Goal: Task Accomplishment & Management: Use online tool/utility

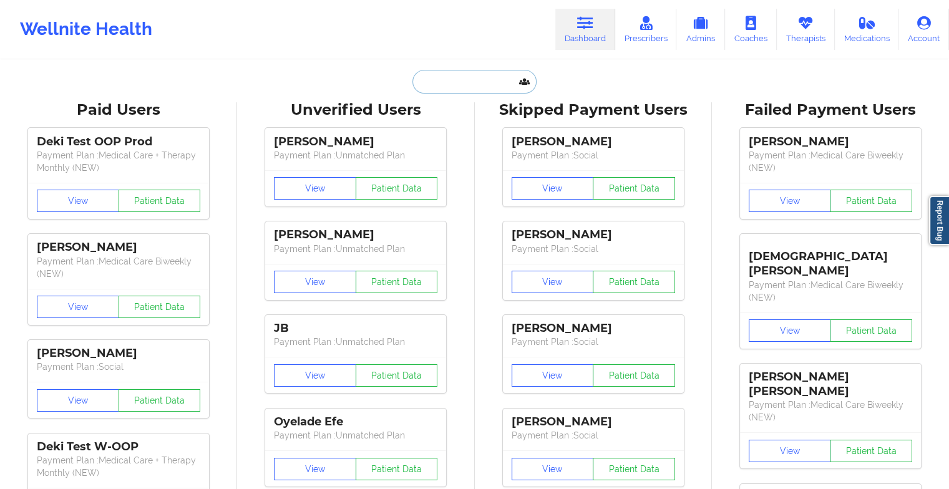
click at [458, 86] on input "text" at bounding box center [475, 82] width 124 height 24
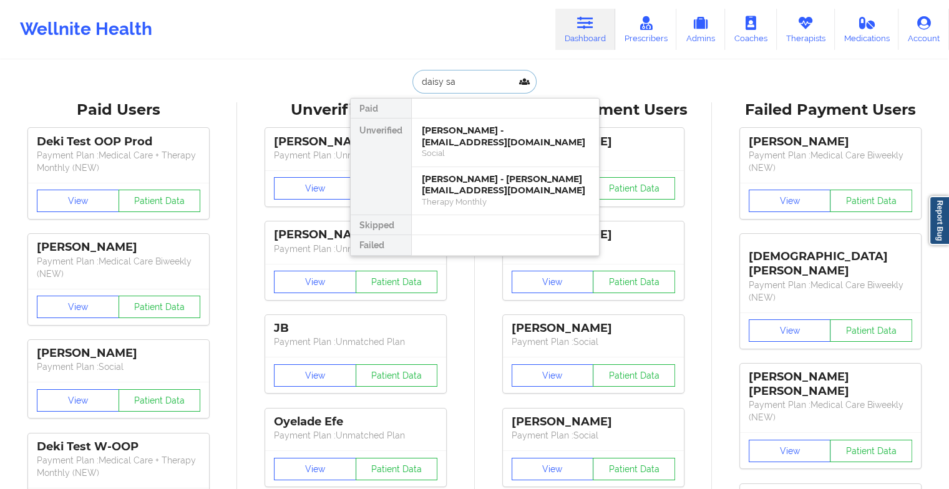
type input "[PERSON_NAME]"
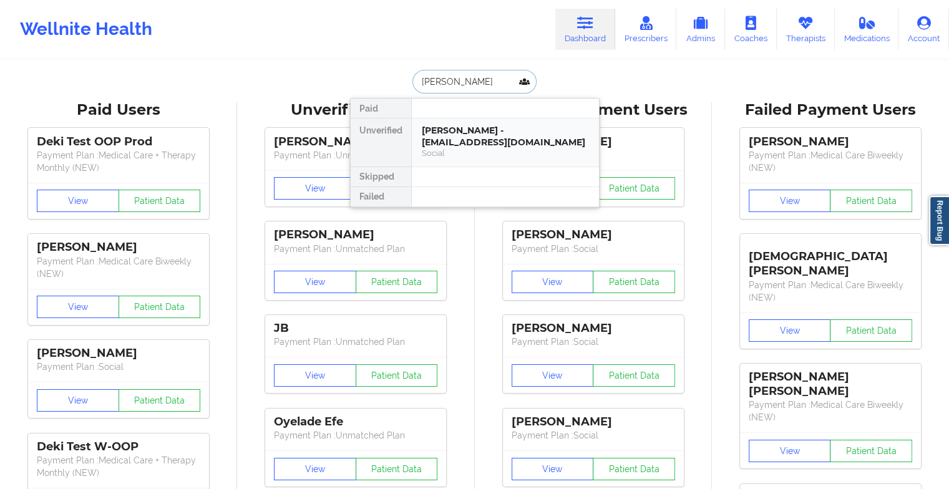
click at [476, 135] on div "[PERSON_NAME] - [EMAIL_ADDRESS][DOMAIN_NAME]" at bounding box center [505, 136] width 167 height 23
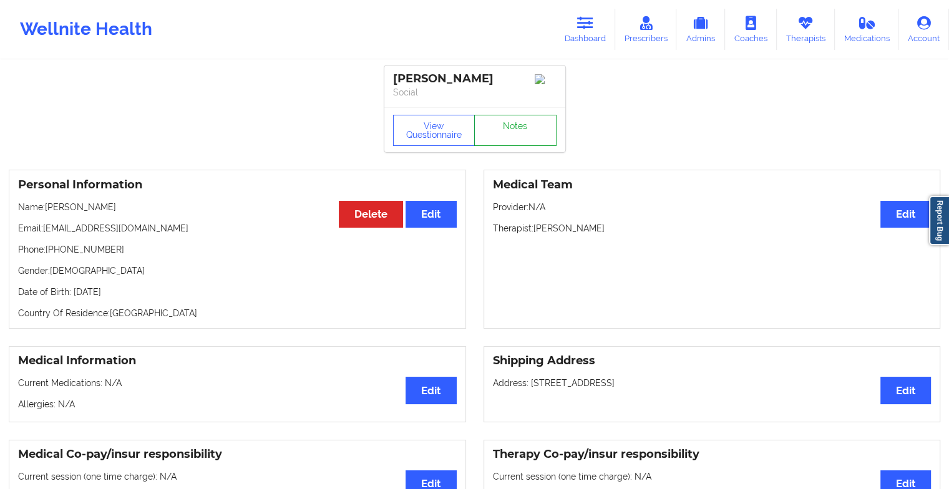
click at [539, 138] on link "Notes" at bounding box center [515, 130] width 82 height 31
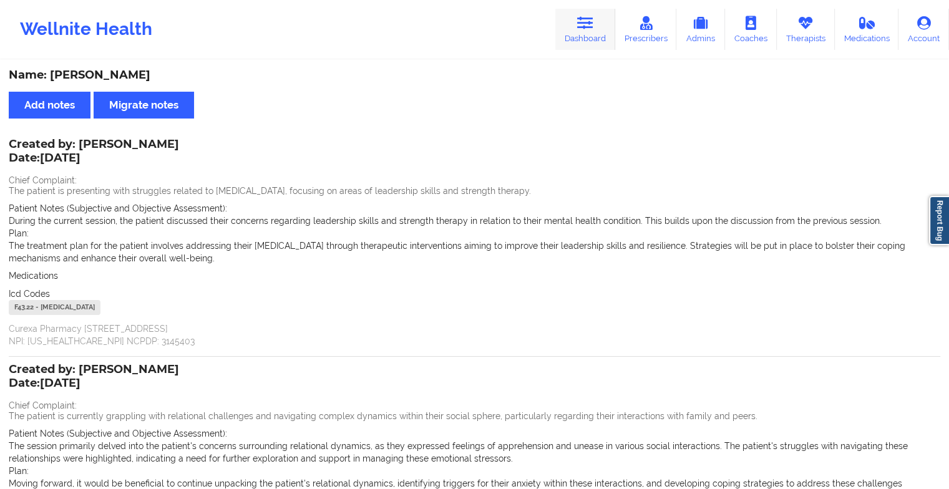
click at [574, 24] on link "Dashboard" at bounding box center [586, 29] width 60 height 41
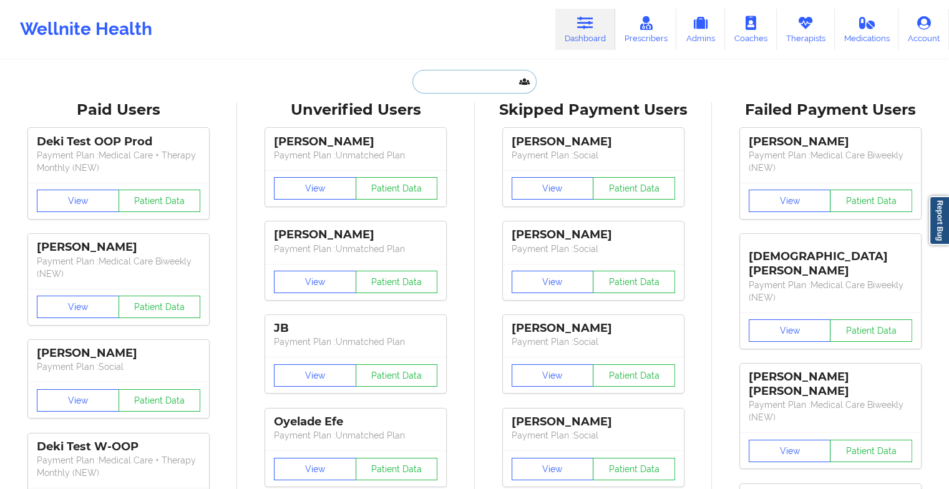
click at [453, 86] on input "text" at bounding box center [475, 82] width 124 height 24
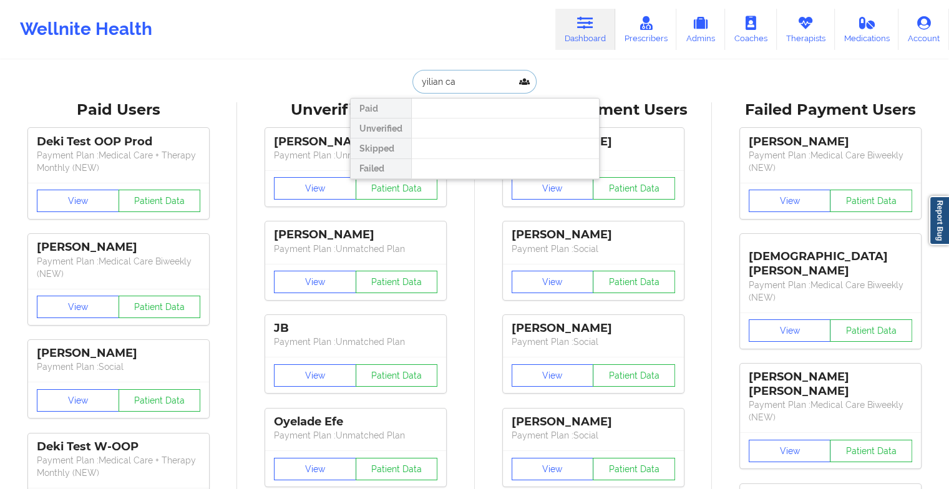
type input "yilian cas"
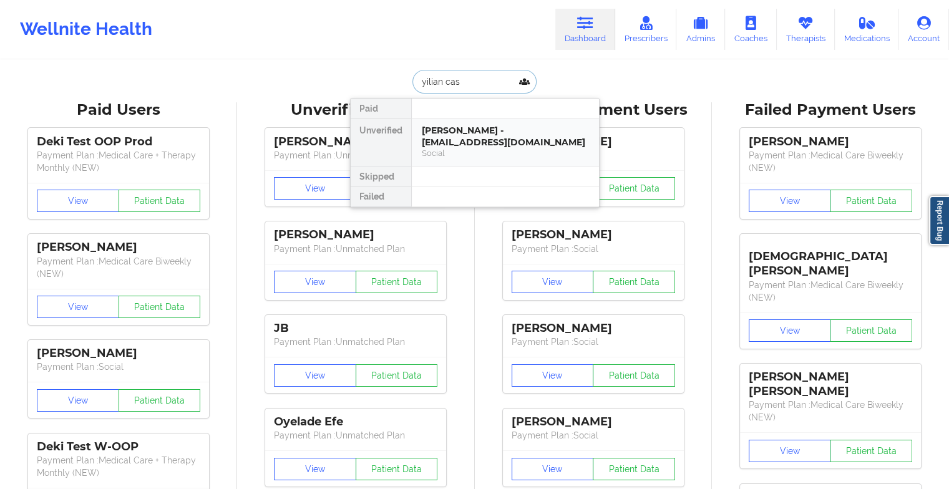
click at [442, 130] on div "[PERSON_NAME] - [EMAIL_ADDRESS][DOMAIN_NAME]" at bounding box center [505, 136] width 167 height 23
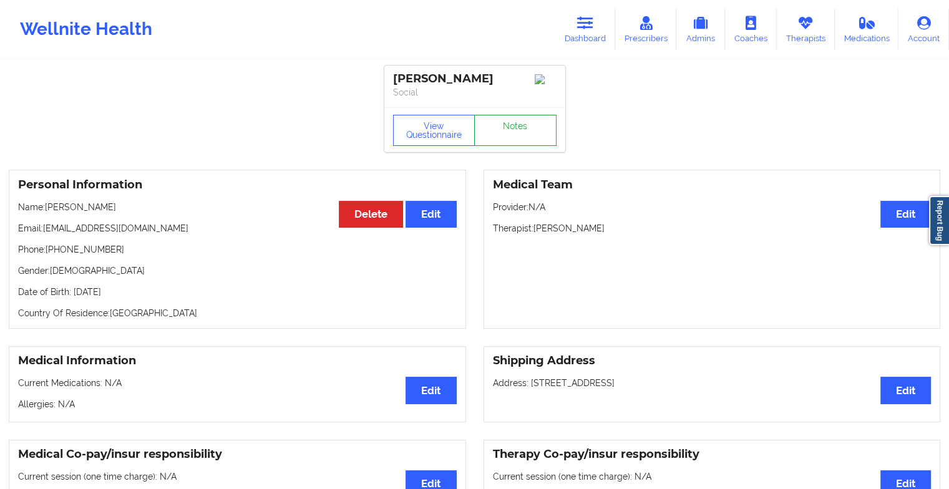
click at [519, 135] on link "Notes" at bounding box center [515, 130] width 82 height 31
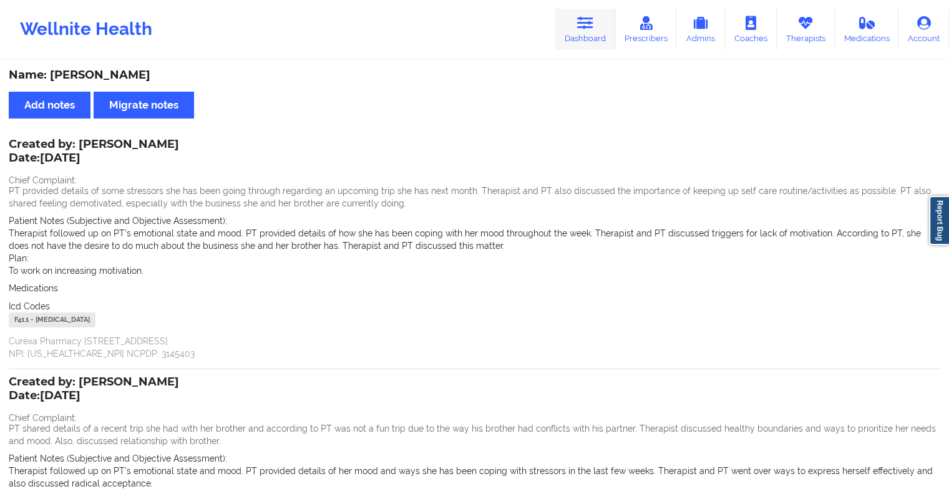
click at [573, 19] on link "Dashboard" at bounding box center [586, 29] width 60 height 41
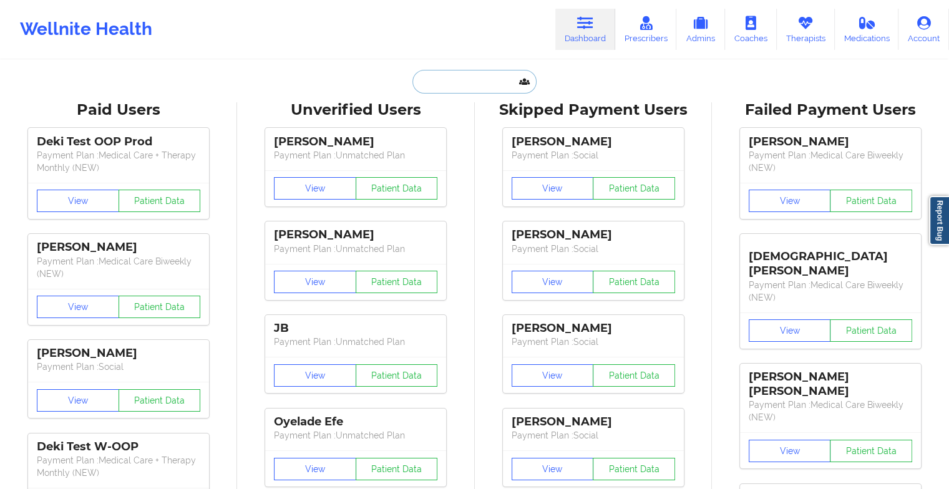
click at [459, 89] on input "text" at bounding box center [475, 82] width 124 height 24
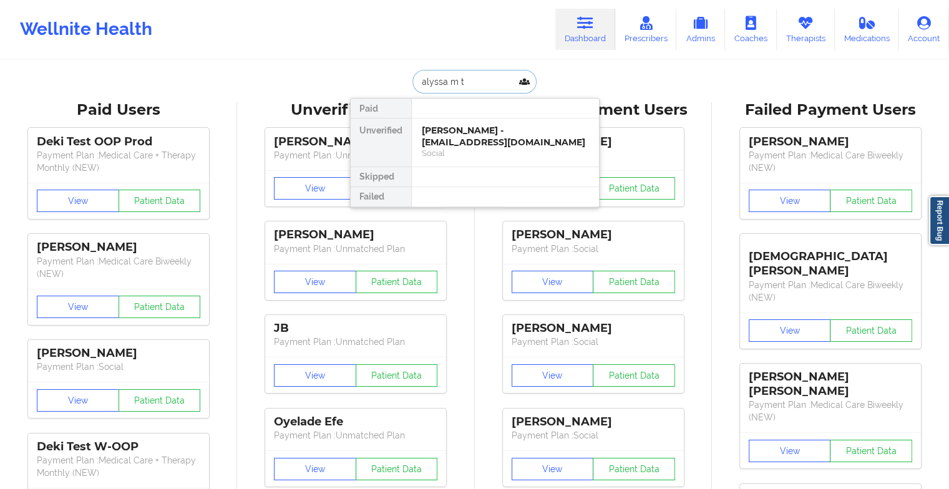
type input "alyssa m to"
click at [489, 132] on div "[PERSON_NAME] - [EMAIL_ADDRESS][DOMAIN_NAME]" at bounding box center [505, 136] width 167 height 23
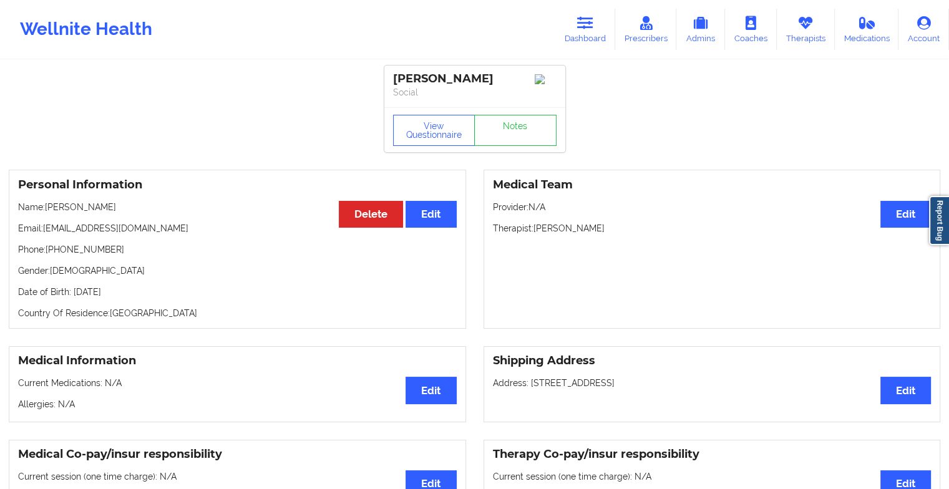
click at [519, 150] on div "View Questionnaire Notes" at bounding box center [475, 129] width 181 height 45
click at [527, 145] on link "Notes" at bounding box center [515, 130] width 82 height 31
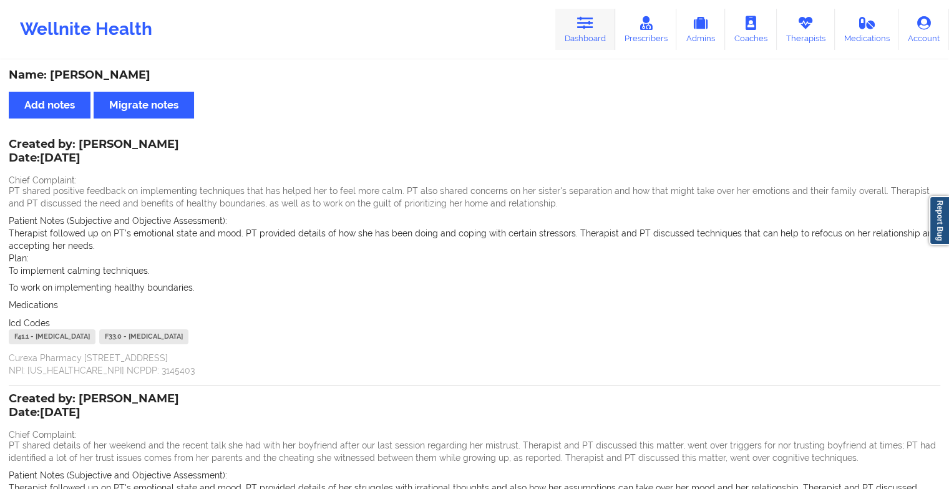
click at [583, 33] on link "Dashboard" at bounding box center [586, 29] width 60 height 41
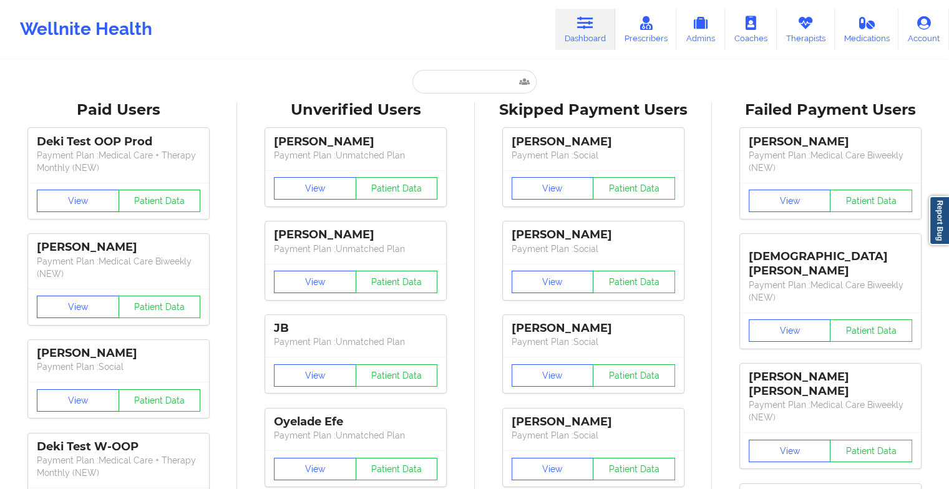
drag, startPoint x: 451, startPoint y: 69, endPoint x: 446, endPoint y: 80, distance: 11.7
click at [446, 80] on input "text" at bounding box center [475, 82] width 124 height 24
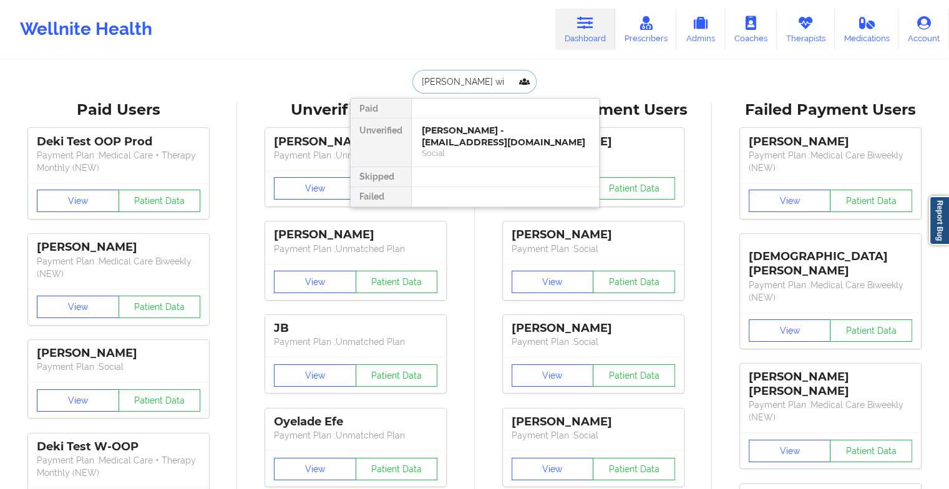
type input "[PERSON_NAME] wil"
click at [464, 126] on div "[PERSON_NAME] - [EMAIL_ADDRESS][DOMAIN_NAME]" at bounding box center [505, 136] width 167 height 23
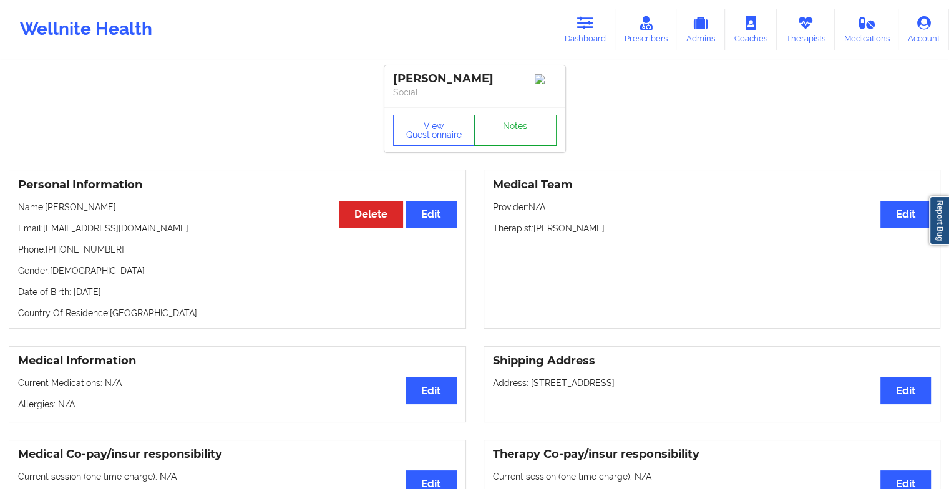
click at [509, 146] on link "Notes" at bounding box center [515, 130] width 82 height 31
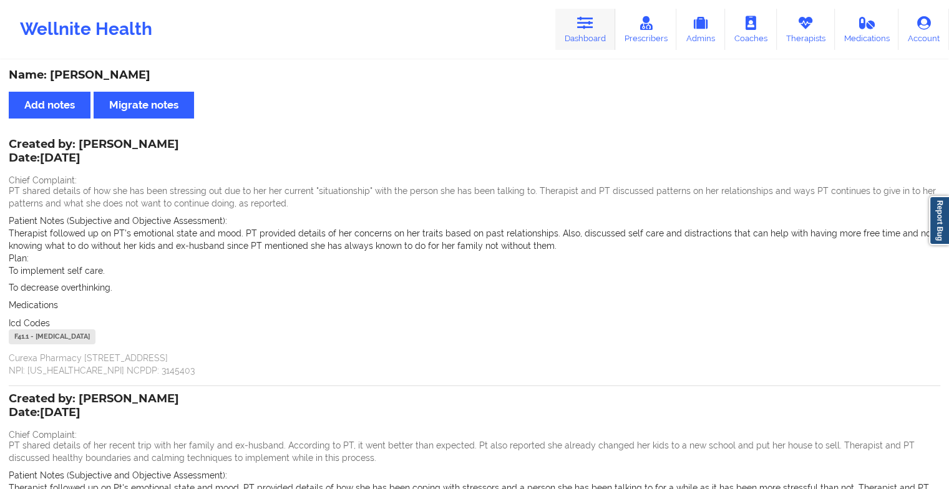
click at [577, 27] on link "Dashboard" at bounding box center [586, 29] width 60 height 41
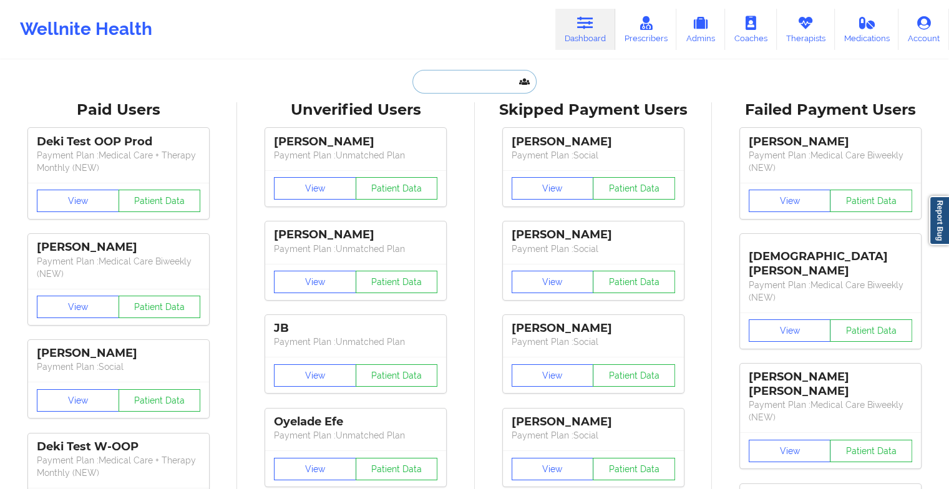
click at [464, 85] on input "text" at bounding box center [475, 82] width 124 height 24
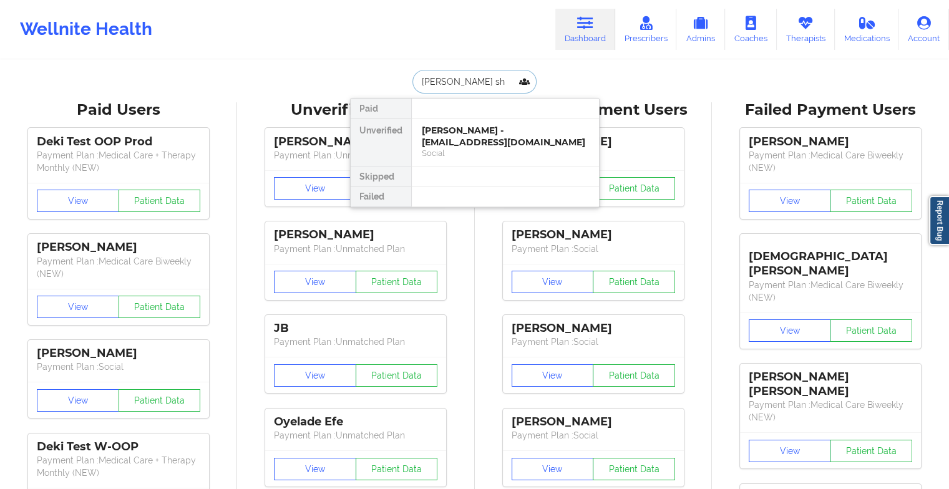
type input "[PERSON_NAME] she"
click at [484, 136] on div "[PERSON_NAME] [PERSON_NAME] - [EMAIL_ADDRESS][DOMAIN_NAME]" at bounding box center [505, 136] width 167 height 23
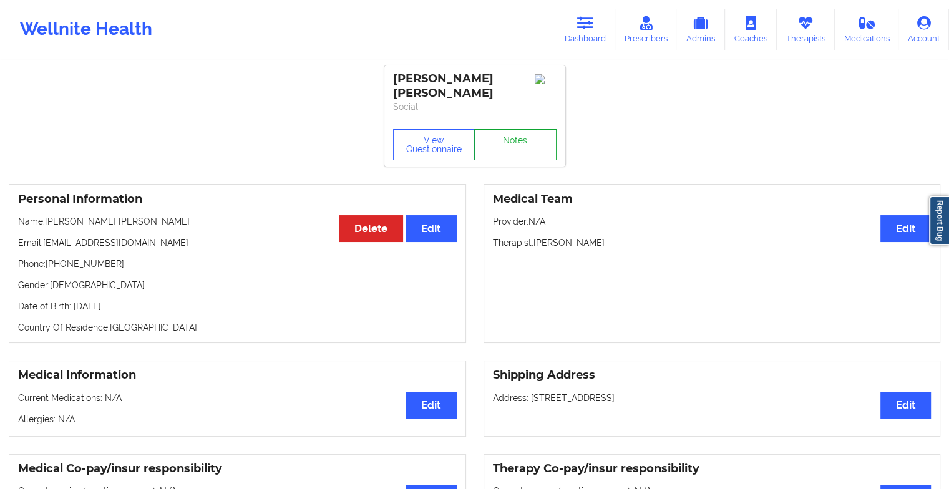
click at [514, 158] on link "Notes" at bounding box center [515, 144] width 82 height 31
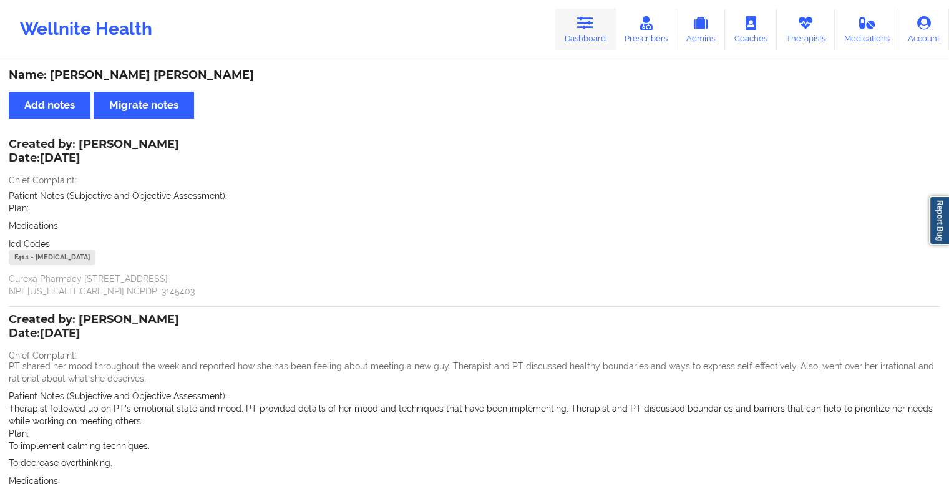
click at [589, 31] on link "Dashboard" at bounding box center [586, 29] width 60 height 41
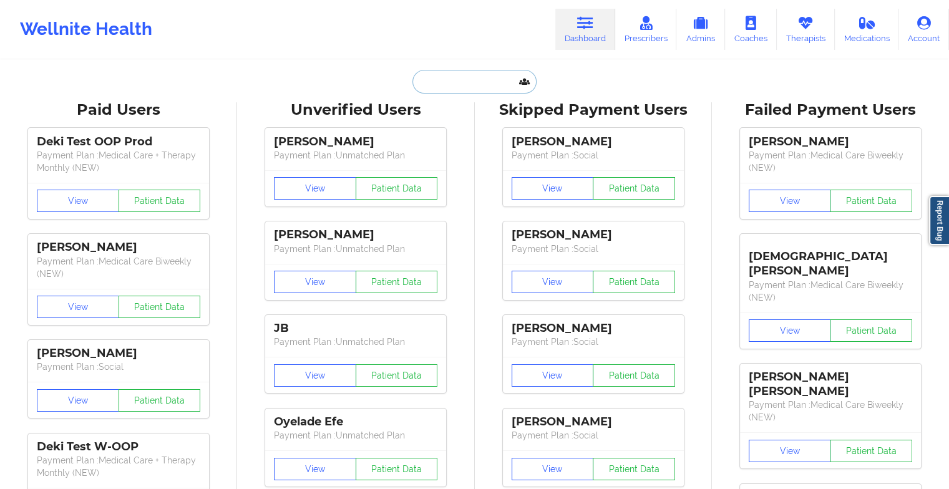
click at [462, 77] on input "text" at bounding box center [475, 82] width 124 height 24
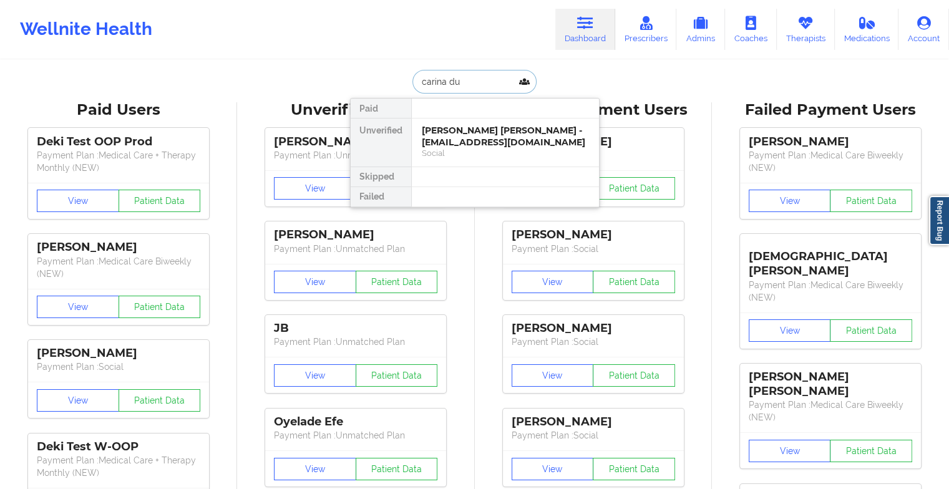
type input "carina dum"
click at [468, 140] on div "[PERSON_NAME] - [EMAIL_ADDRESS][DOMAIN_NAME]" at bounding box center [505, 136] width 167 height 23
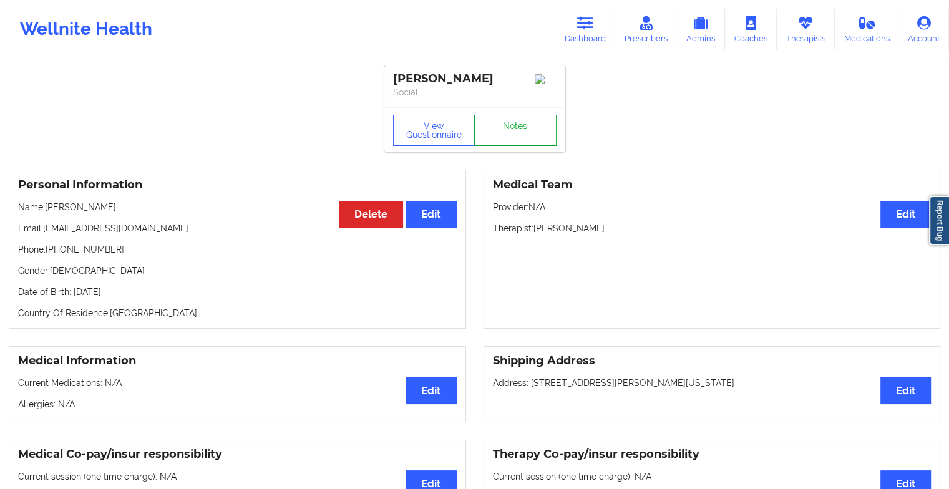
click at [497, 124] on link "Notes" at bounding box center [515, 130] width 82 height 31
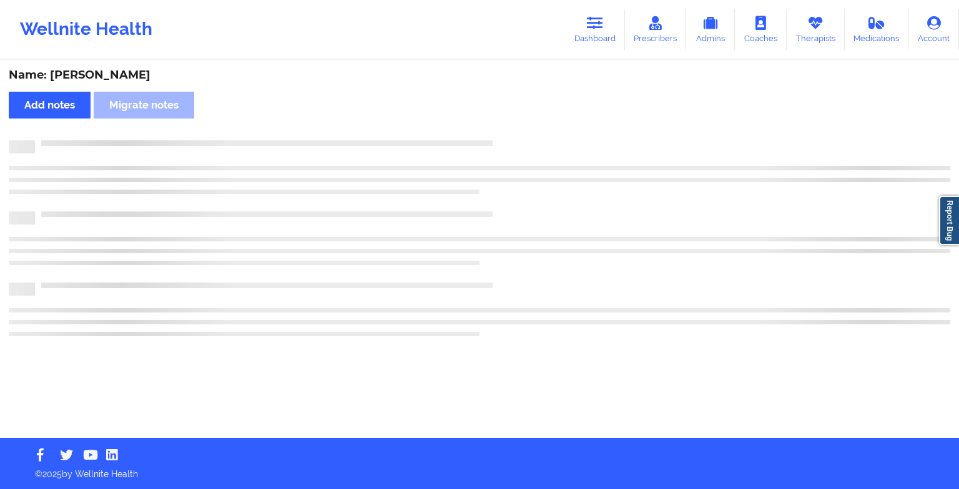
click at [497, 124] on div "Name: [PERSON_NAME] Add notes Migrate notes" at bounding box center [479, 249] width 959 height 377
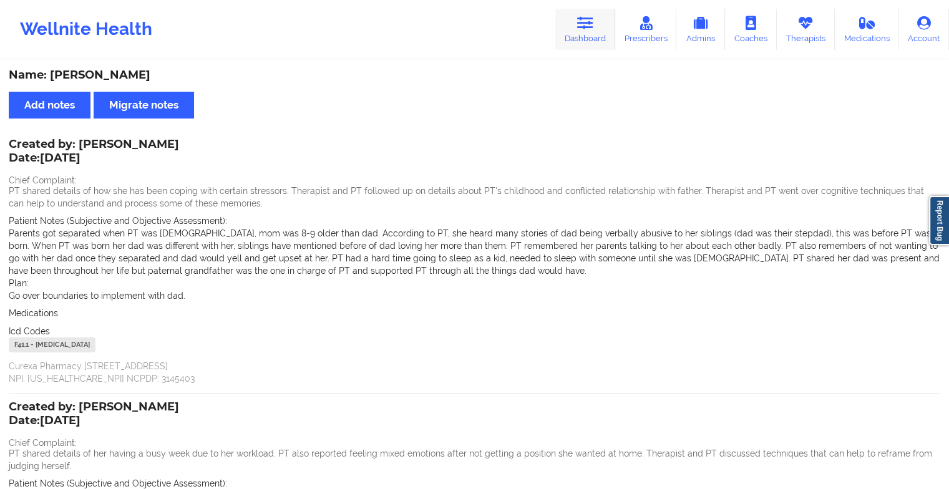
click at [584, 44] on link "Dashboard" at bounding box center [586, 29] width 60 height 41
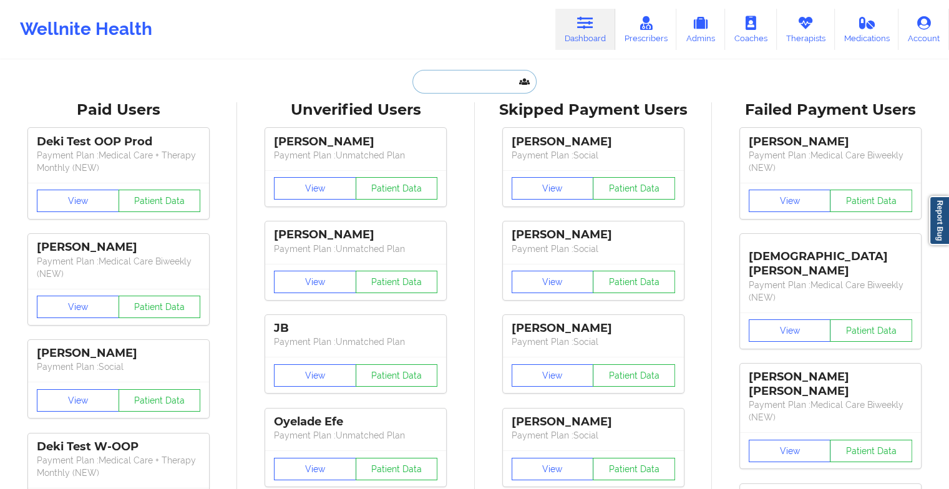
click at [484, 74] on input "text" at bounding box center [475, 82] width 124 height 24
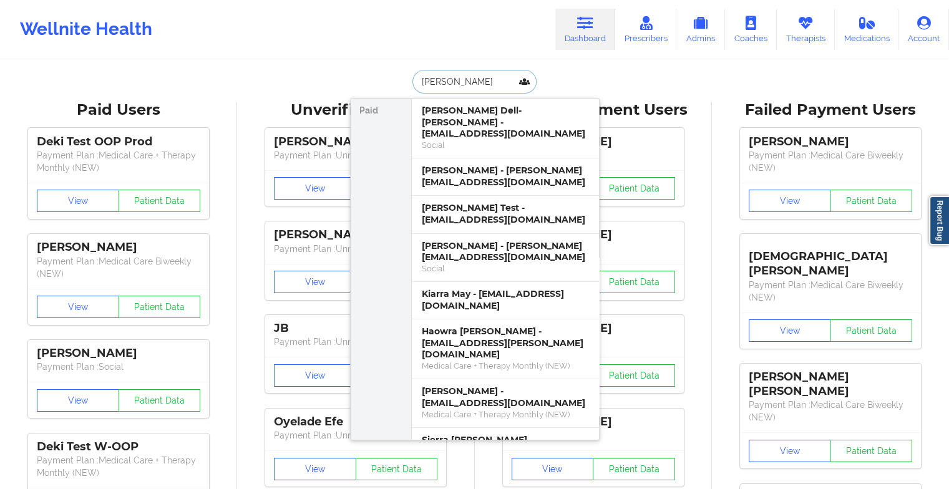
type input "[PERSON_NAME]"
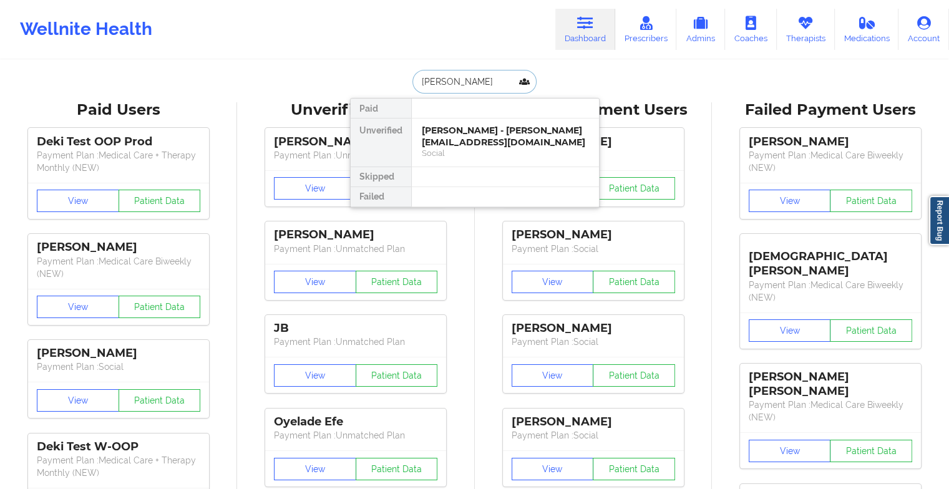
click at [475, 132] on div "[PERSON_NAME] - [PERSON_NAME][EMAIL_ADDRESS][DOMAIN_NAME]" at bounding box center [505, 136] width 167 height 23
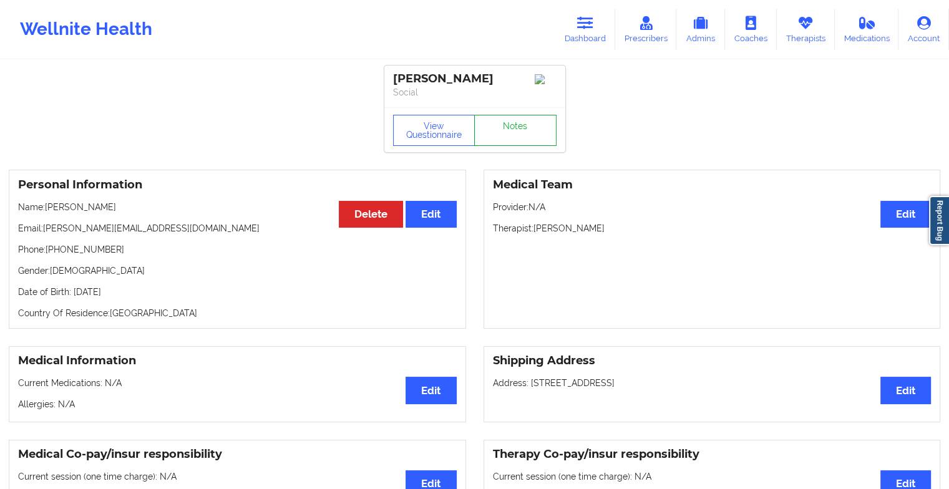
click at [522, 146] on link "Notes" at bounding box center [515, 130] width 82 height 31
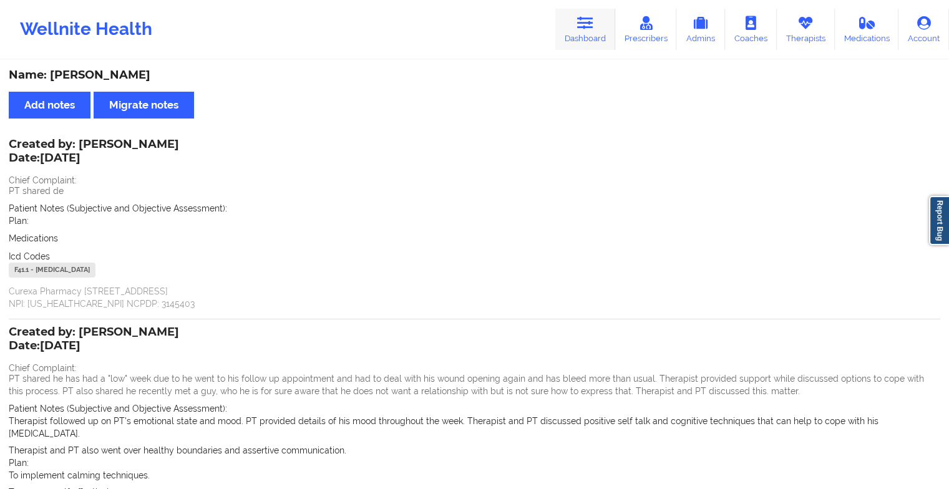
click at [592, 29] on icon at bounding box center [585, 23] width 16 height 14
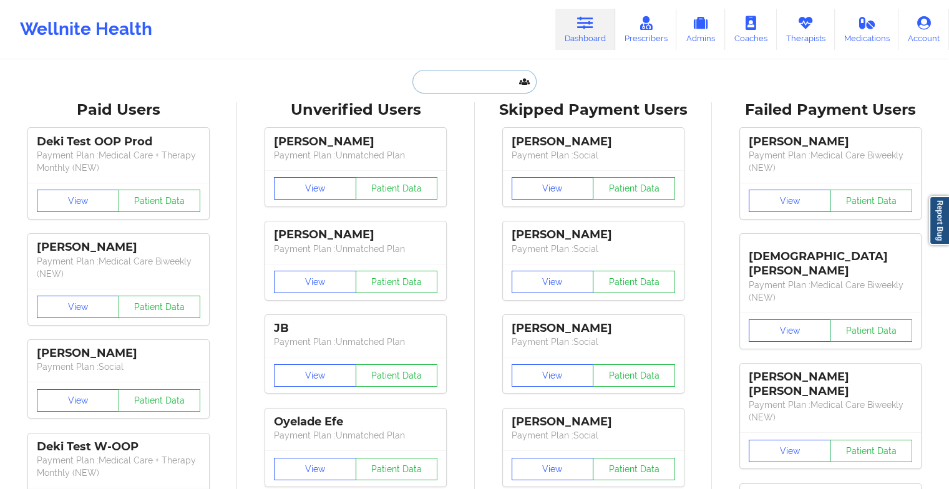
click at [471, 89] on input "text" at bounding box center [475, 82] width 124 height 24
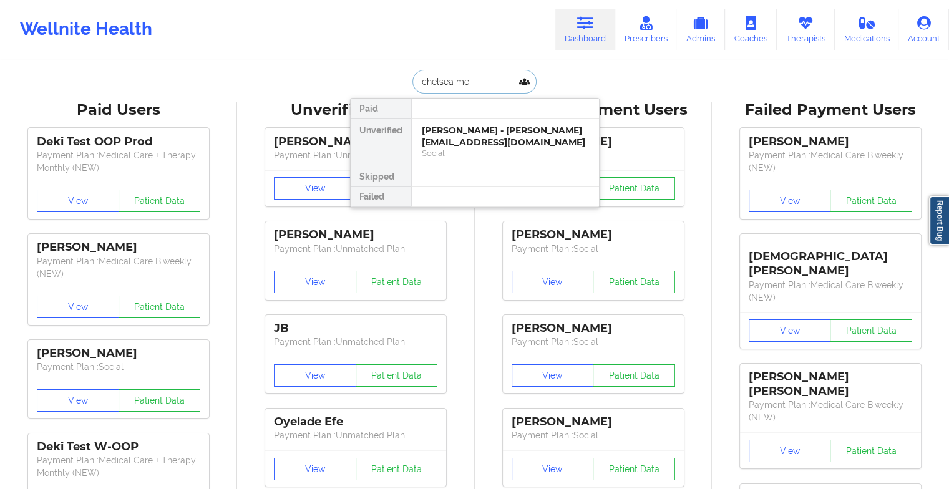
type input "[PERSON_NAME]"
click at [472, 134] on div "[PERSON_NAME] - [EMAIL_ADDRESS][DOMAIN_NAME]" at bounding box center [505, 136] width 167 height 23
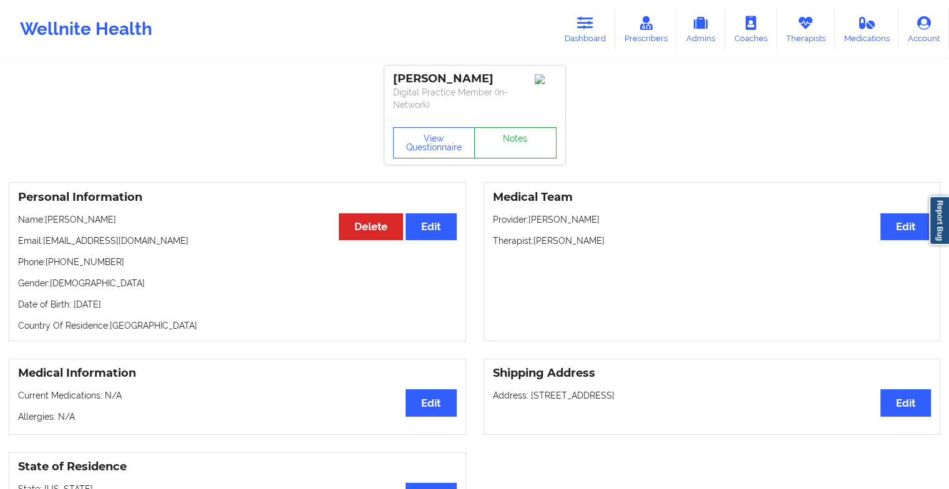
click at [519, 137] on link "Notes" at bounding box center [515, 142] width 82 height 31
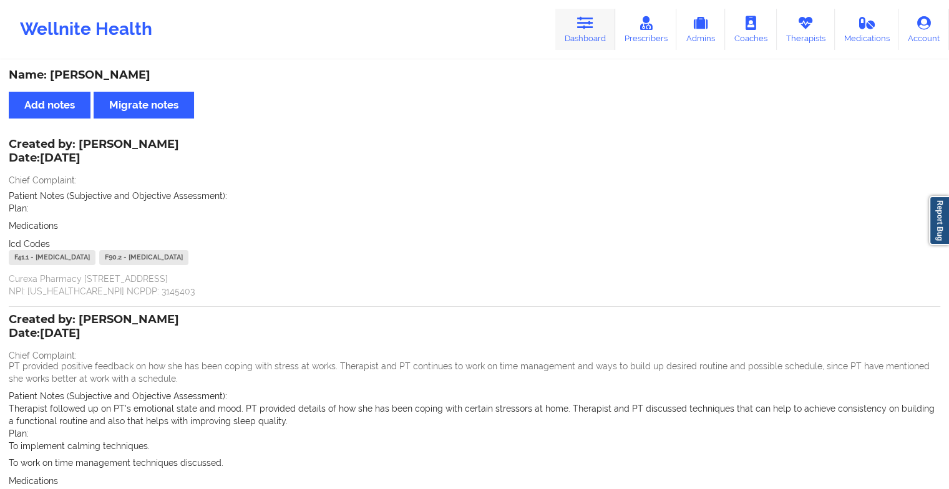
click at [584, 35] on link "Dashboard" at bounding box center [586, 29] width 60 height 41
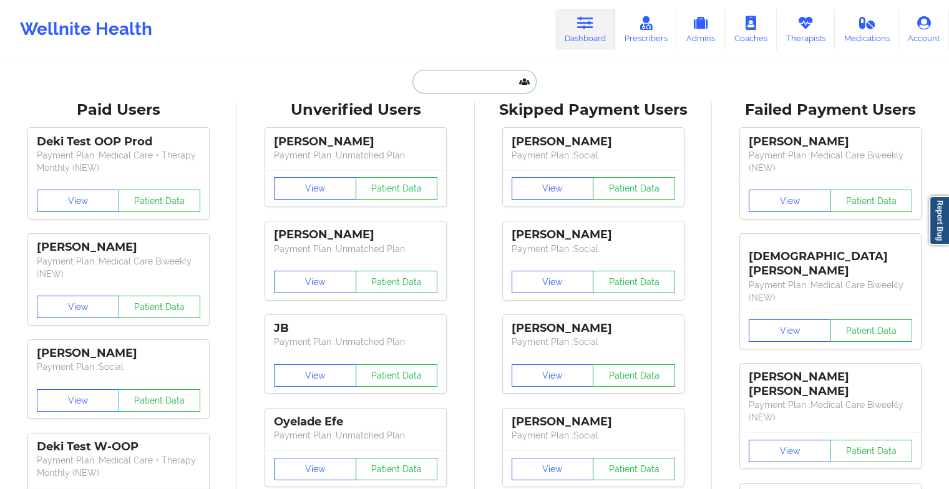
click at [439, 80] on input "text" at bounding box center [475, 82] width 124 height 24
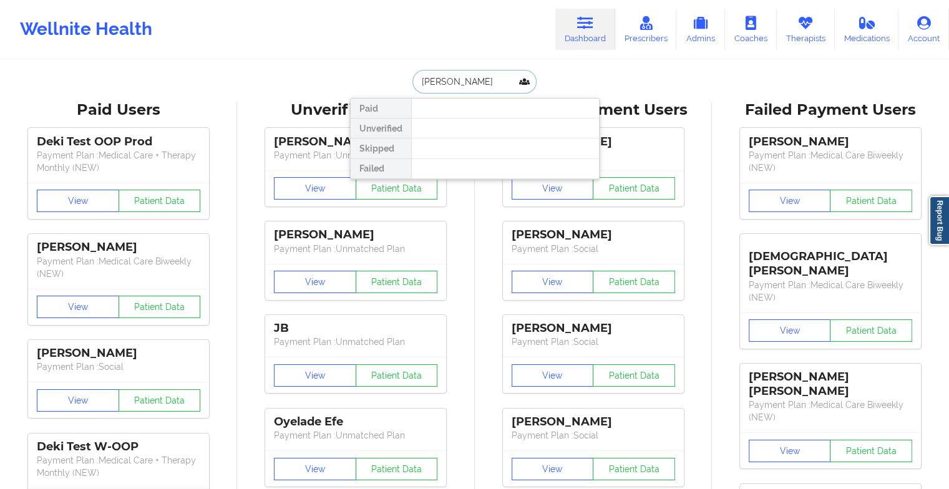
type input "[PERSON_NAME]"
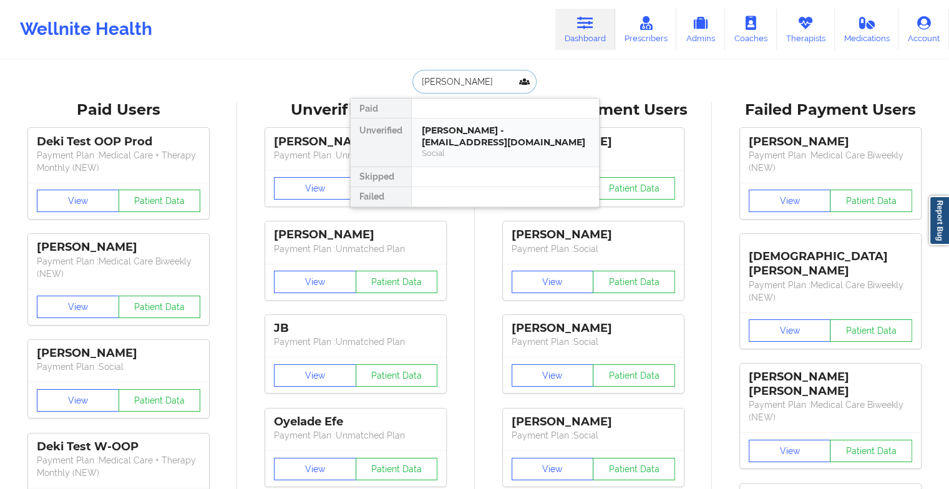
click at [461, 136] on div "[PERSON_NAME] - [EMAIL_ADDRESS][DOMAIN_NAME]" at bounding box center [505, 136] width 167 height 23
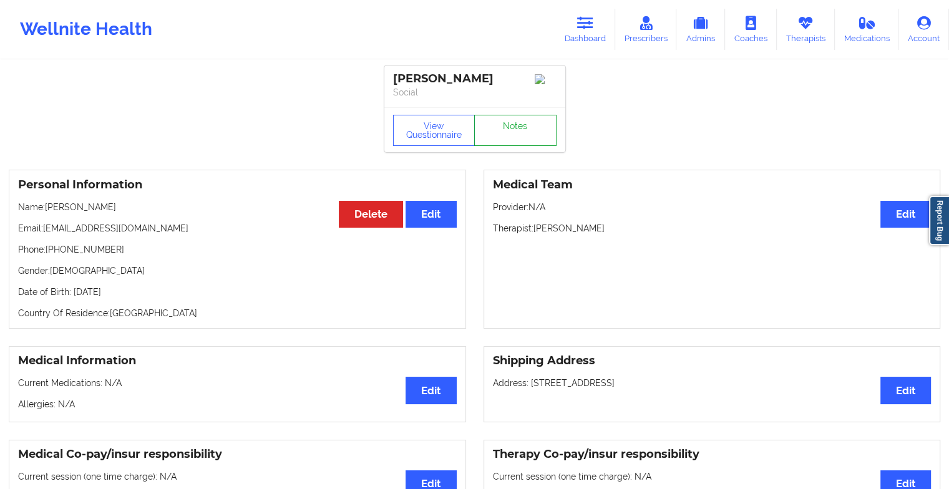
click at [512, 137] on link "Notes" at bounding box center [515, 130] width 82 height 31
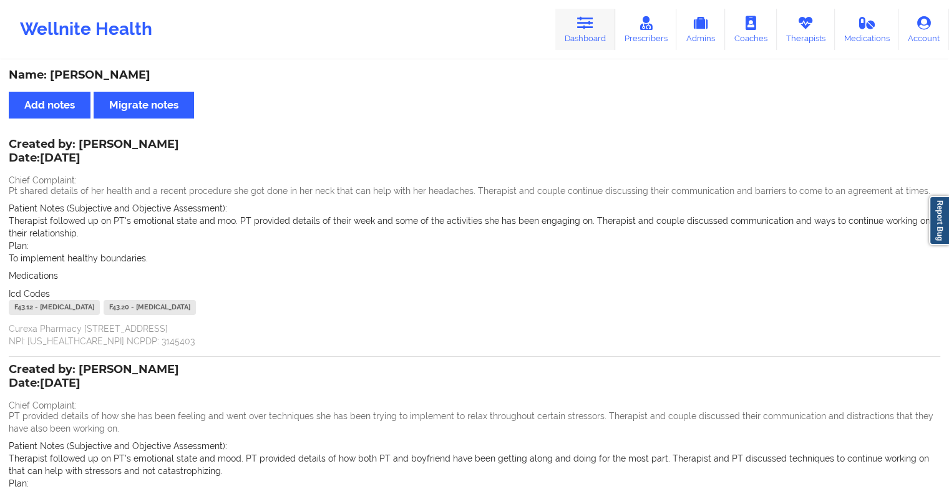
click at [584, 31] on link "Dashboard" at bounding box center [586, 29] width 60 height 41
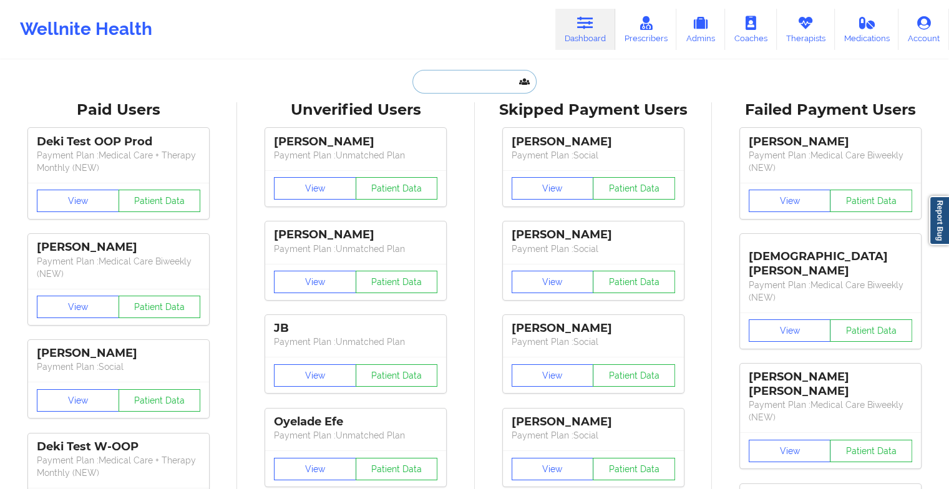
click at [455, 89] on input "text" at bounding box center [475, 82] width 124 height 24
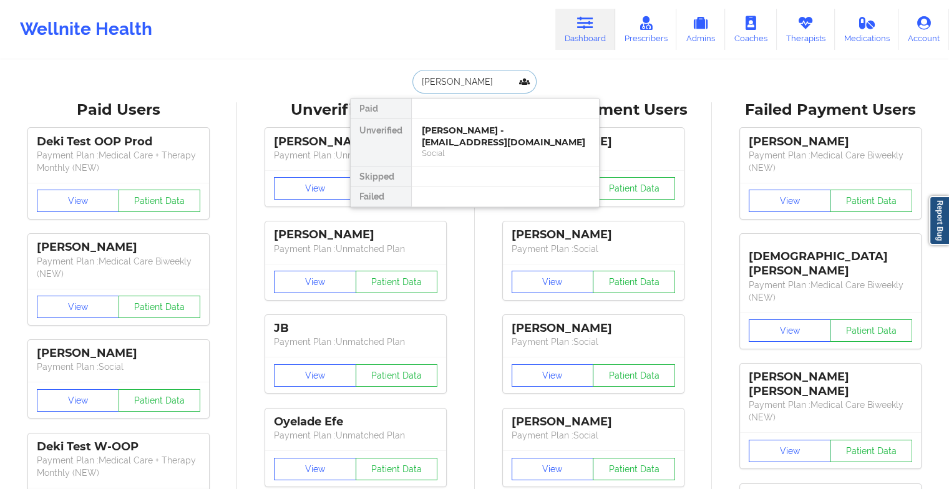
type input "[PERSON_NAME]"
click at [469, 144] on div "[PERSON_NAME] - [EMAIL_ADDRESS][DOMAIN_NAME]" at bounding box center [505, 136] width 167 height 23
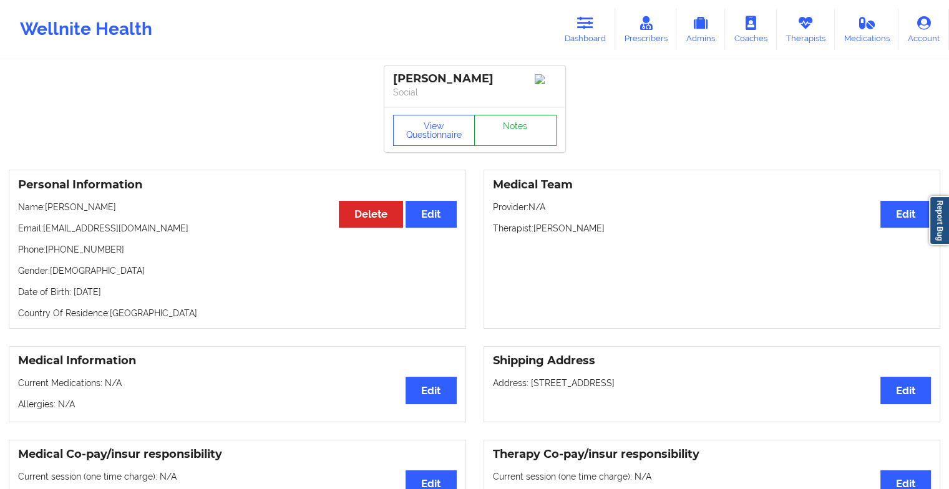
click at [519, 135] on link "Notes" at bounding box center [515, 130] width 82 height 31
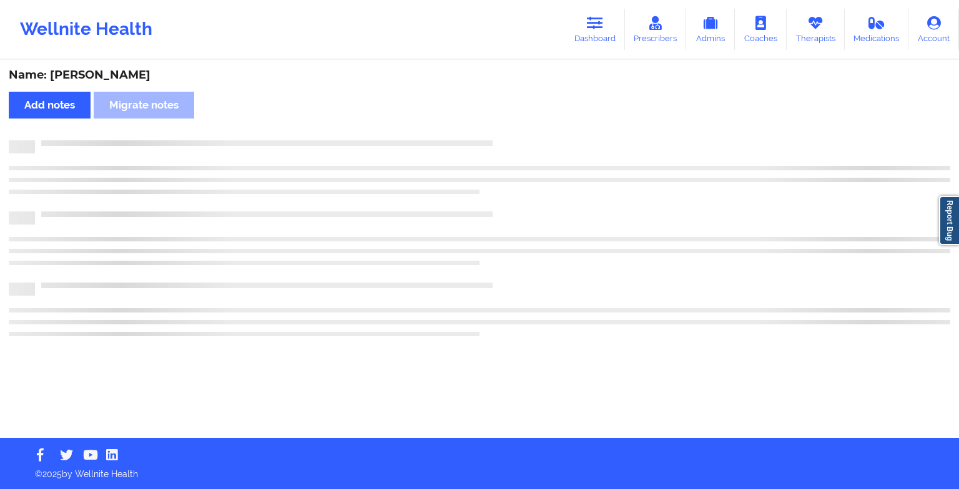
click at [519, 135] on div "Name: [PERSON_NAME] Add notes Migrate notes" at bounding box center [479, 249] width 959 height 377
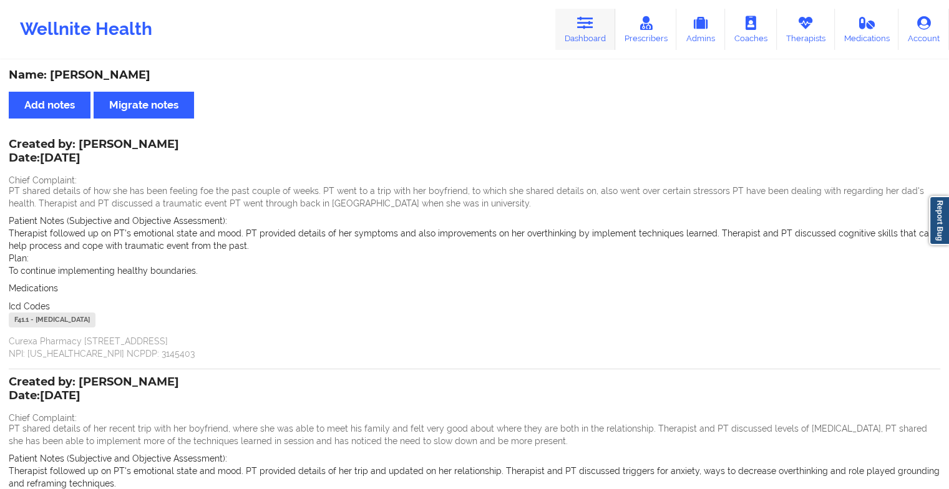
click at [572, 15] on link "Dashboard" at bounding box center [586, 29] width 60 height 41
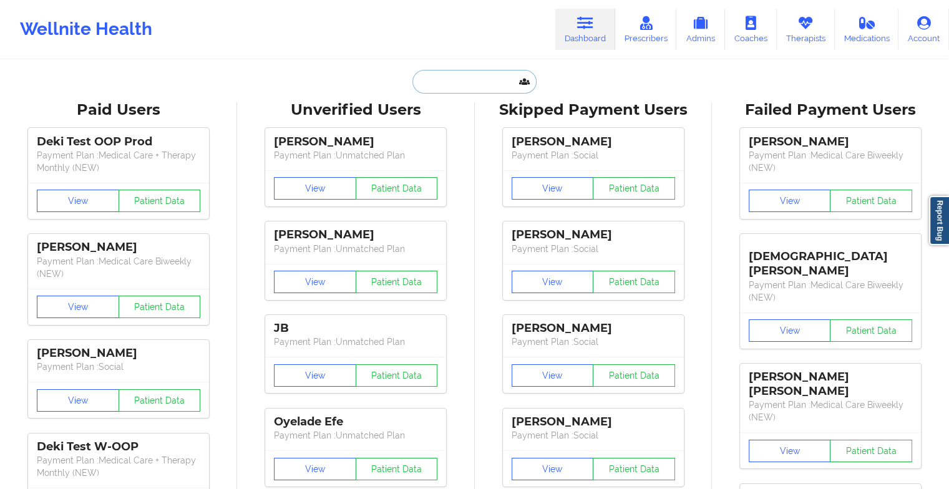
click at [447, 77] on input "text" at bounding box center [475, 82] width 124 height 24
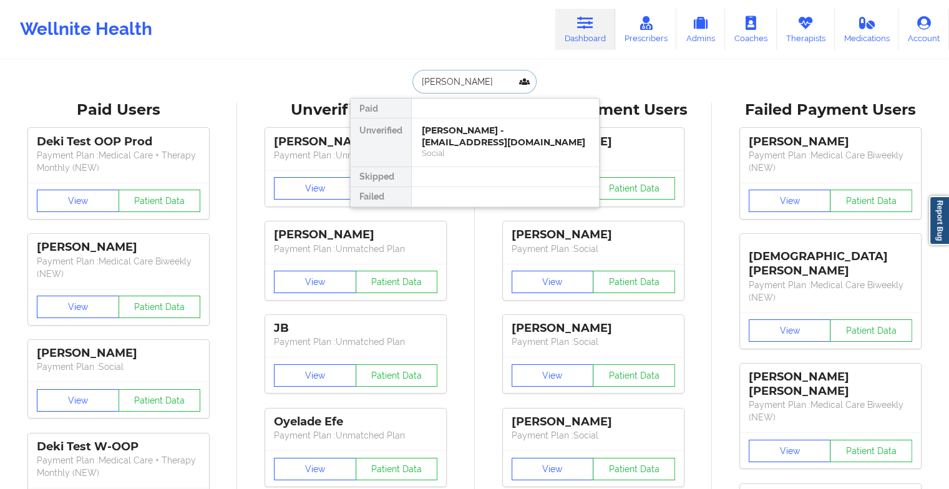
type input "[PERSON_NAME]"
click at [468, 133] on div "[PERSON_NAME] - [EMAIL_ADDRESS][DOMAIN_NAME]" at bounding box center [505, 136] width 167 height 23
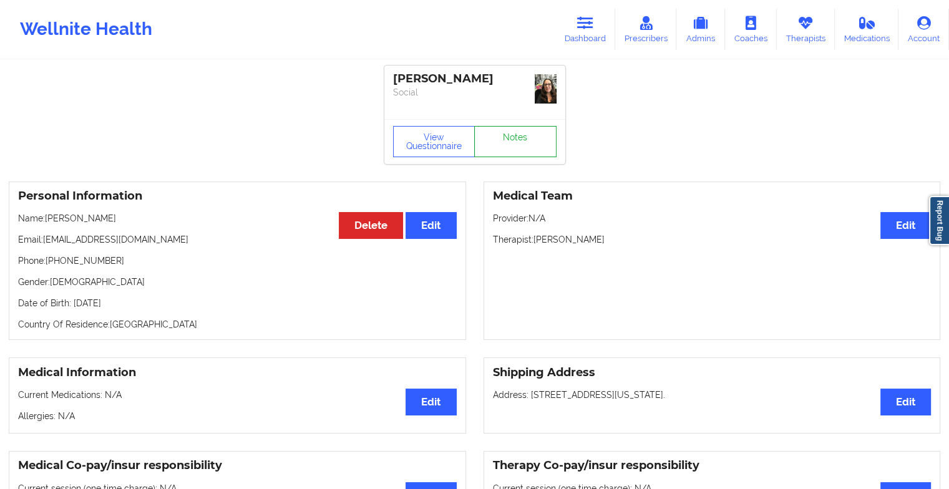
click at [511, 135] on link "Notes" at bounding box center [515, 141] width 82 height 31
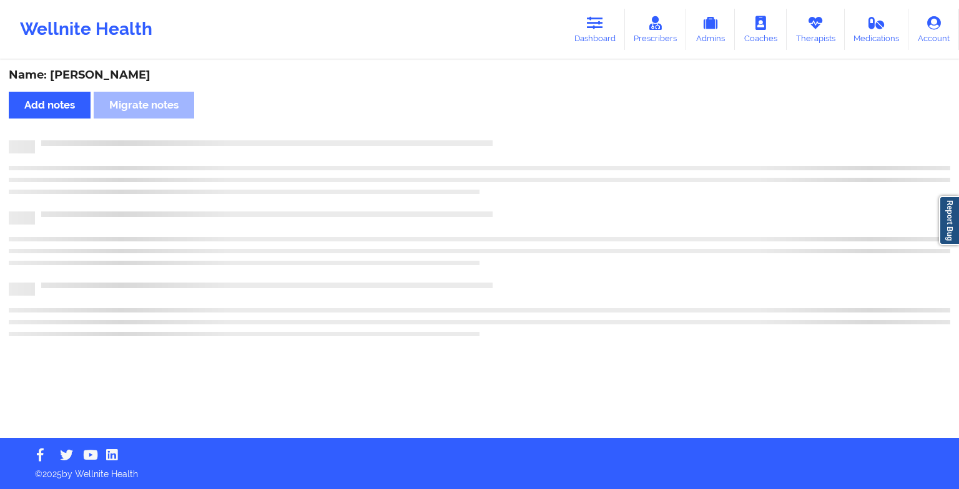
click at [511, 135] on div "Name: [PERSON_NAME] Add notes Migrate notes" at bounding box center [479, 249] width 959 height 377
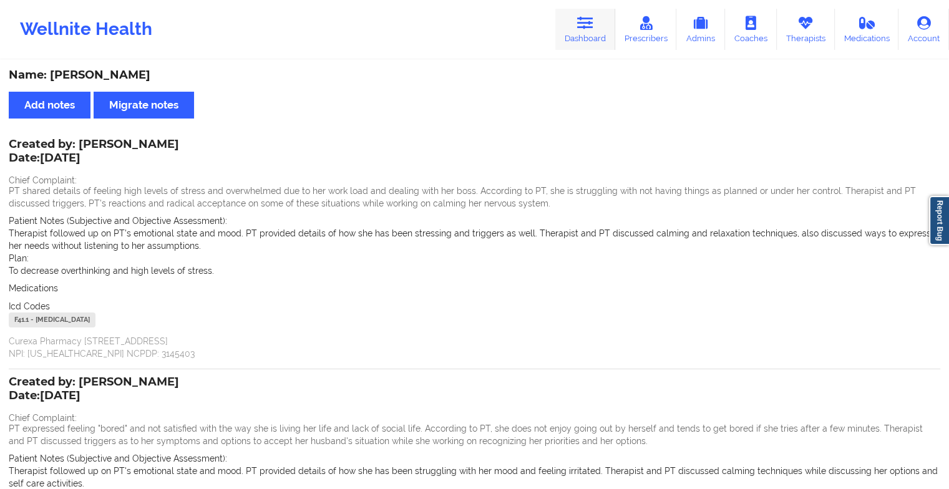
click at [574, 41] on link "Dashboard" at bounding box center [586, 29] width 60 height 41
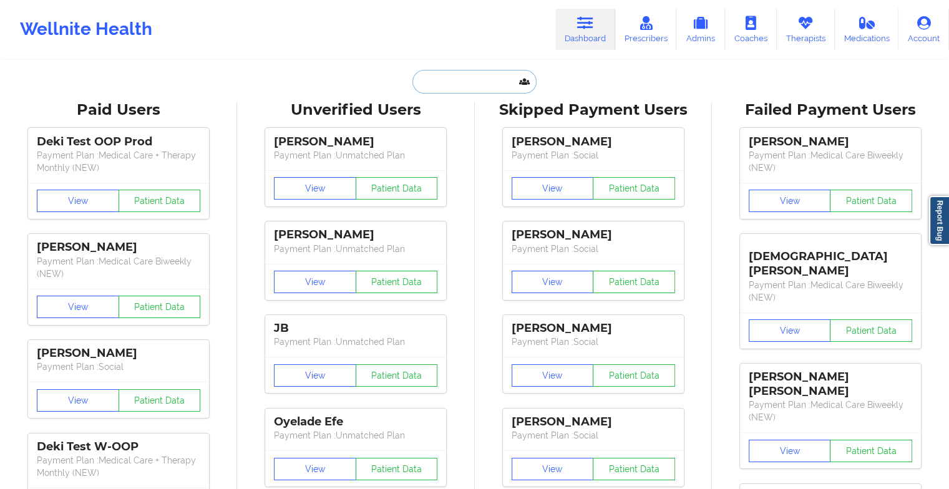
click at [487, 87] on input "text" at bounding box center [475, 82] width 124 height 24
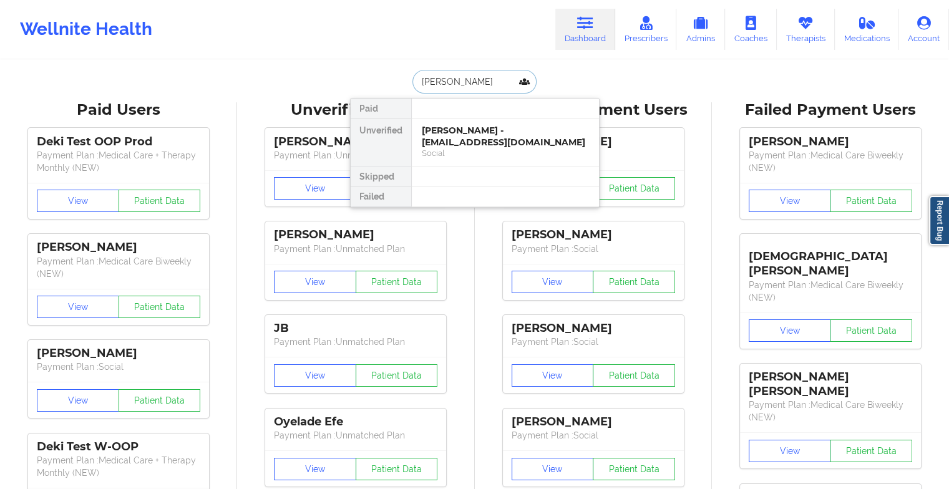
type input "[PERSON_NAME]"
click at [489, 138] on div "[PERSON_NAME] - [EMAIL_ADDRESS][DOMAIN_NAME]" at bounding box center [505, 136] width 167 height 23
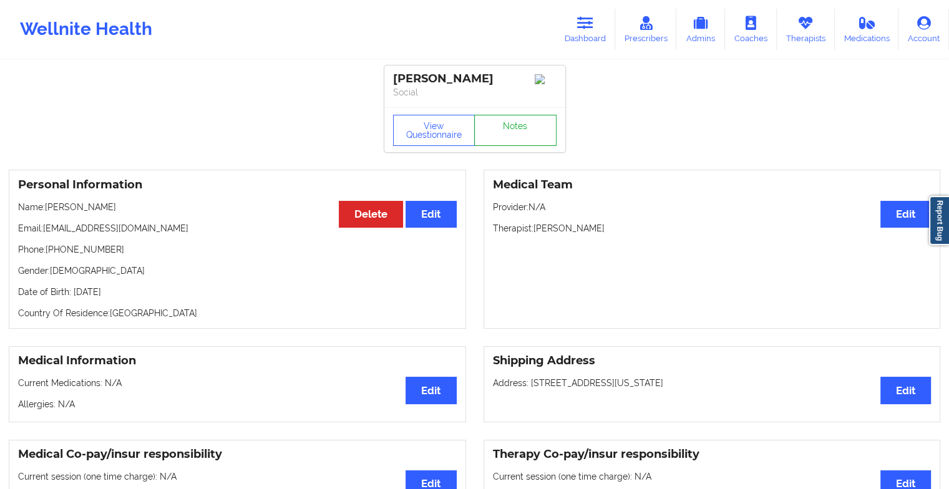
click at [522, 134] on link "Notes" at bounding box center [515, 130] width 82 height 31
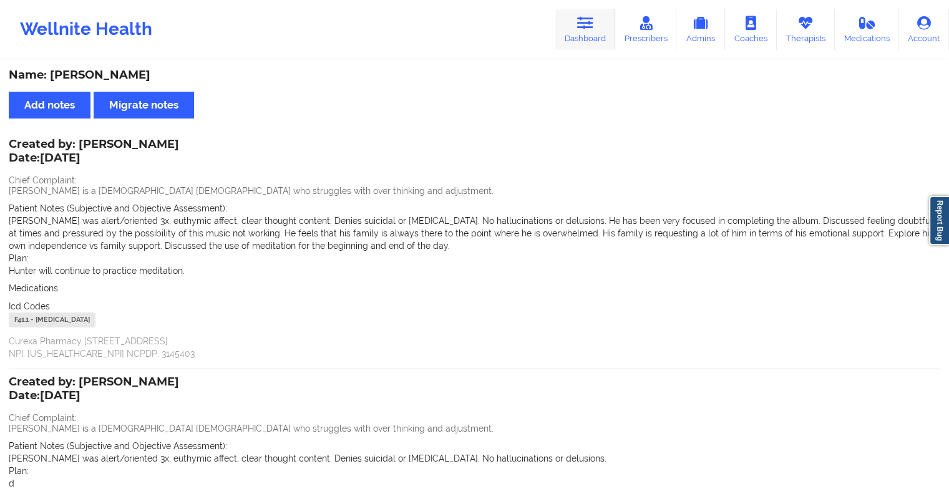
click at [592, 40] on link "Dashboard" at bounding box center [586, 29] width 60 height 41
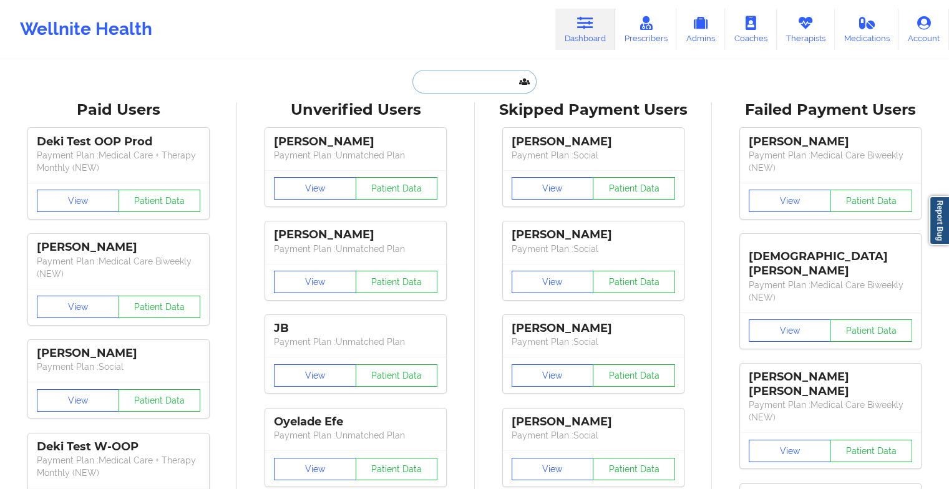
click at [451, 79] on input "text" at bounding box center [475, 82] width 124 height 24
type input ";"
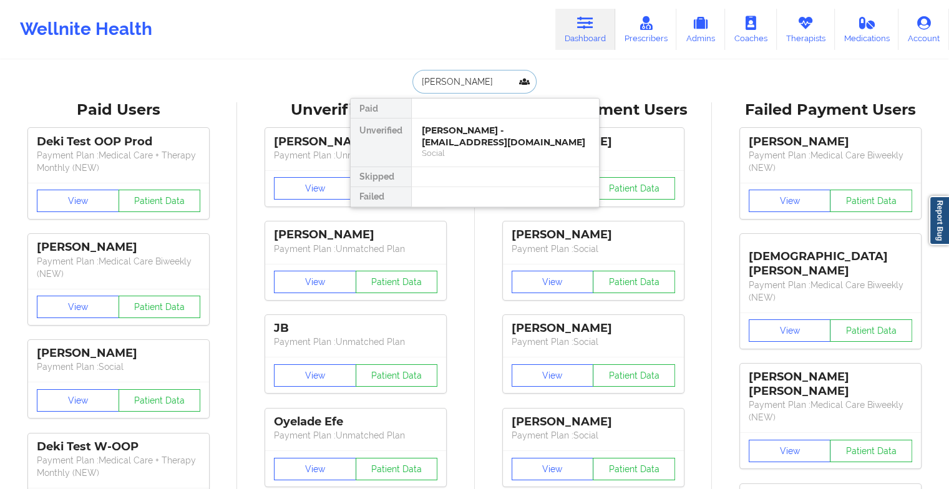
type input "[PERSON_NAME]"
click at [462, 144] on div "[PERSON_NAME] - [EMAIL_ADDRESS][DOMAIN_NAME]" at bounding box center [505, 136] width 167 height 23
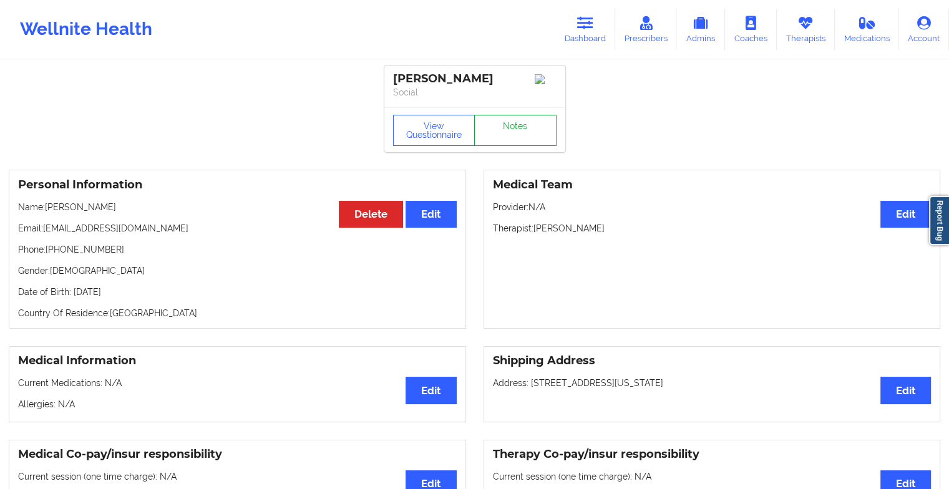
click at [514, 141] on link "Notes" at bounding box center [515, 130] width 82 height 31
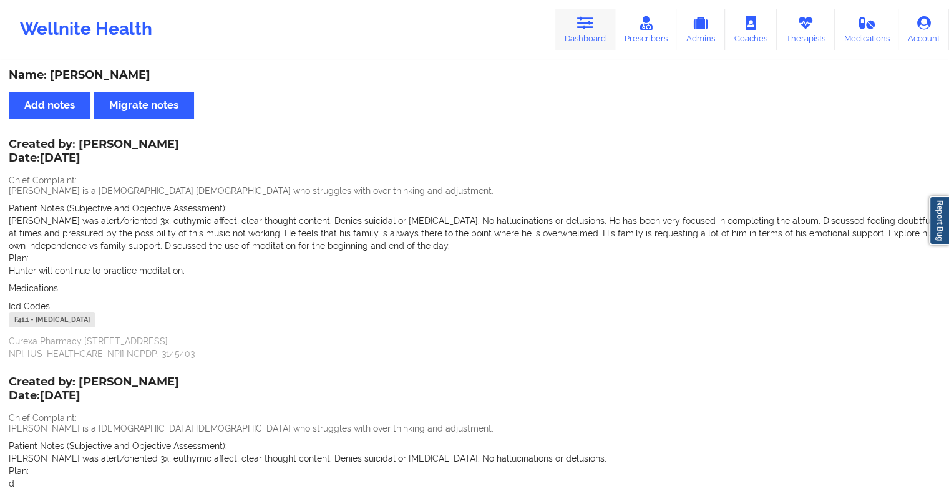
click at [604, 32] on link "Dashboard" at bounding box center [586, 29] width 60 height 41
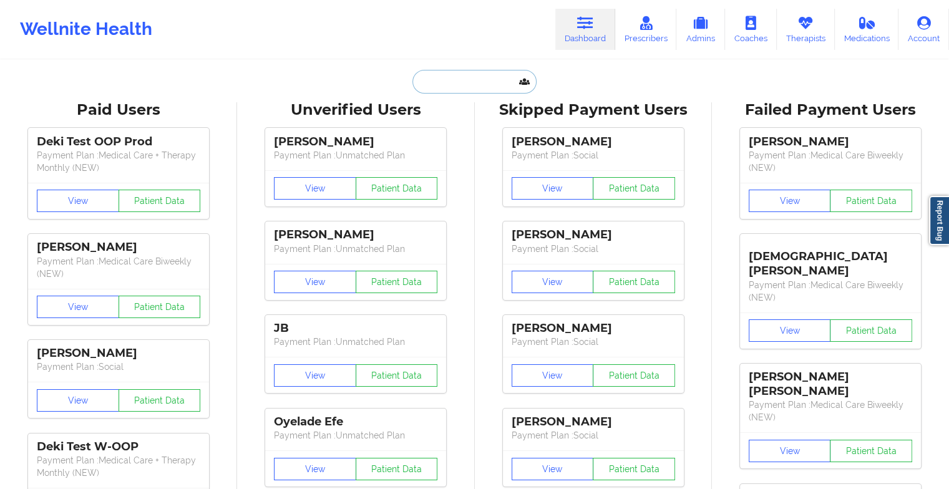
click at [486, 85] on input "text" at bounding box center [475, 82] width 124 height 24
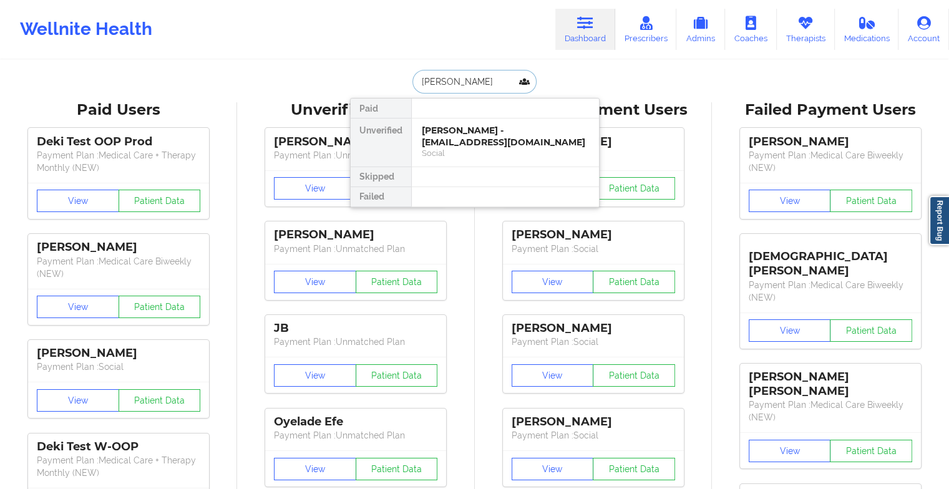
type input "[PERSON_NAME]"
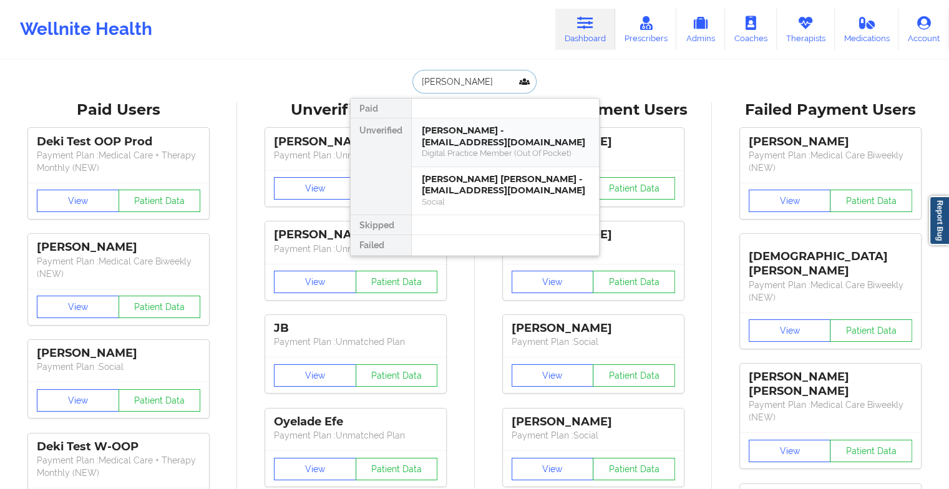
click at [506, 154] on div "Digital Practice Member (Out Of Pocket)" at bounding box center [505, 153] width 167 height 11
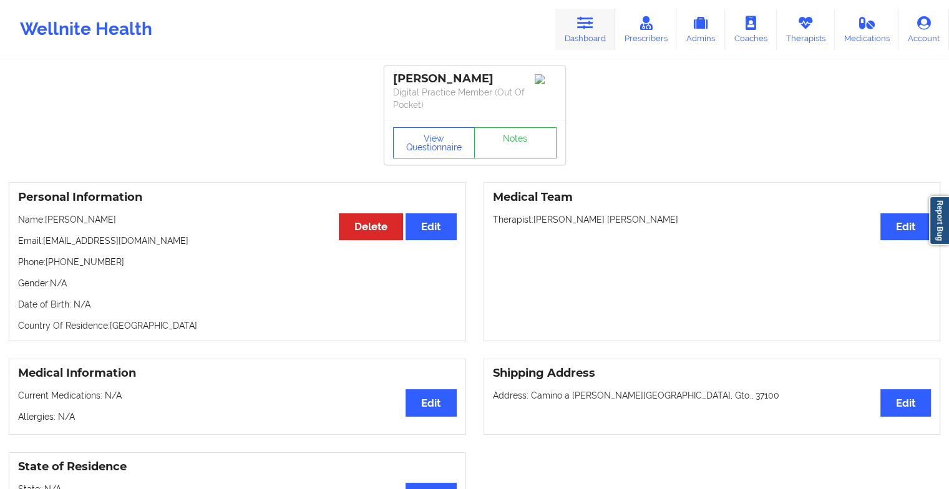
click at [579, 17] on icon at bounding box center [585, 23] width 16 height 14
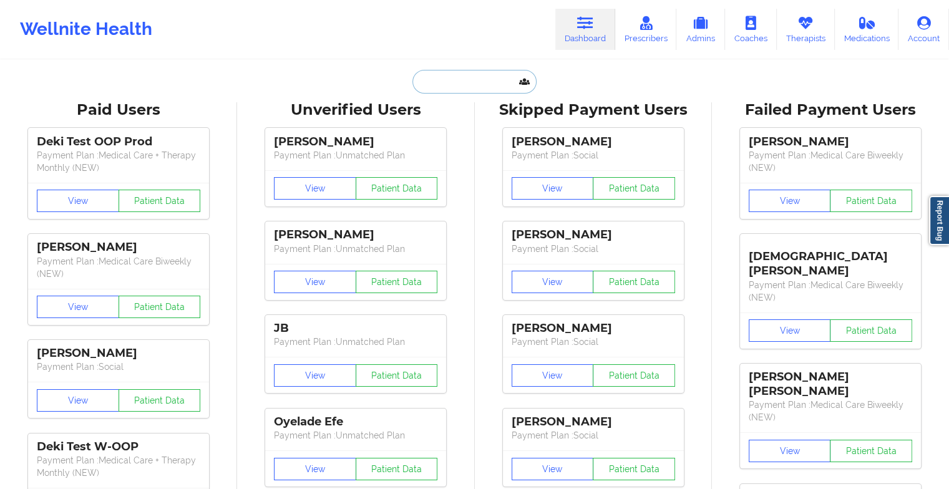
click at [489, 82] on input "text" at bounding box center [475, 82] width 124 height 24
type input "j"
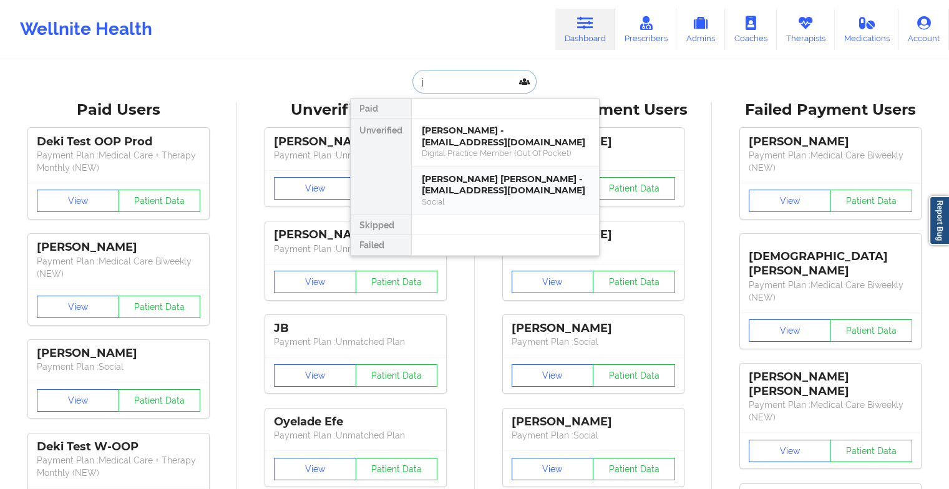
click at [487, 180] on div "[PERSON_NAME] [PERSON_NAME] - [EMAIL_ADDRESS][DOMAIN_NAME]" at bounding box center [505, 185] width 167 height 23
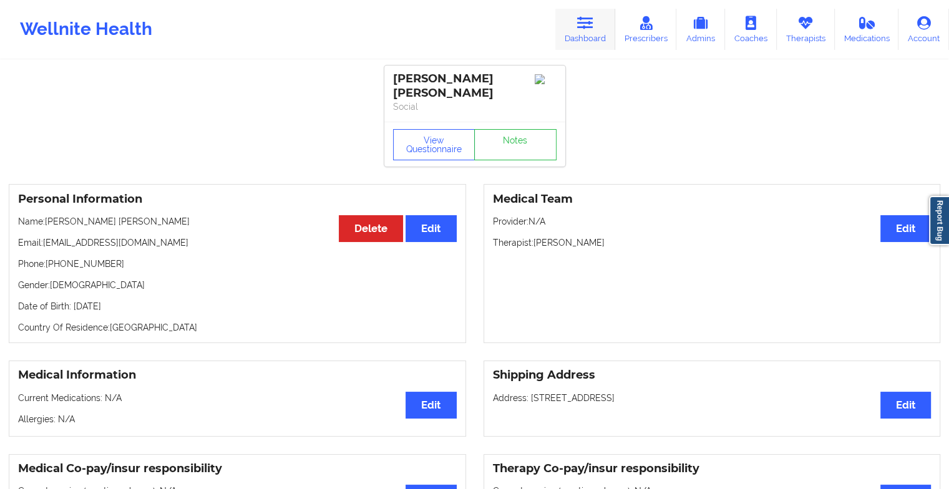
click at [567, 25] on link "Dashboard" at bounding box center [586, 29] width 60 height 41
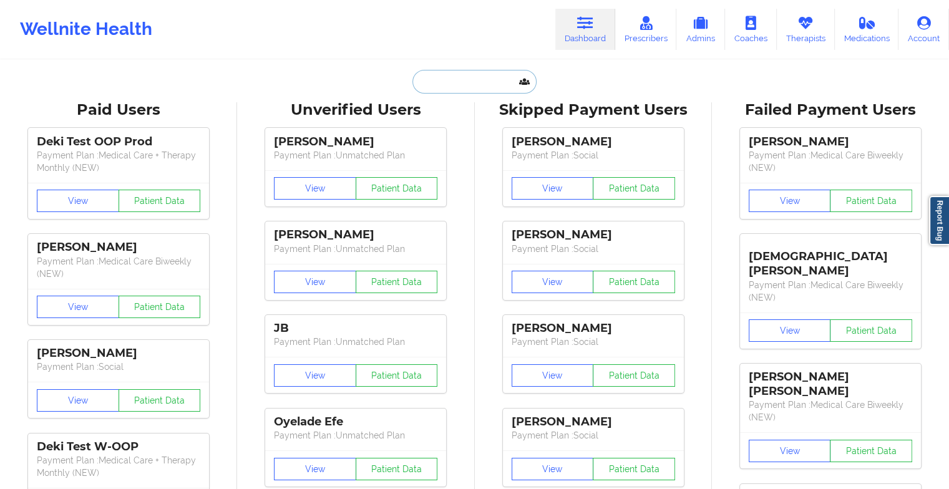
click at [454, 88] on input "text" at bounding box center [475, 82] width 124 height 24
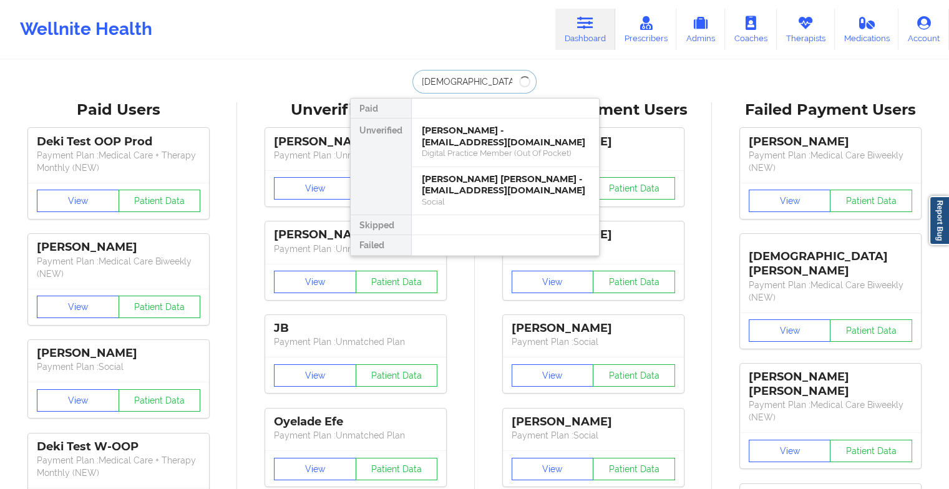
type input "[DEMOGRAPHIC_DATA][PERSON_NAME]"
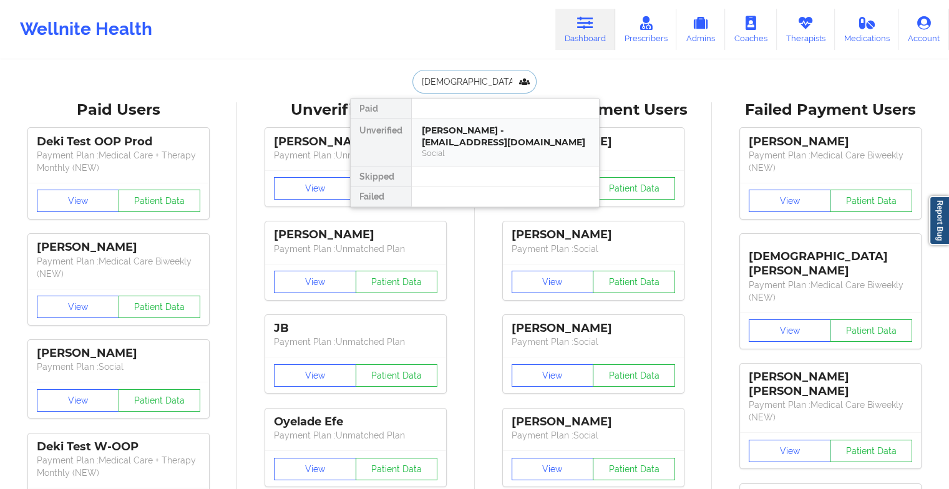
click at [474, 127] on div "[PERSON_NAME] - [EMAIL_ADDRESS][DOMAIN_NAME]" at bounding box center [505, 136] width 167 height 23
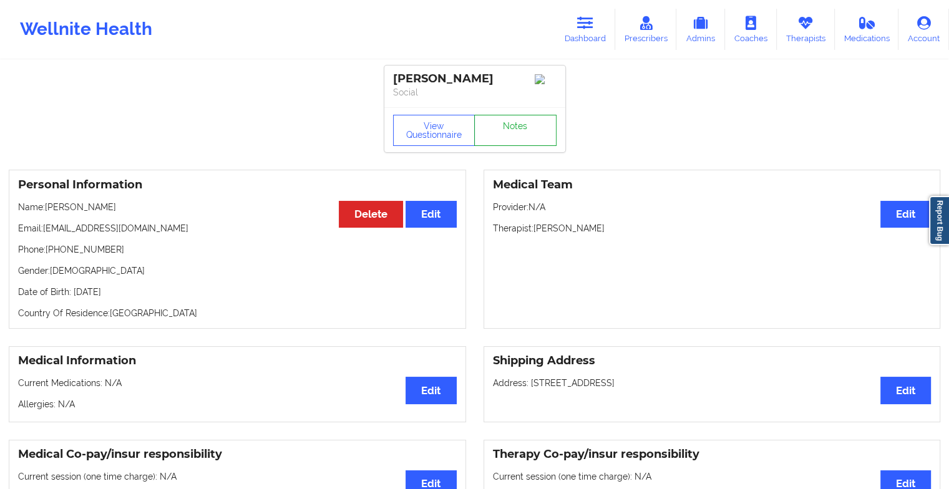
click at [510, 119] on link "Notes" at bounding box center [515, 130] width 82 height 31
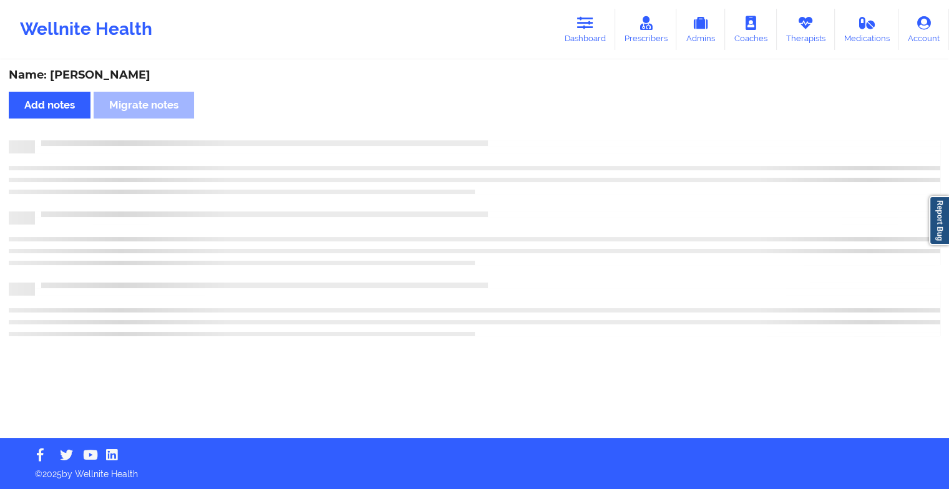
click at [510, 119] on div "Name: [PERSON_NAME] Add notes Migrate notes" at bounding box center [474, 249] width 949 height 377
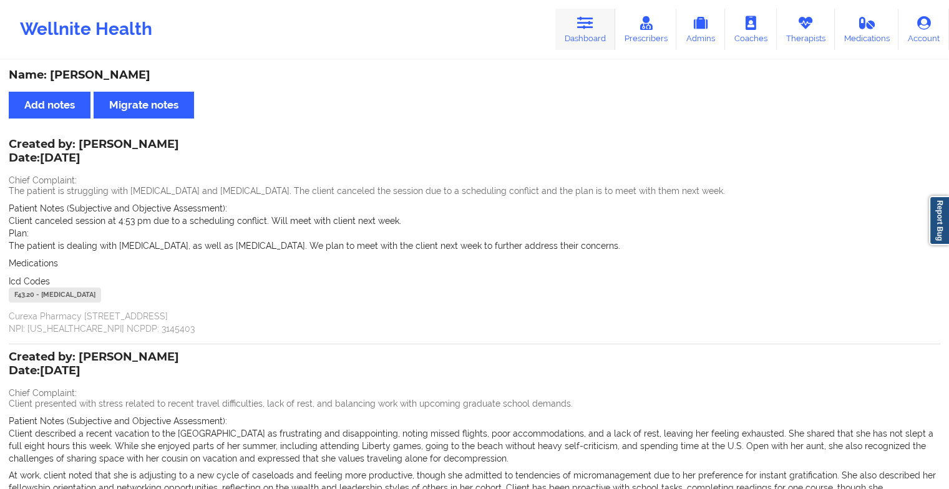
click at [572, 16] on link "Dashboard" at bounding box center [586, 29] width 60 height 41
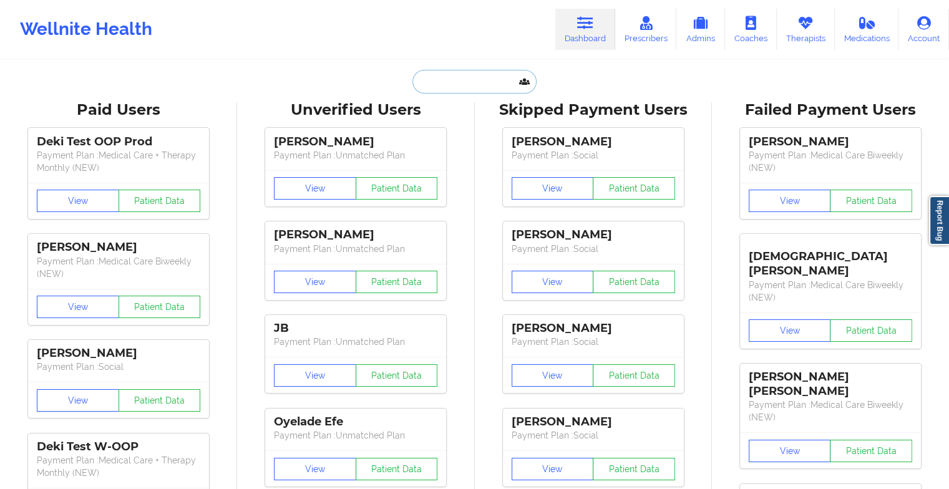
click at [434, 82] on input "text" at bounding box center [475, 82] width 124 height 24
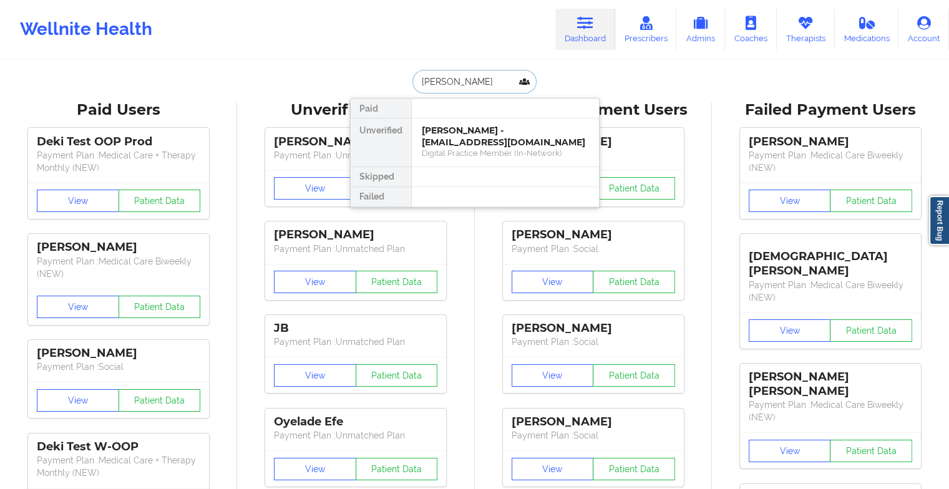
type input "[PERSON_NAME]"
click at [491, 87] on input "[PERSON_NAME]" at bounding box center [475, 82] width 124 height 24
click at [469, 150] on div "Digital Practice Member (In-Network)" at bounding box center [505, 153] width 167 height 11
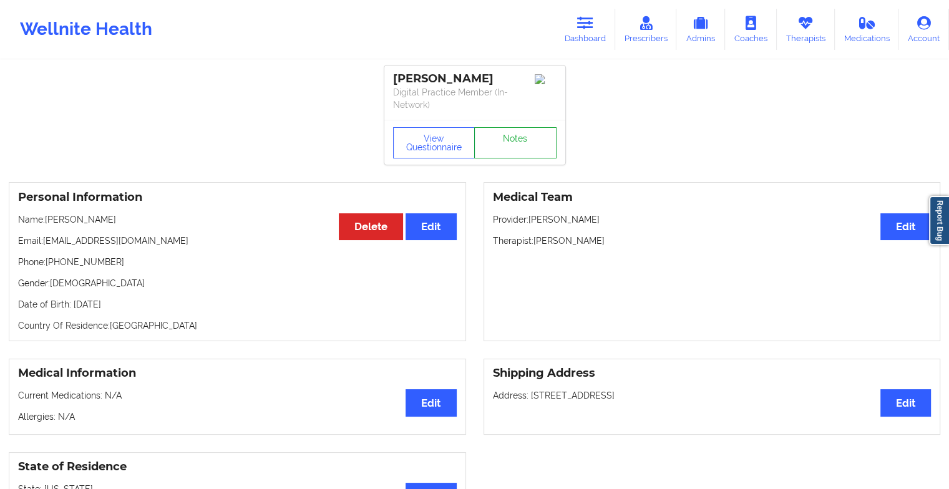
click at [509, 137] on link "Notes" at bounding box center [515, 142] width 82 height 31
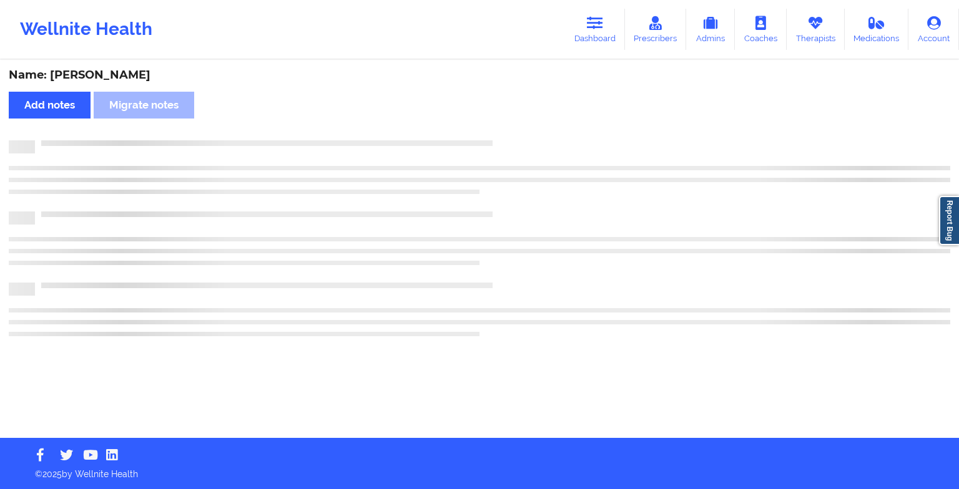
click at [509, 137] on div "Name: [PERSON_NAME] Add notes Migrate notes" at bounding box center [479, 249] width 959 height 377
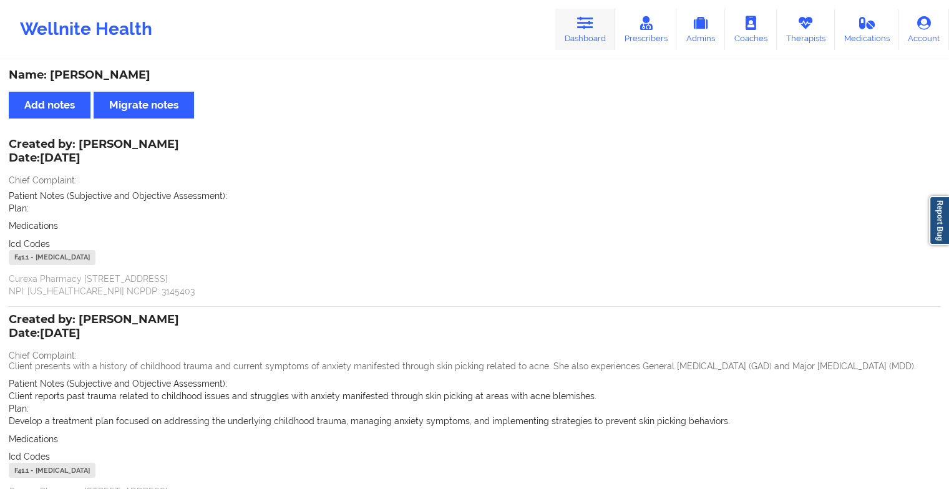
click at [591, 42] on link "Dashboard" at bounding box center [586, 29] width 60 height 41
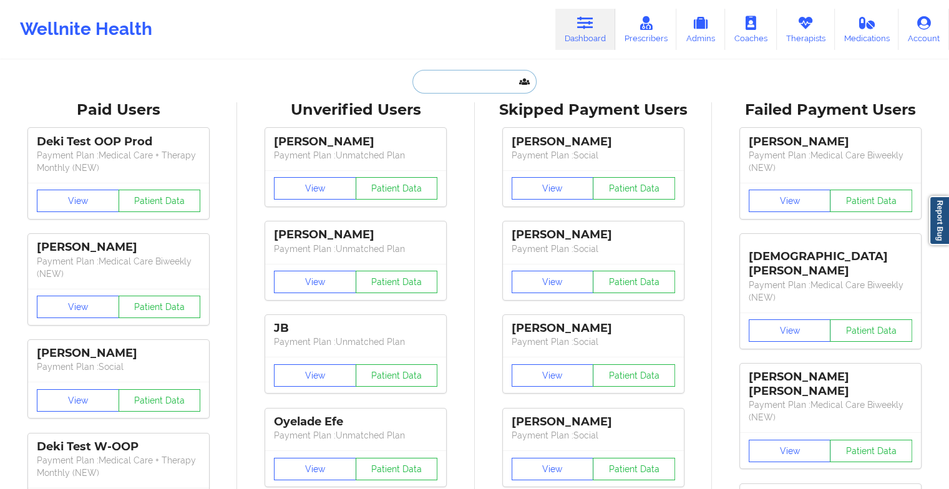
click at [468, 90] on input "text" at bounding box center [475, 82] width 124 height 24
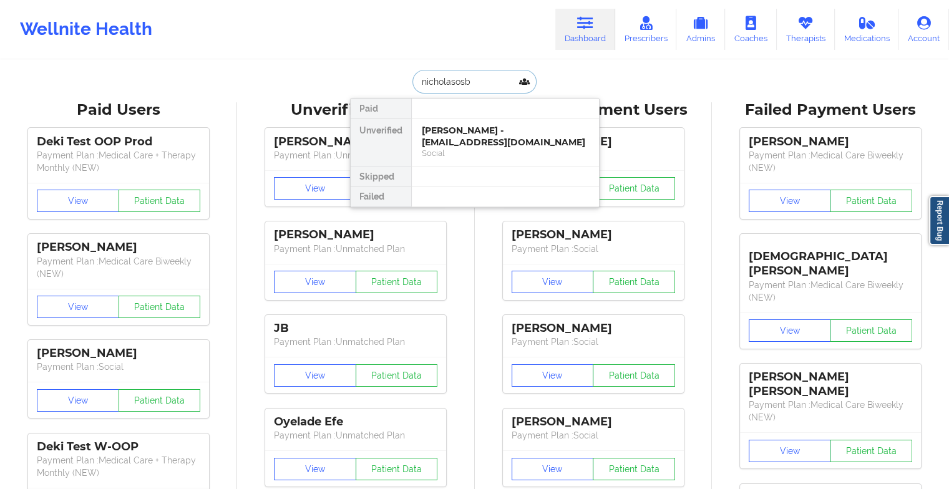
type input "[PERSON_NAME]"
click at [455, 144] on div "[PERSON_NAME] - [EMAIL_ADDRESS][DOMAIN_NAME]" at bounding box center [505, 136] width 167 height 23
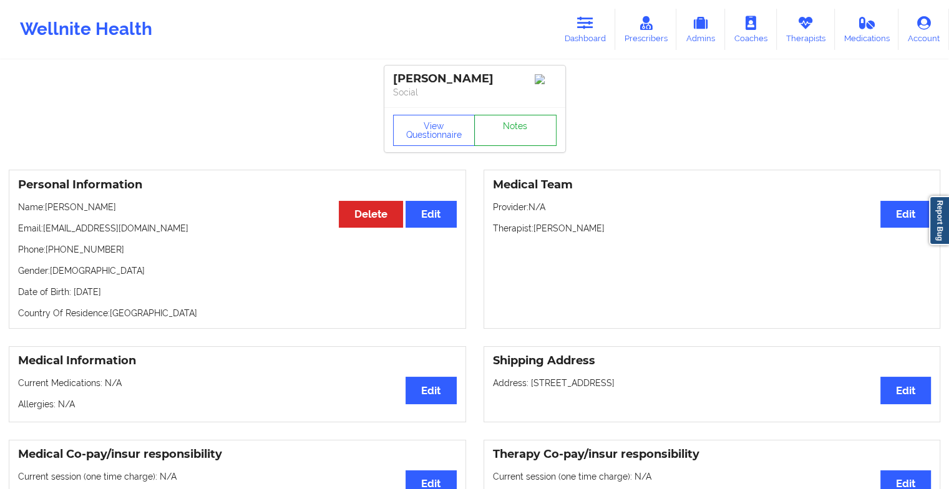
click at [517, 132] on link "Notes" at bounding box center [515, 130] width 82 height 31
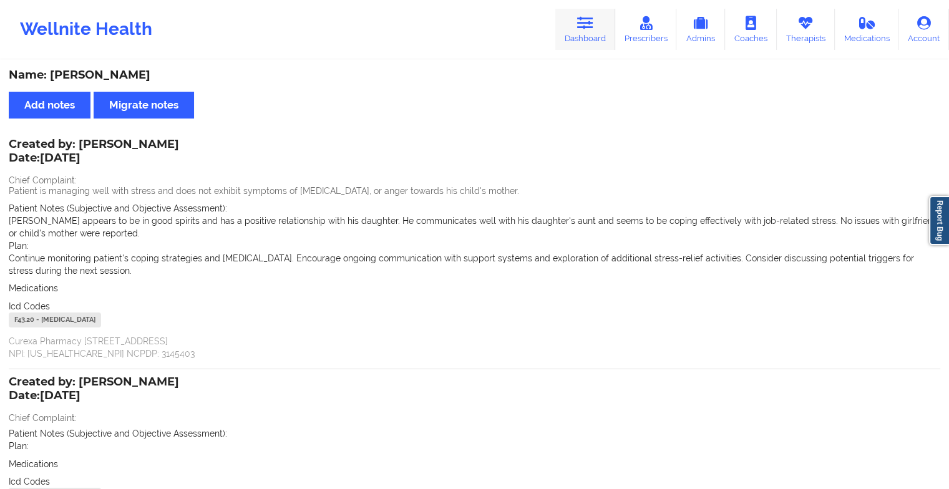
click at [594, 26] on icon at bounding box center [585, 23] width 16 height 14
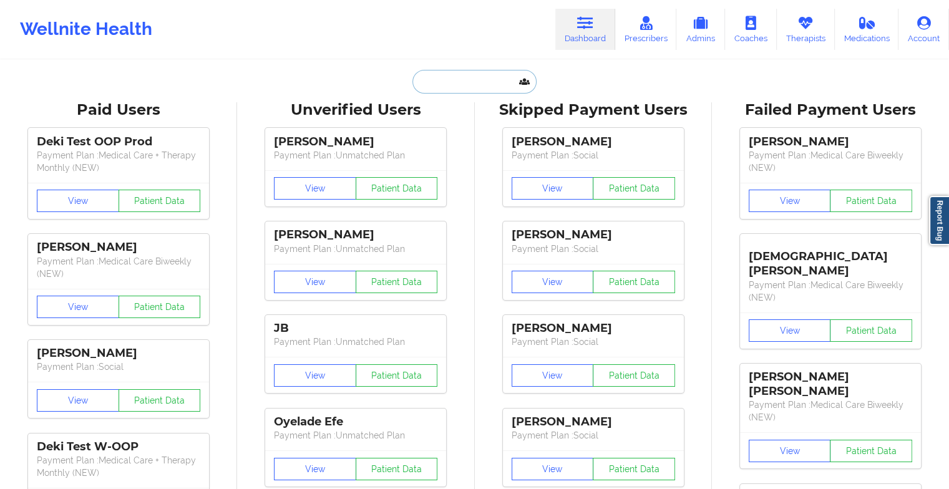
click at [463, 82] on input "text" at bounding box center [475, 82] width 124 height 24
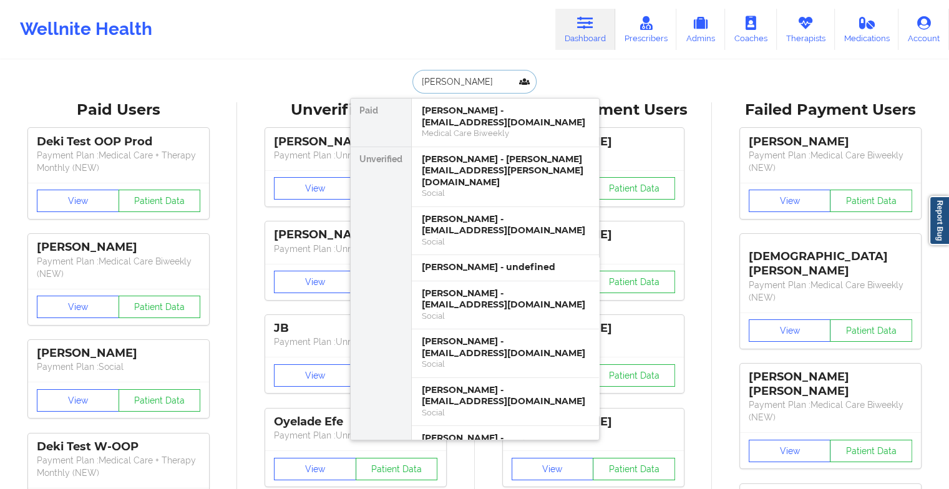
type input "[PERSON_NAME]"
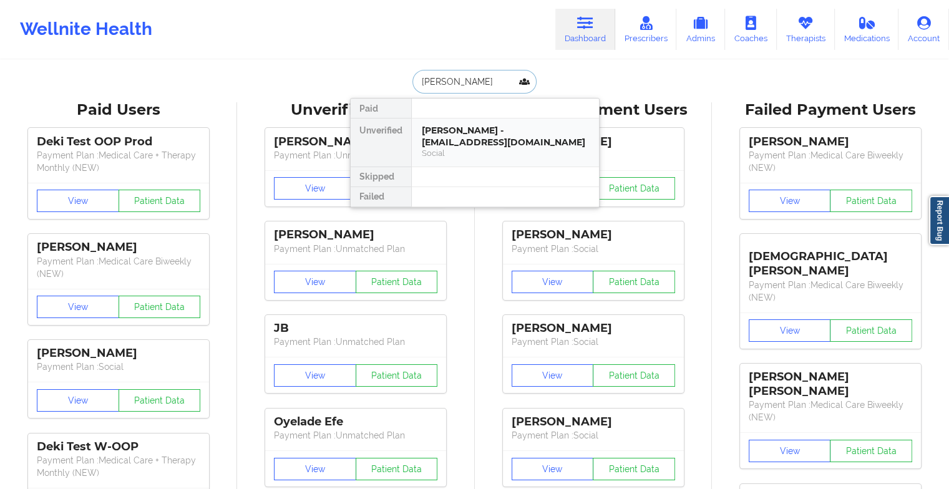
click at [504, 137] on div "[PERSON_NAME] - [EMAIL_ADDRESS][DOMAIN_NAME]" at bounding box center [505, 136] width 167 height 23
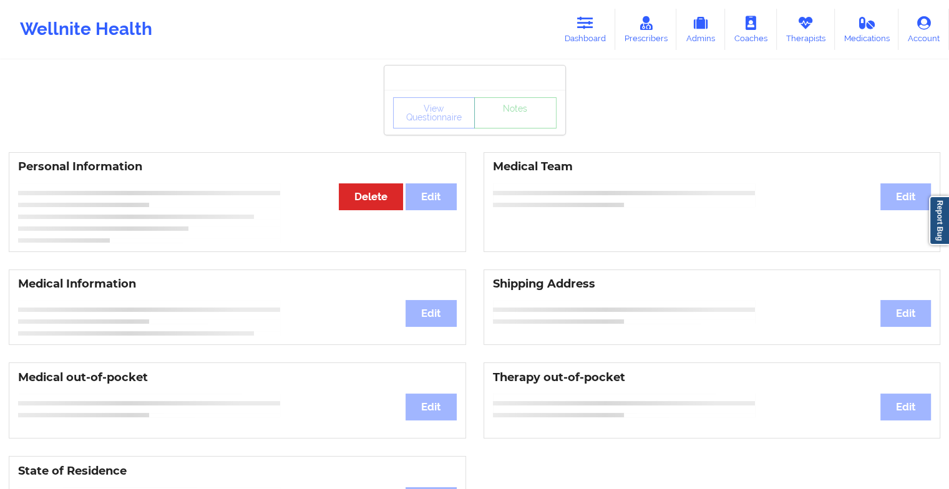
click at [509, 130] on div "View Questionnaire Notes" at bounding box center [475, 112] width 181 height 45
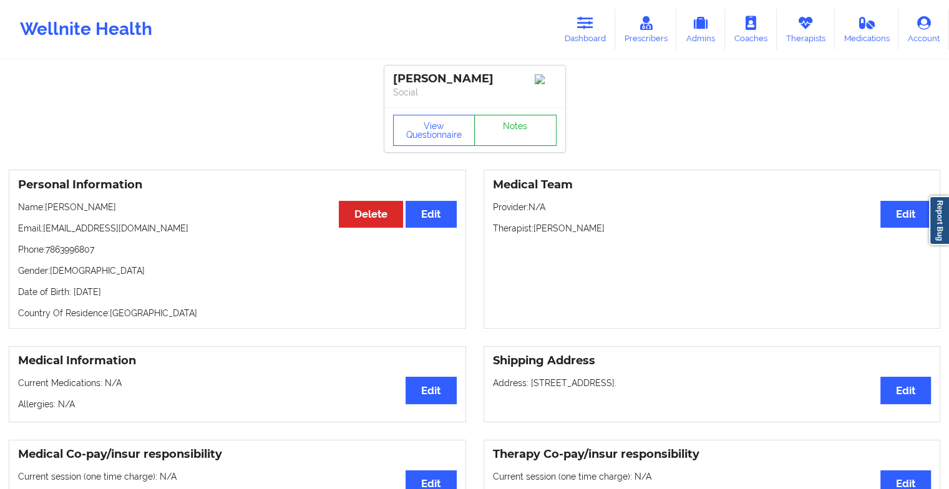
click at [509, 130] on link "Notes" at bounding box center [515, 130] width 82 height 31
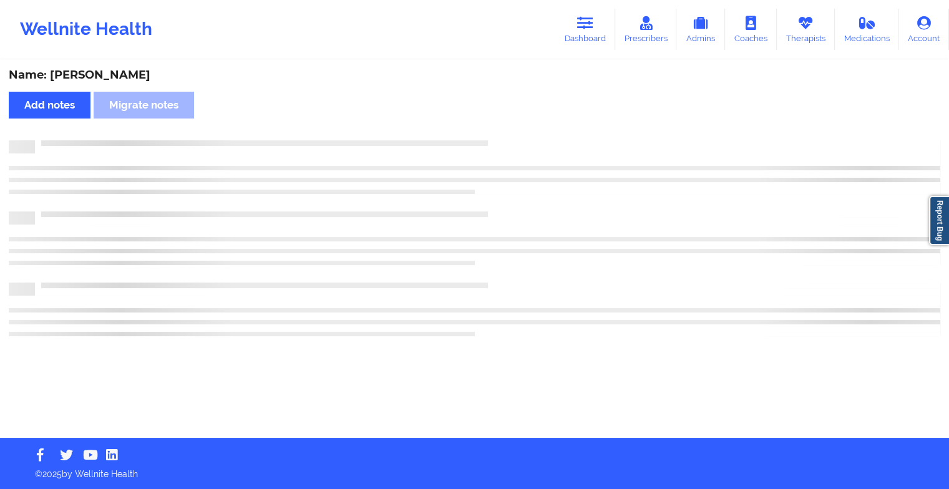
click at [509, 130] on div "Name: [PERSON_NAME] Add notes Migrate notes" at bounding box center [474, 249] width 949 height 377
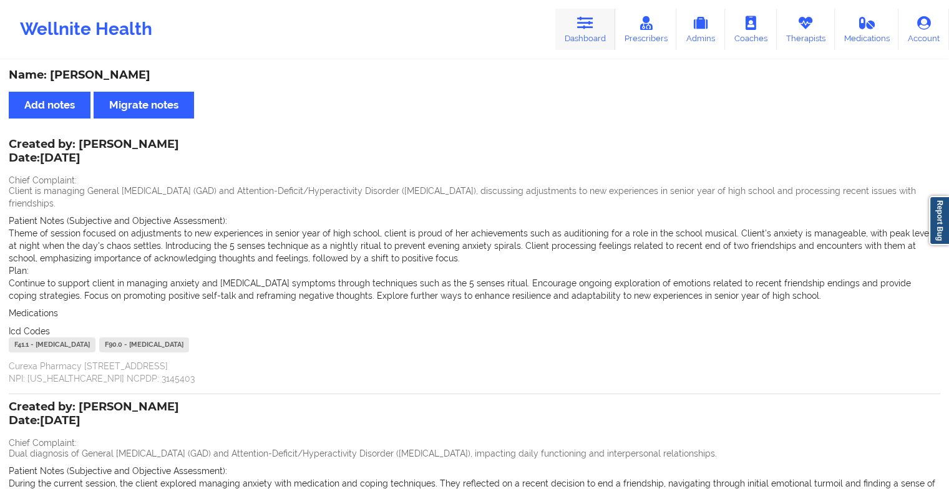
click at [582, 34] on link "Dashboard" at bounding box center [586, 29] width 60 height 41
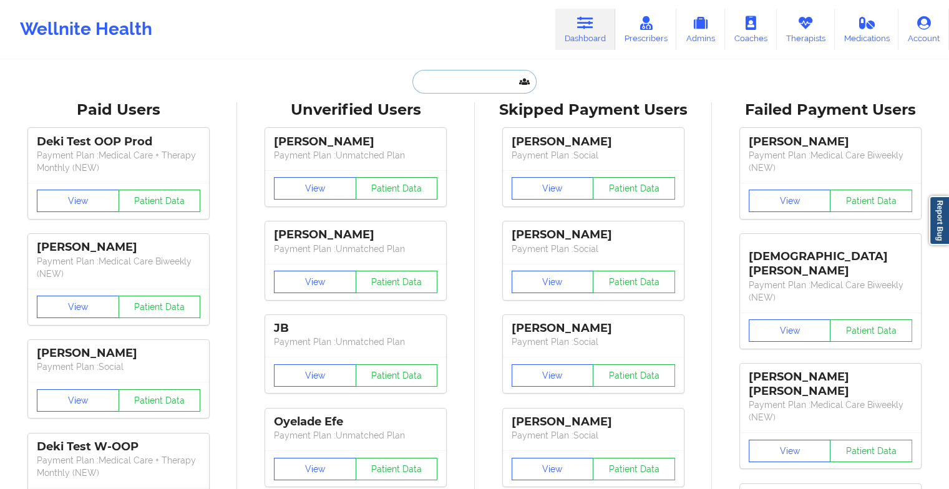
click at [469, 92] on input "text" at bounding box center [475, 82] width 124 height 24
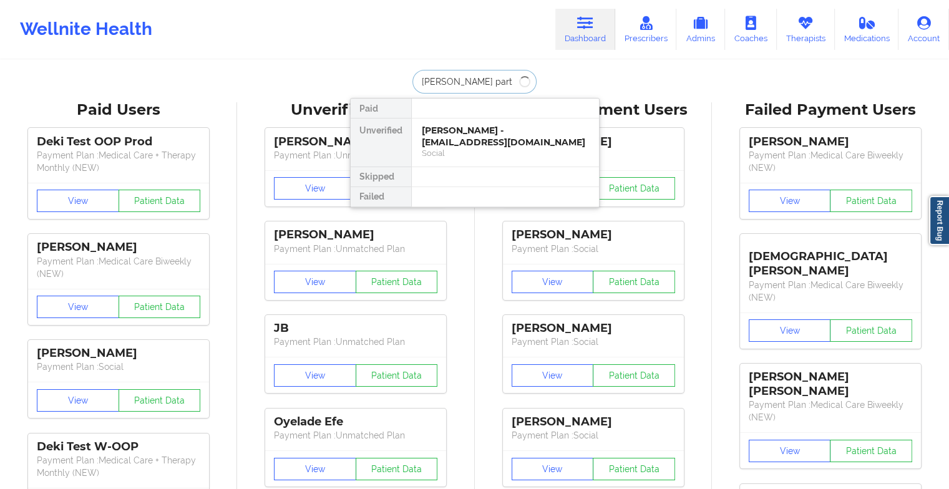
type input "[PERSON_NAME]"
click at [468, 132] on div "[PERSON_NAME] - [EMAIL_ADDRESS][DOMAIN_NAME]" at bounding box center [505, 136] width 167 height 23
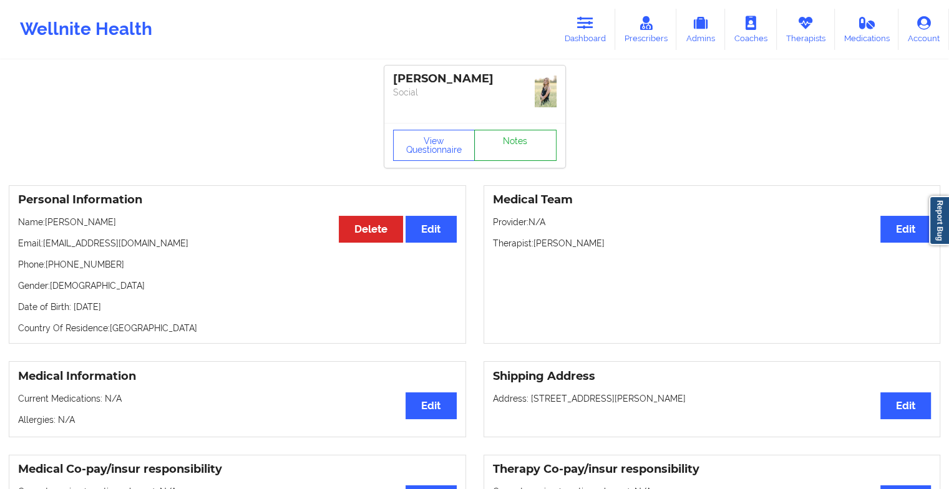
click at [496, 130] on link "Notes" at bounding box center [515, 145] width 82 height 31
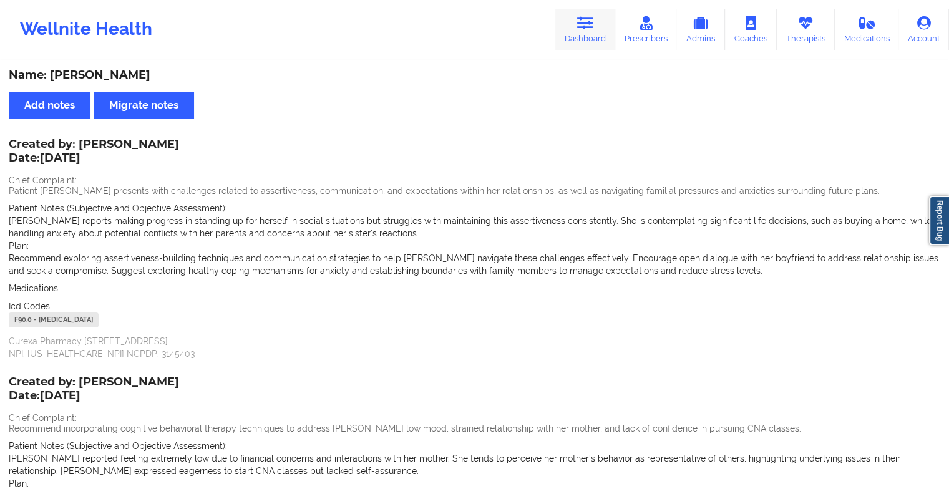
drag, startPoint x: 554, startPoint y: 37, endPoint x: 595, endPoint y: 31, distance: 41.2
click at [595, 31] on div "Wellnite Health Dashboard Prescribers Admins Coaches Therapists Medications Acc…" at bounding box center [474, 29] width 949 height 50
click at [595, 31] on link "Dashboard" at bounding box center [586, 29] width 60 height 41
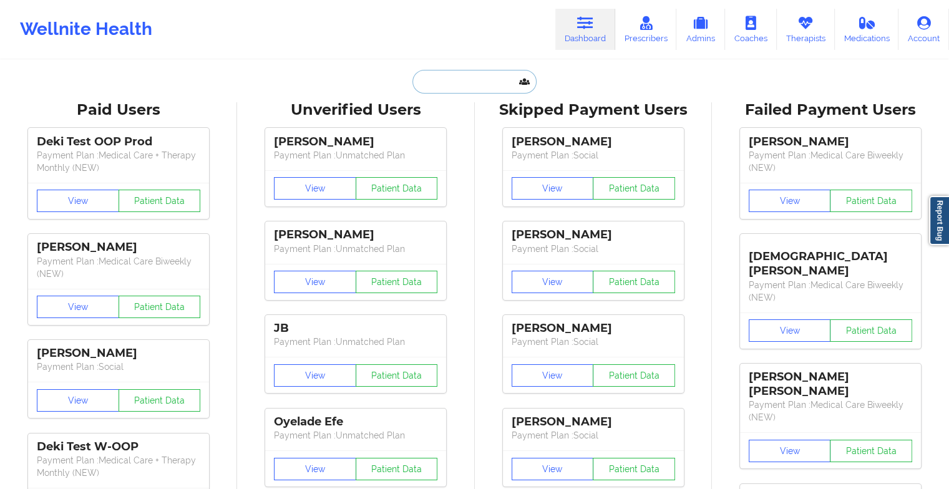
click at [454, 70] on input "text" at bounding box center [475, 82] width 124 height 24
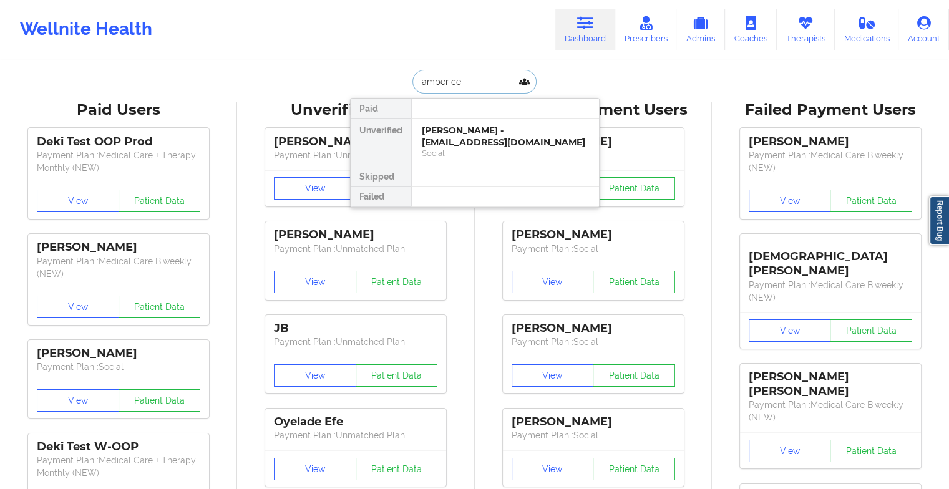
type input "[PERSON_NAME]"
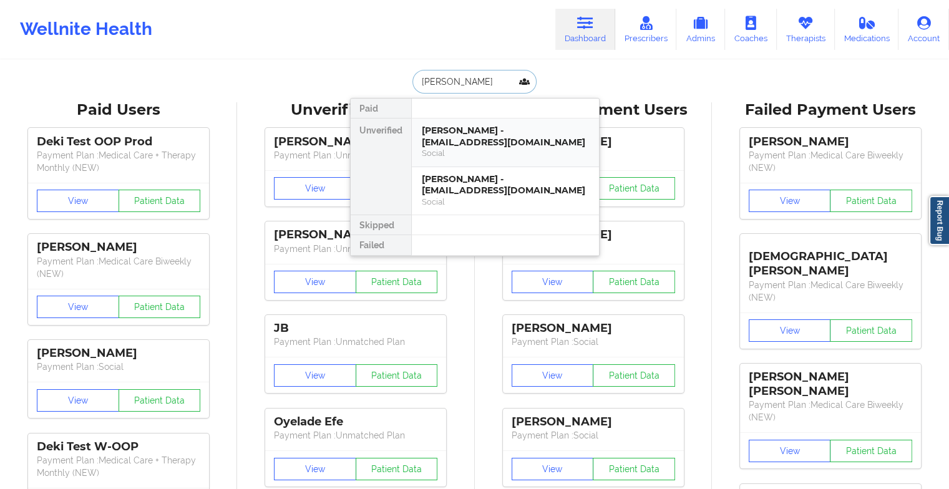
click at [509, 162] on div "[PERSON_NAME] - [EMAIL_ADDRESS][DOMAIN_NAME] Social" at bounding box center [505, 143] width 187 height 49
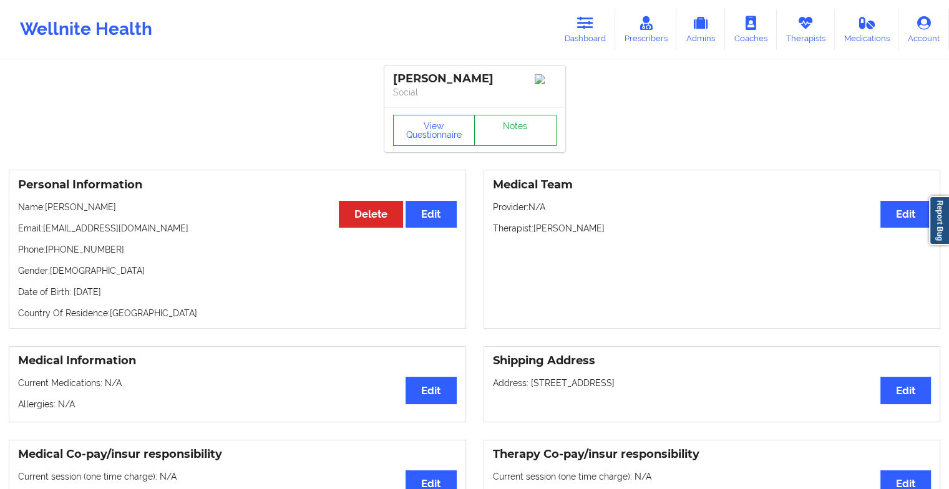
click at [512, 129] on link "Notes" at bounding box center [515, 130] width 82 height 31
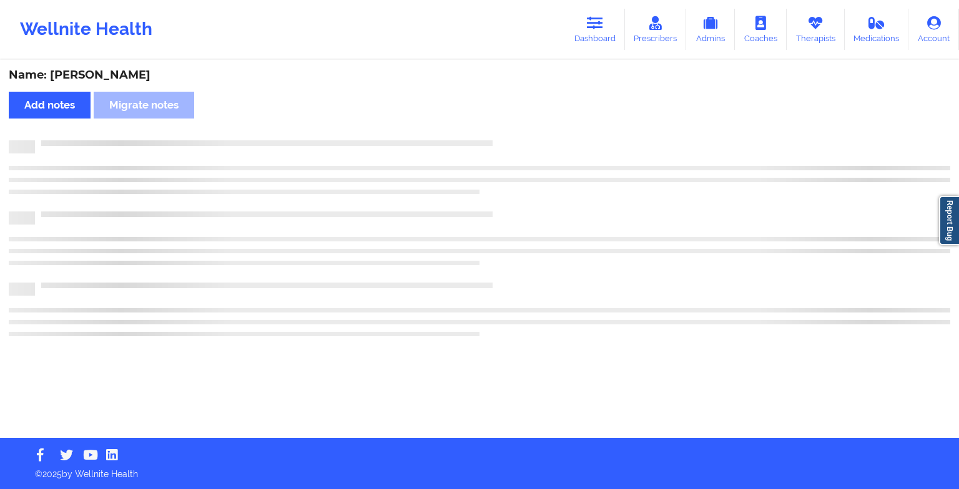
click at [534, 251] on div at bounding box center [479, 243] width 941 height 36
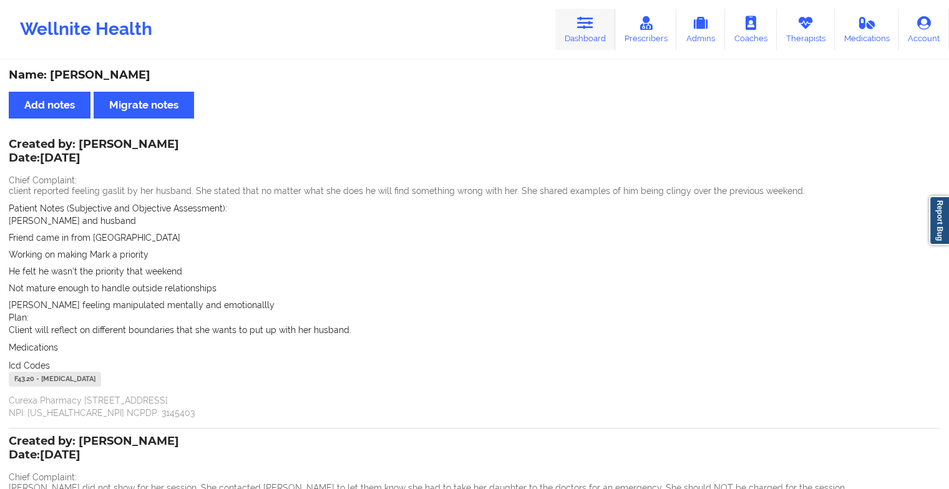
click at [597, 22] on link "Dashboard" at bounding box center [586, 29] width 60 height 41
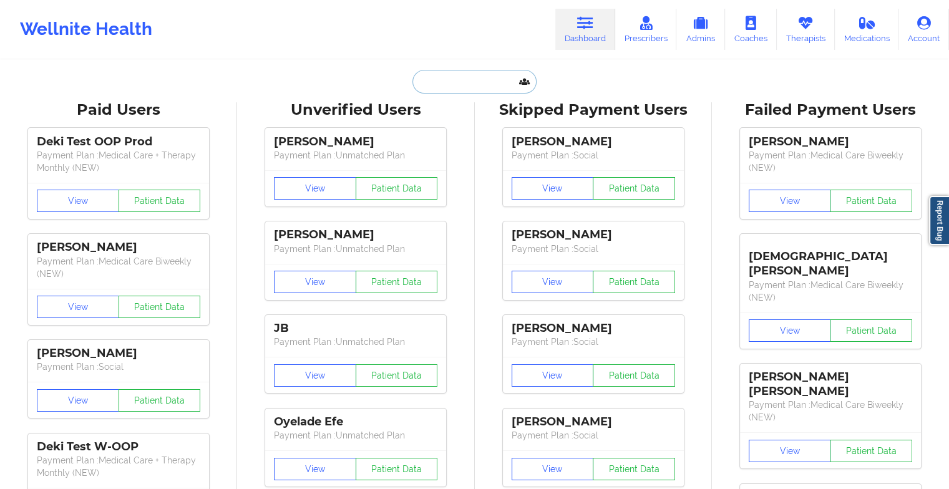
click at [419, 78] on input "text" at bounding box center [475, 82] width 124 height 24
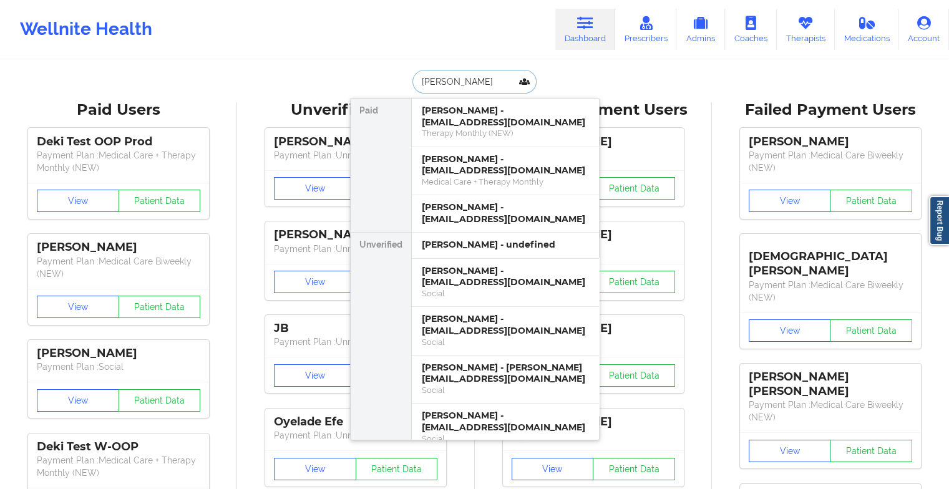
type input "[PERSON_NAME] el"
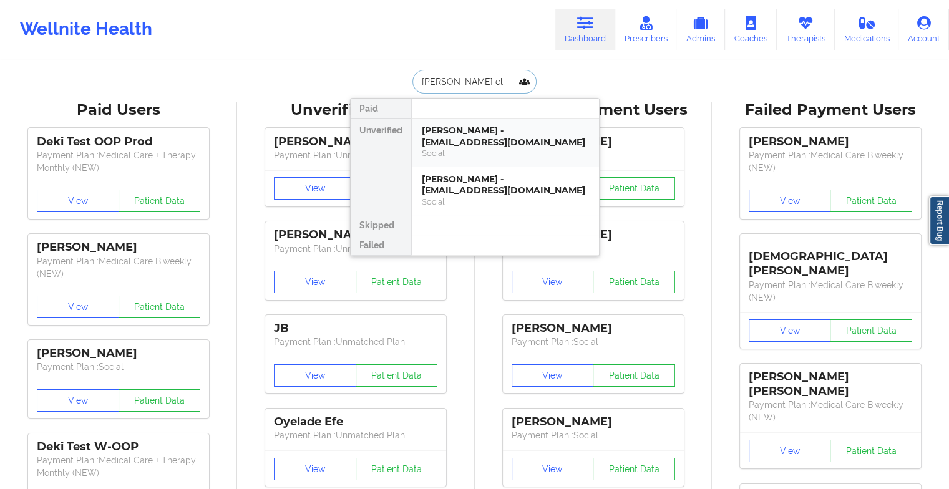
click at [485, 149] on div "[PERSON_NAME] - [EMAIL_ADDRESS][DOMAIN_NAME] Social" at bounding box center [505, 143] width 187 height 49
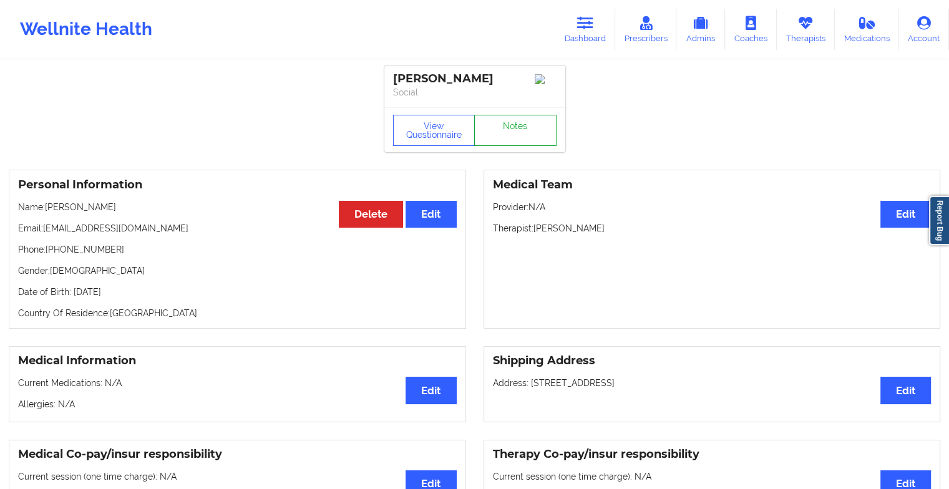
click at [525, 146] on link "Notes" at bounding box center [515, 130] width 82 height 31
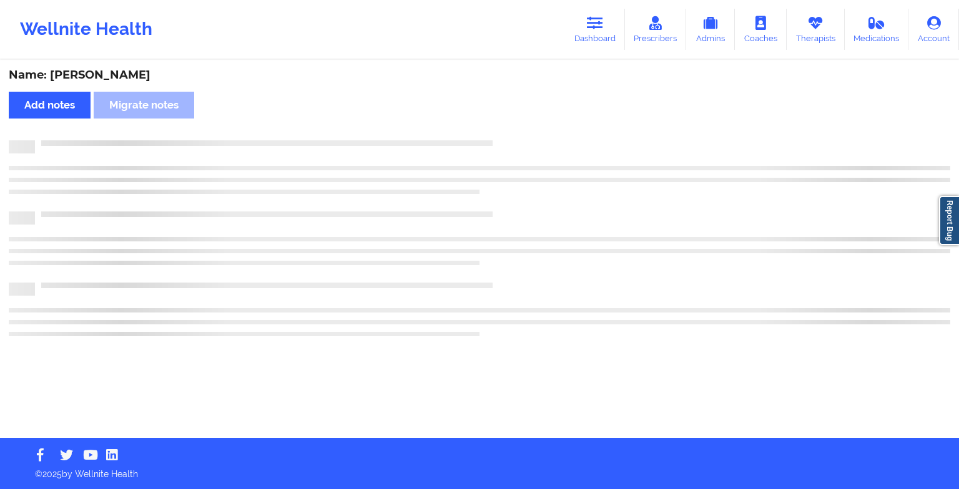
click at [525, 147] on div at bounding box center [479, 146] width 941 height 13
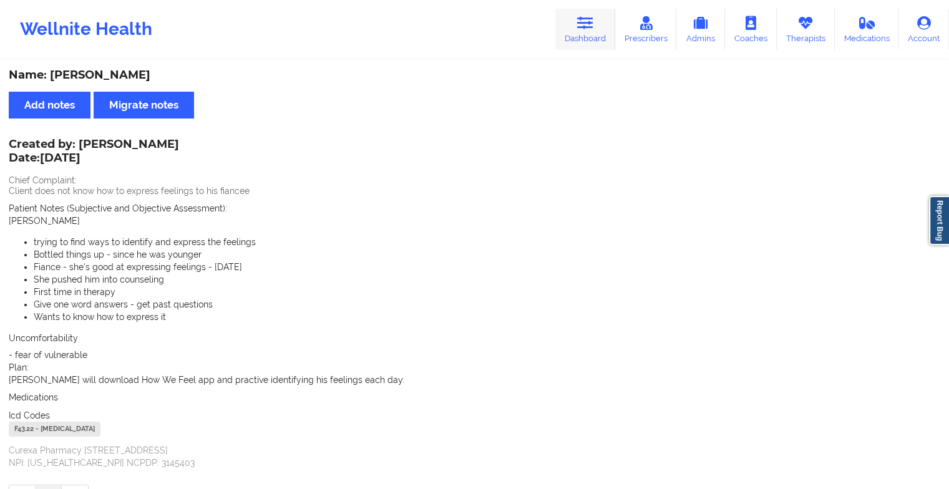
click at [587, 37] on link "Dashboard" at bounding box center [586, 29] width 60 height 41
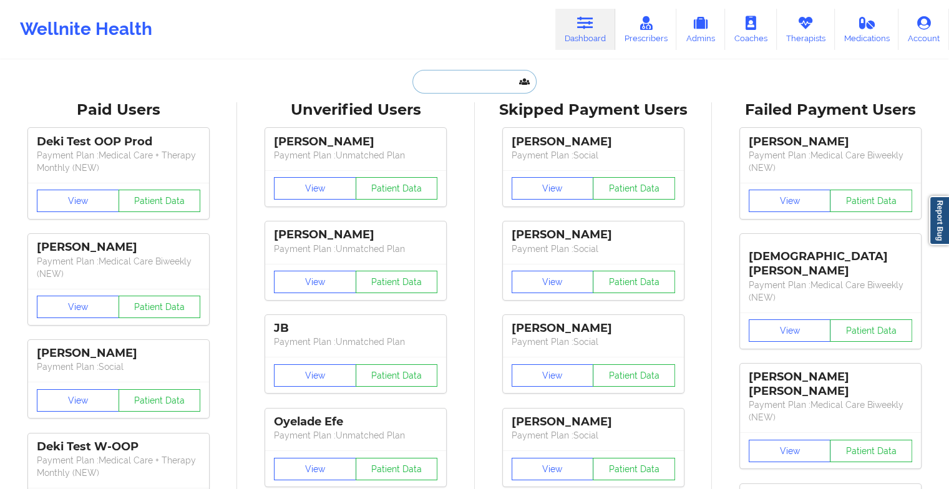
click at [457, 76] on input "text" at bounding box center [475, 82] width 124 height 24
type input "s"
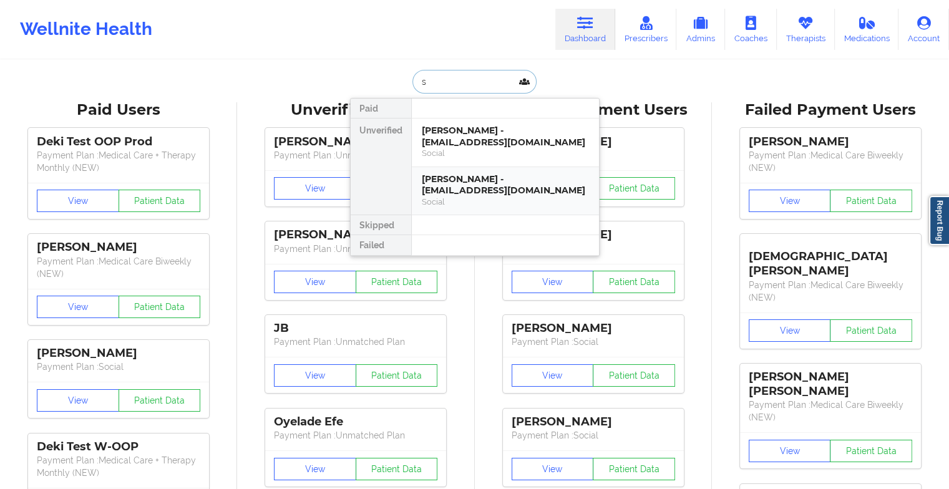
click at [459, 197] on div "Social" at bounding box center [505, 202] width 167 height 11
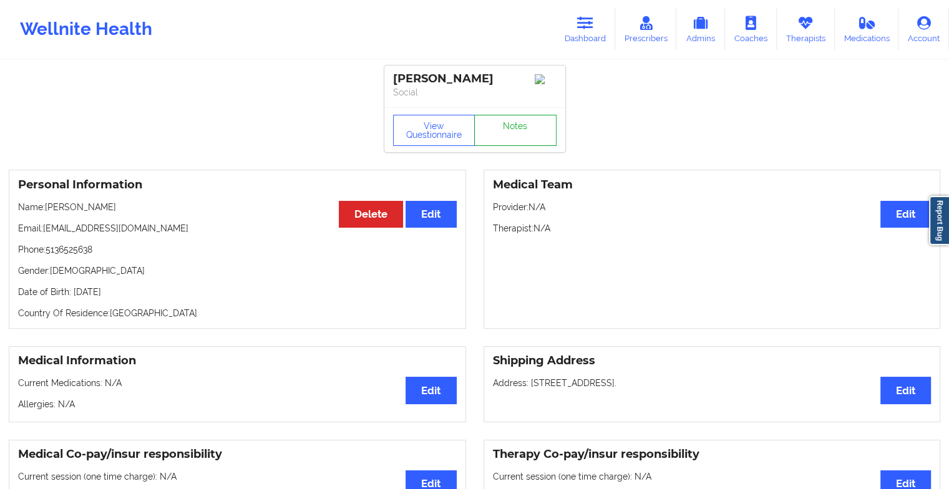
click at [499, 131] on link "Notes" at bounding box center [515, 130] width 82 height 31
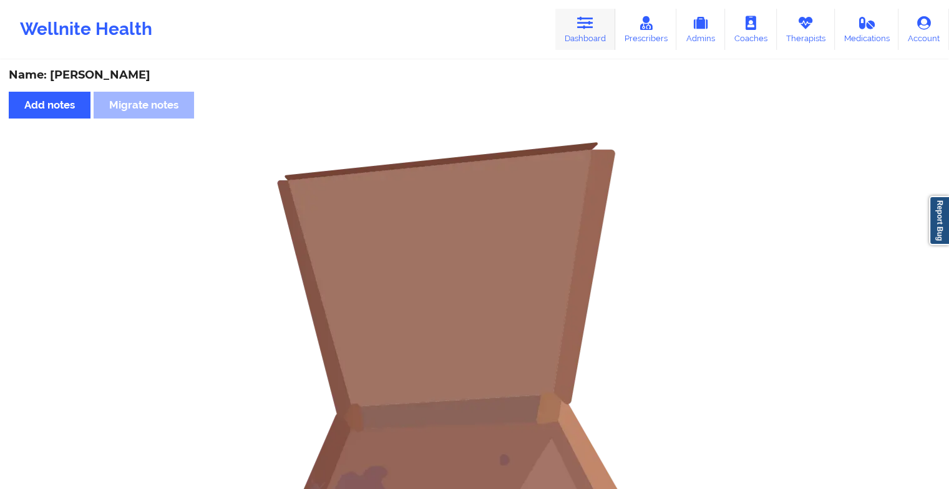
click at [569, 32] on link "Dashboard" at bounding box center [586, 29] width 60 height 41
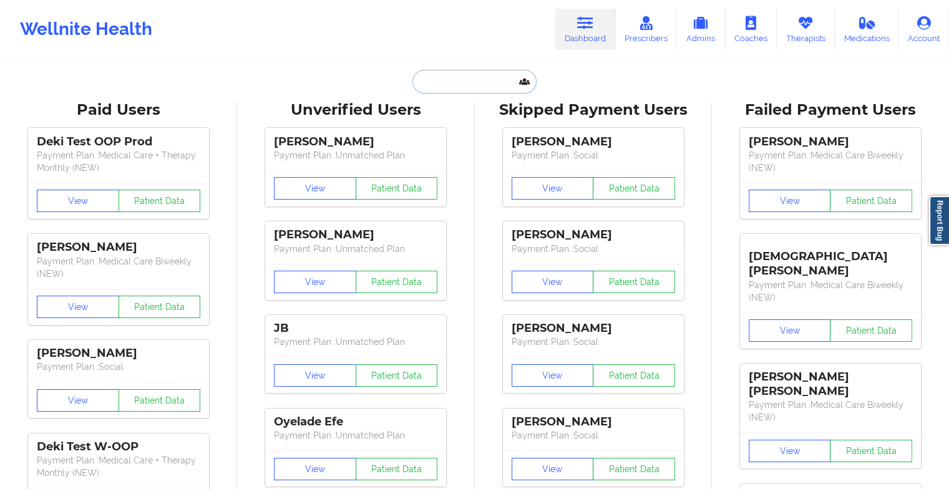
click at [465, 84] on input "text" at bounding box center [475, 82] width 124 height 24
type input "s"
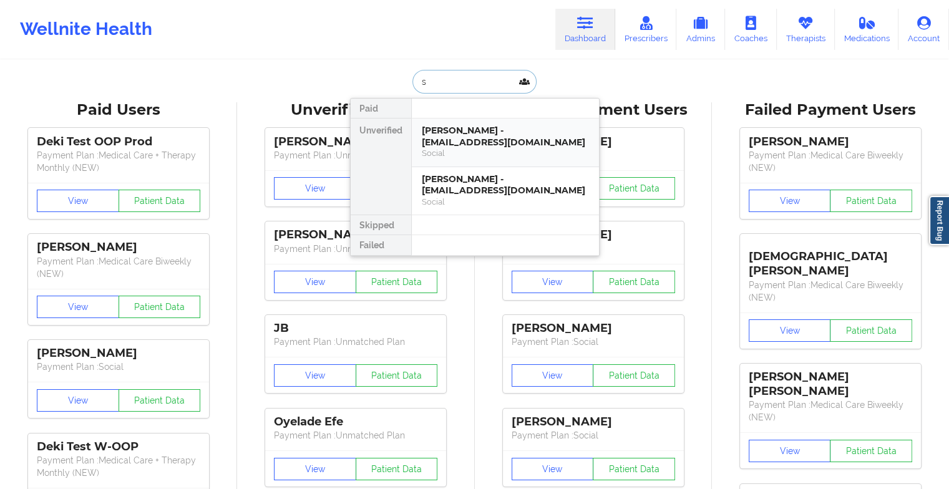
click at [488, 132] on div "[PERSON_NAME] - [EMAIL_ADDRESS][DOMAIN_NAME]" at bounding box center [505, 136] width 167 height 23
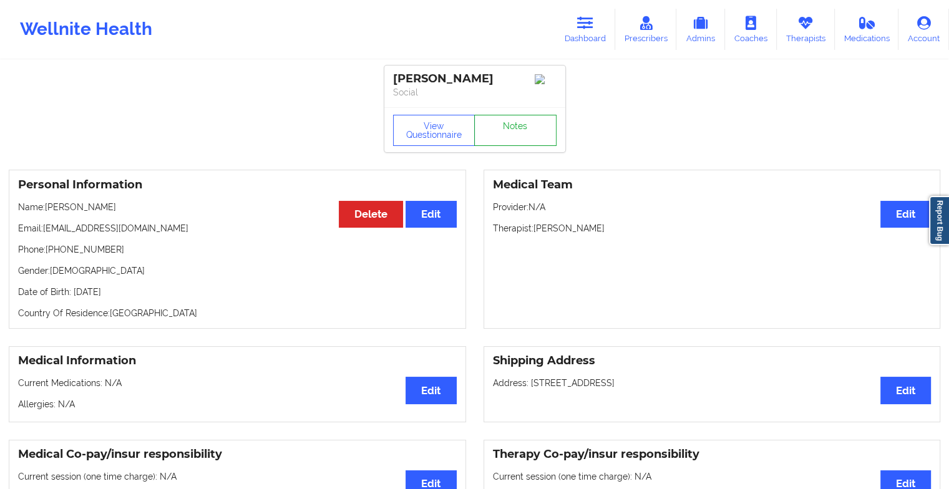
click at [519, 120] on link "Notes" at bounding box center [515, 130] width 82 height 31
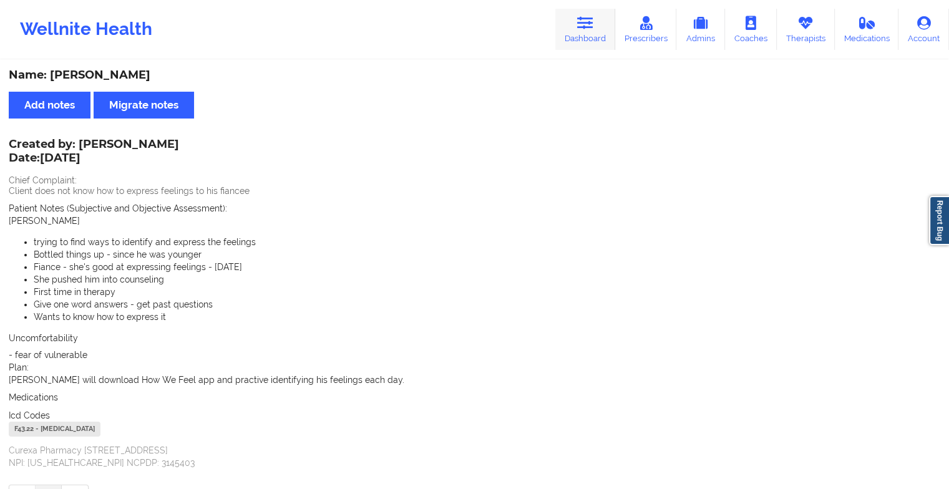
click at [589, 32] on link "Dashboard" at bounding box center [586, 29] width 60 height 41
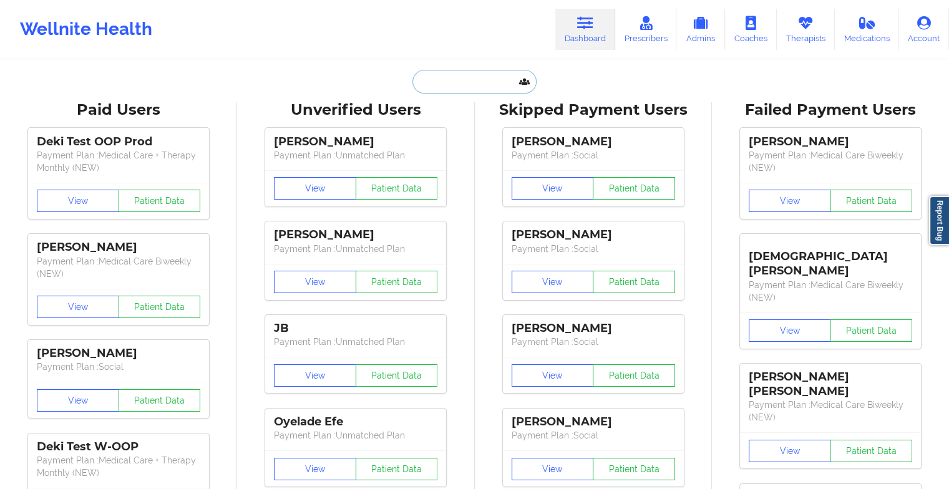
click at [461, 86] on input "text" at bounding box center [475, 82] width 124 height 24
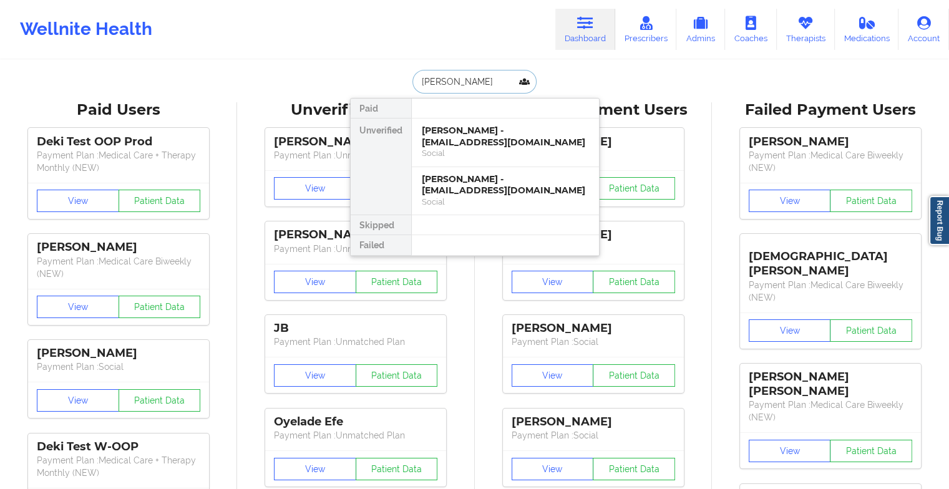
type input "[PERSON_NAME]"
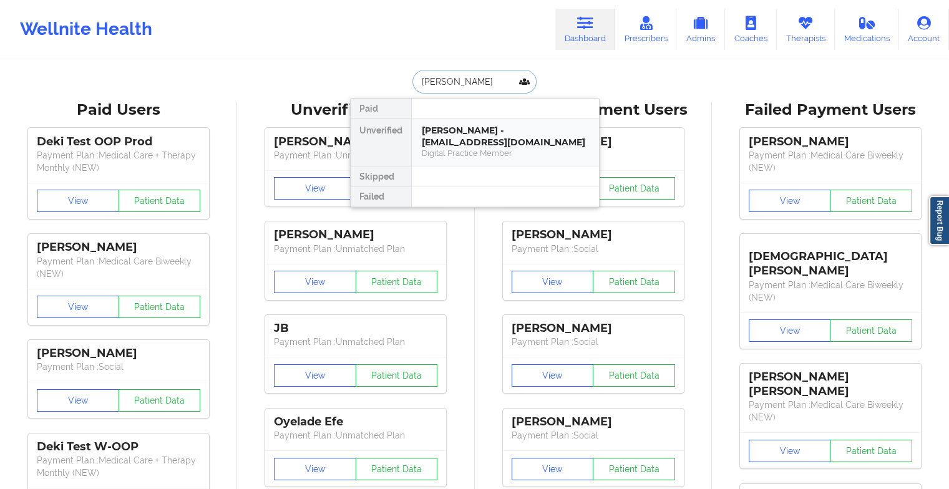
click at [469, 140] on div "[PERSON_NAME] - [EMAIL_ADDRESS][DOMAIN_NAME]" at bounding box center [505, 136] width 167 height 23
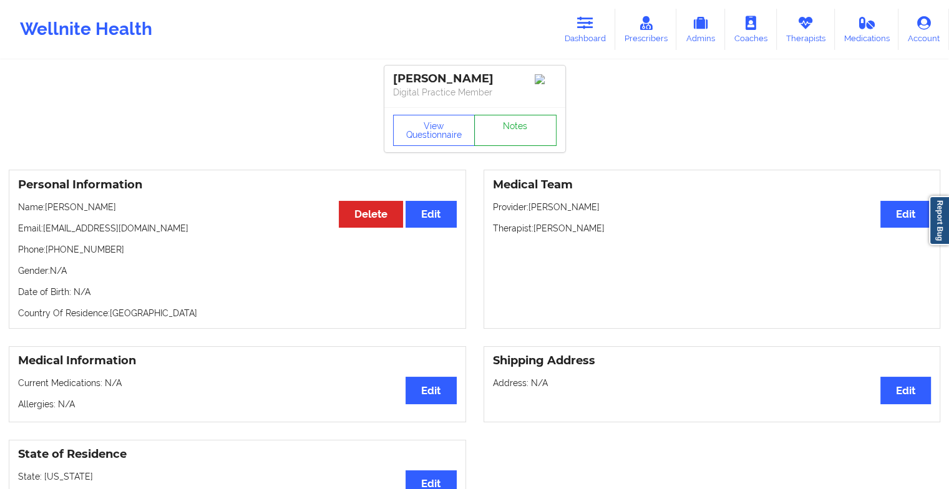
click at [507, 135] on link "Notes" at bounding box center [515, 130] width 82 height 31
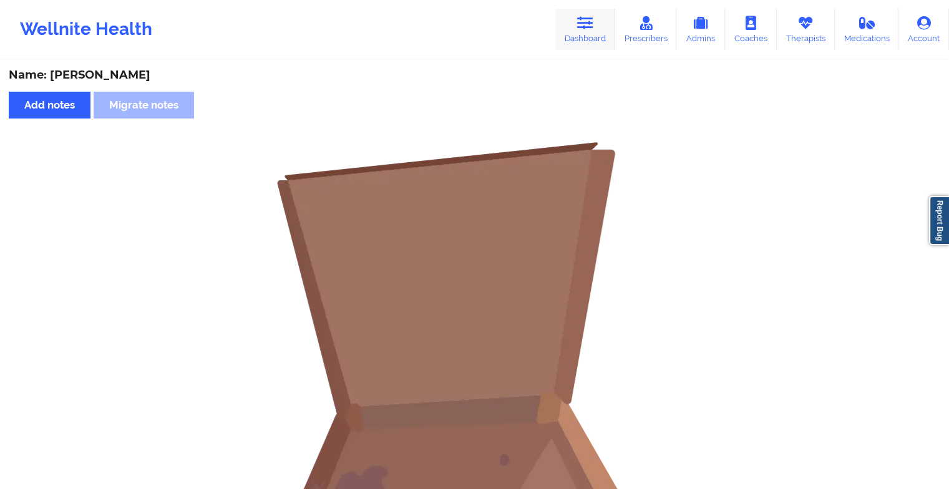
click at [577, 27] on link "Dashboard" at bounding box center [586, 29] width 60 height 41
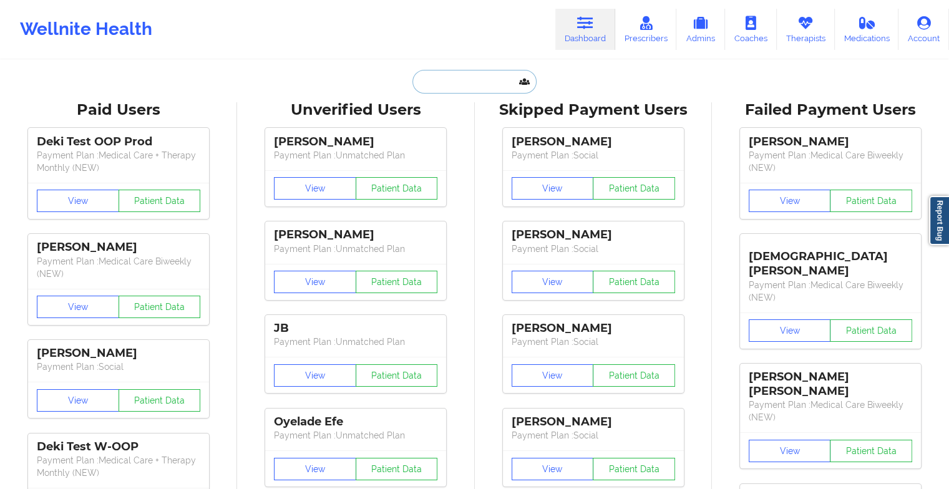
click at [444, 82] on input "text" at bounding box center [475, 82] width 124 height 24
type input "t"
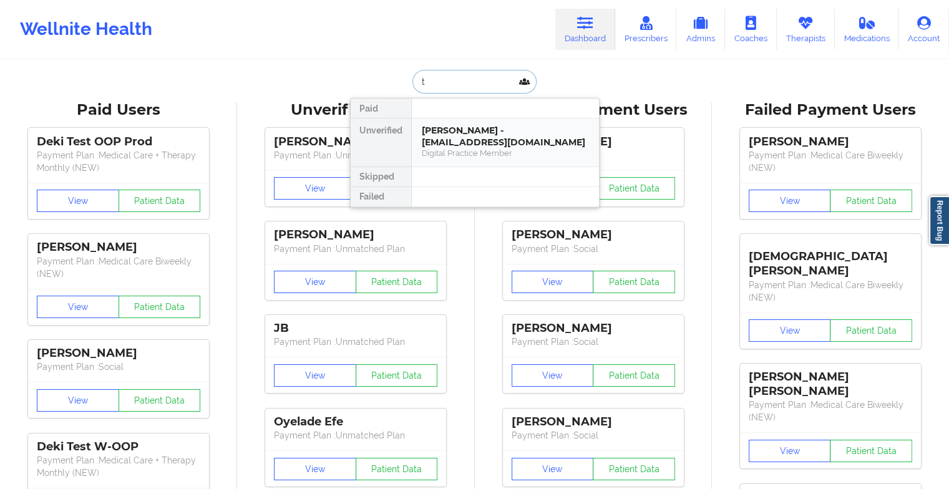
click at [471, 148] on div "Digital Practice Member" at bounding box center [505, 153] width 167 height 11
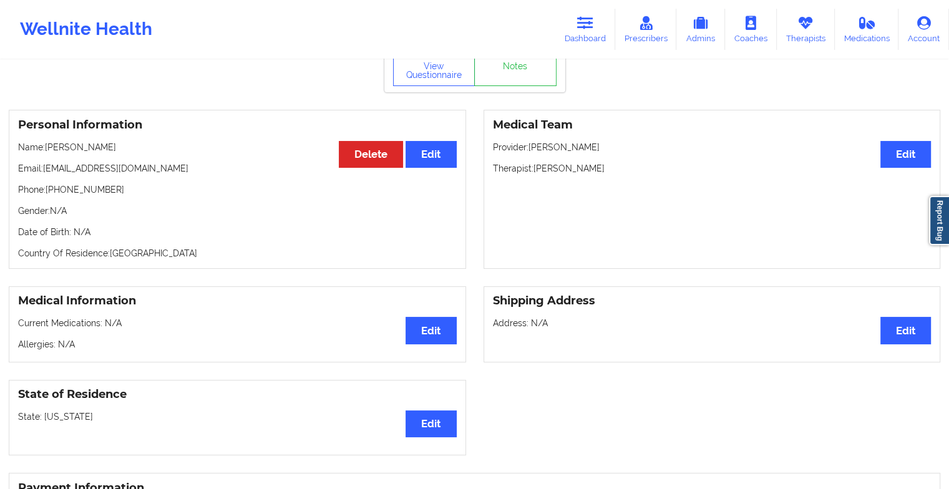
scroll to position [42, 0]
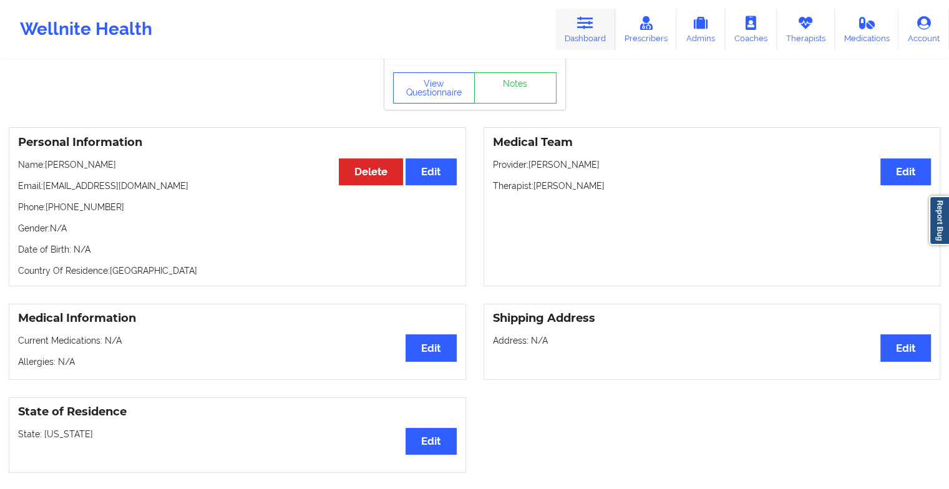
click at [572, 41] on link "Dashboard" at bounding box center [586, 29] width 60 height 41
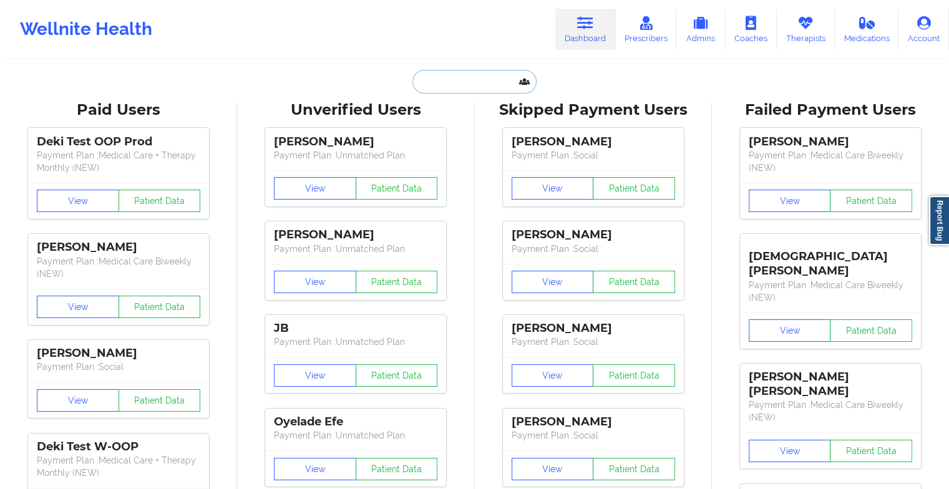
click at [488, 76] on input "text" at bounding box center [475, 82] width 124 height 24
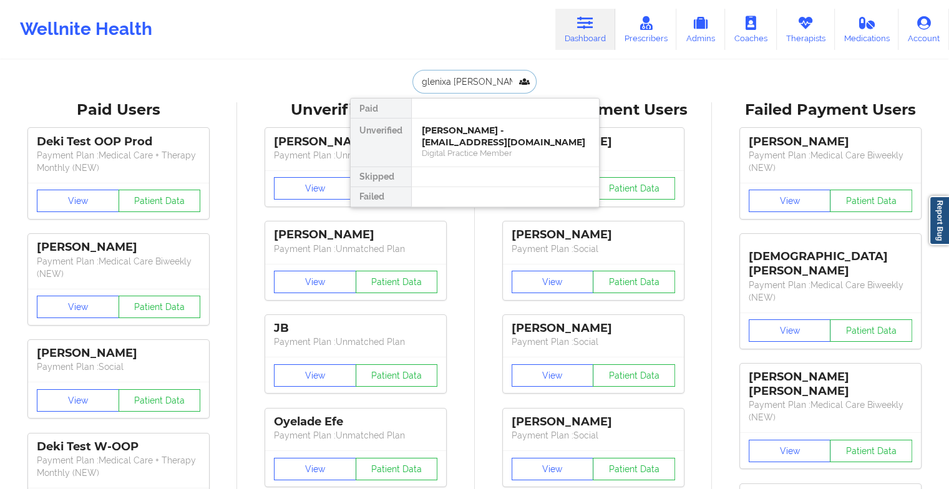
type input "glenixa rinzi"
click at [492, 148] on div "Social" at bounding box center [505, 153] width 167 height 11
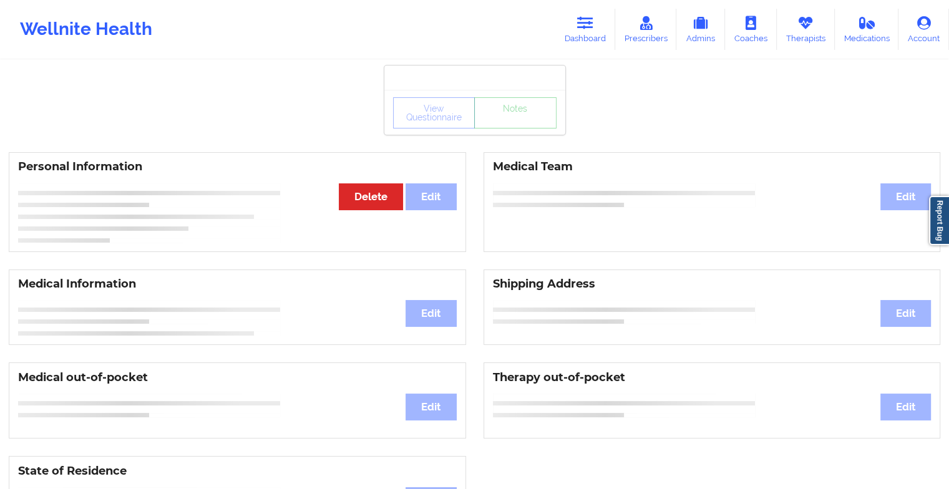
click at [521, 132] on div "View Questionnaire Notes" at bounding box center [475, 112] width 181 height 45
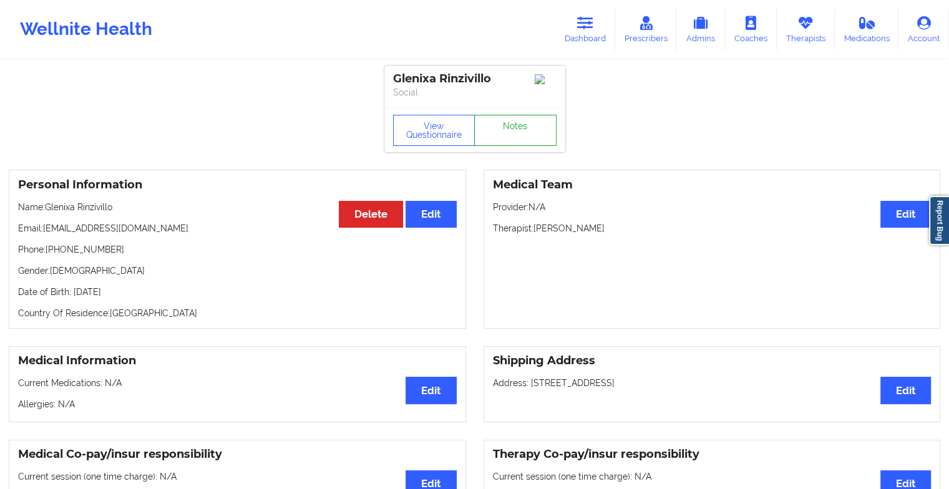
click at [521, 132] on link "Notes" at bounding box center [515, 130] width 82 height 31
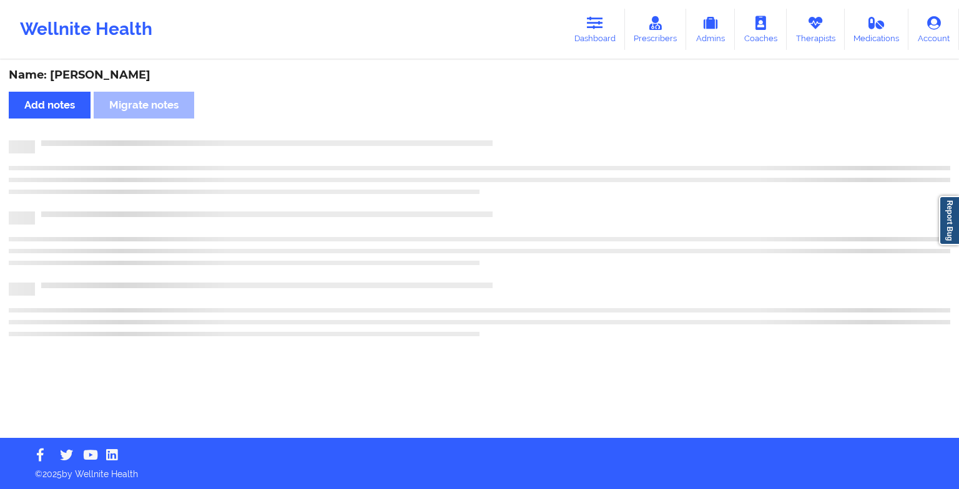
click at [521, 132] on div "Name: [PERSON_NAME] Add notes Migrate notes" at bounding box center [479, 249] width 959 height 377
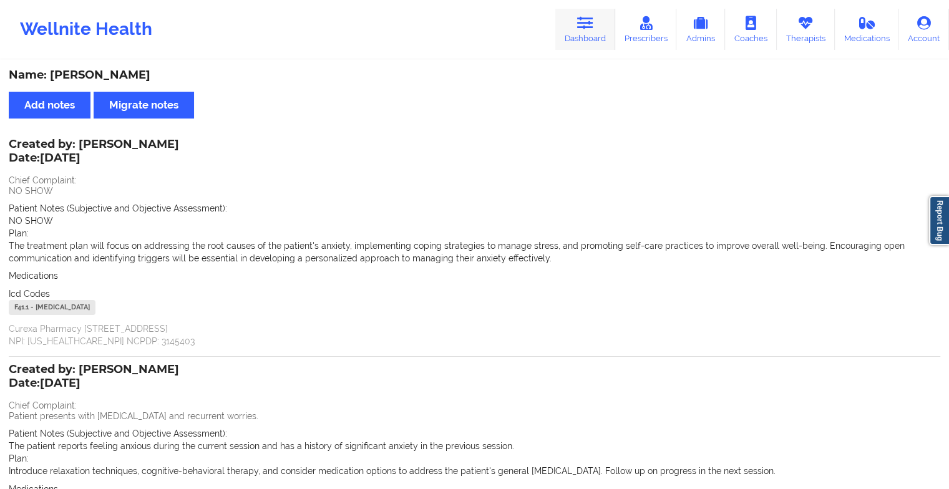
click at [574, 38] on link "Dashboard" at bounding box center [586, 29] width 60 height 41
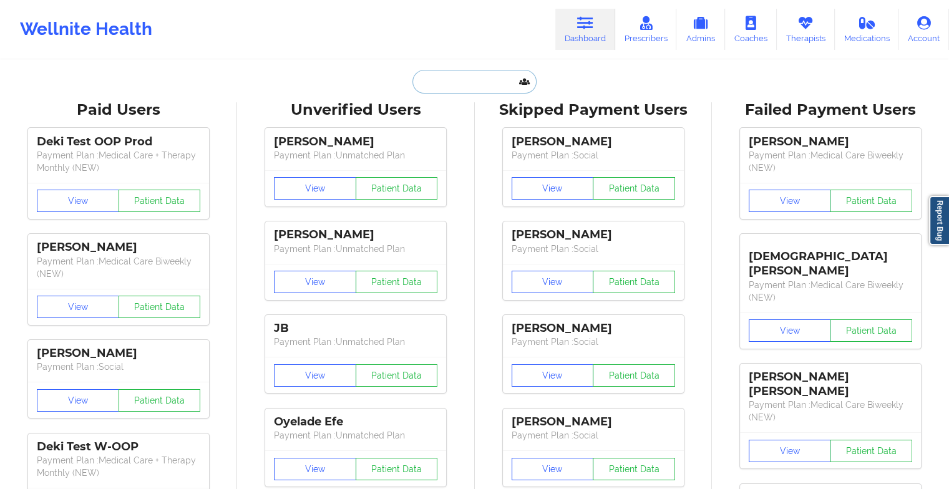
click at [492, 76] on input "text" at bounding box center [475, 82] width 124 height 24
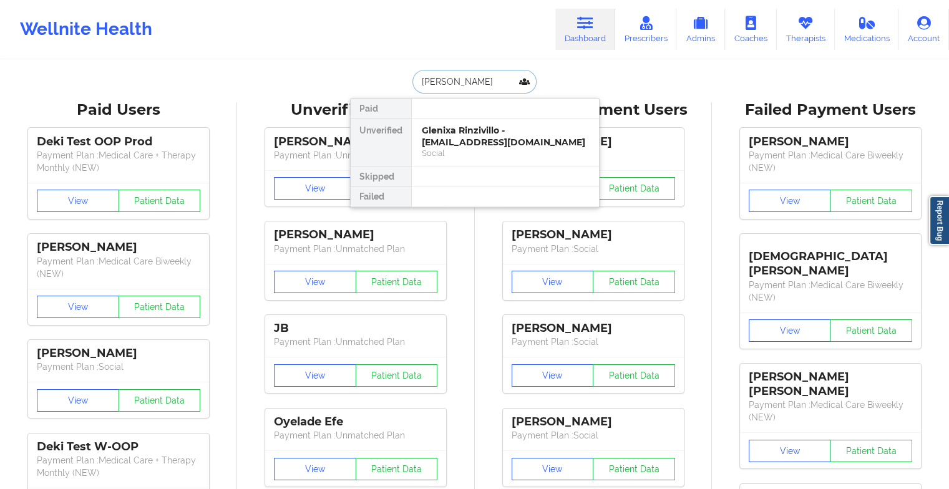
type input "[PERSON_NAME]"
click at [489, 148] on div "Digital Practice Member (In-Network)" at bounding box center [505, 153] width 167 height 11
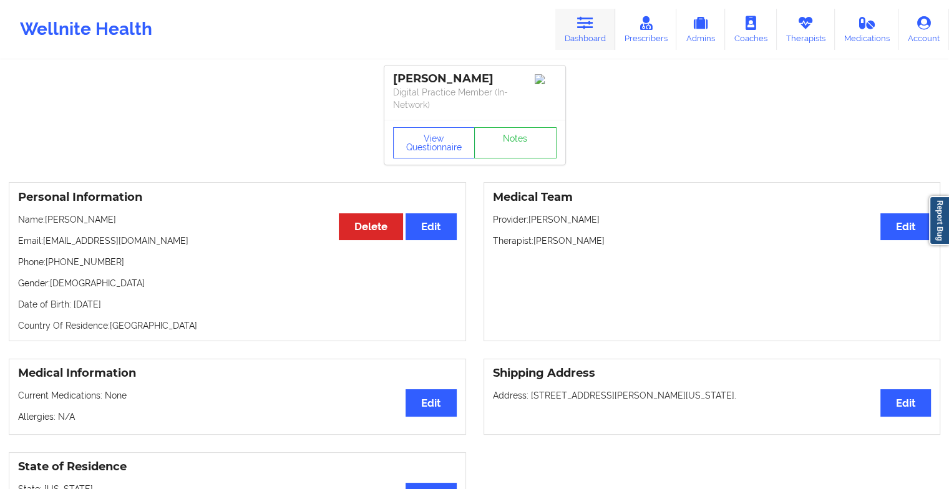
click at [584, 37] on link "Dashboard" at bounding box center [586, 29] width 60 height 41
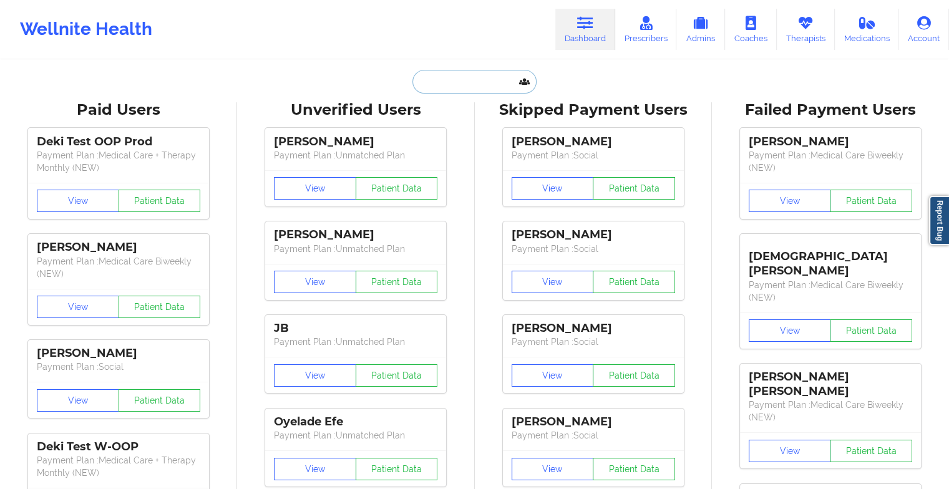
click at [468, 77] on input "text" at bounding box center [475, 82] width 124 height 24
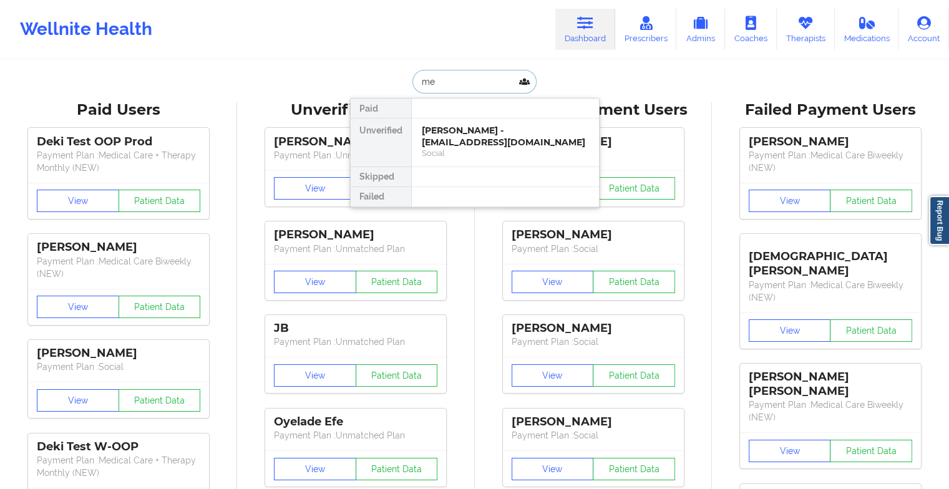
type input "m"
paste input "[EMAIL_ADDRESS][DOMAIN_NAME]"
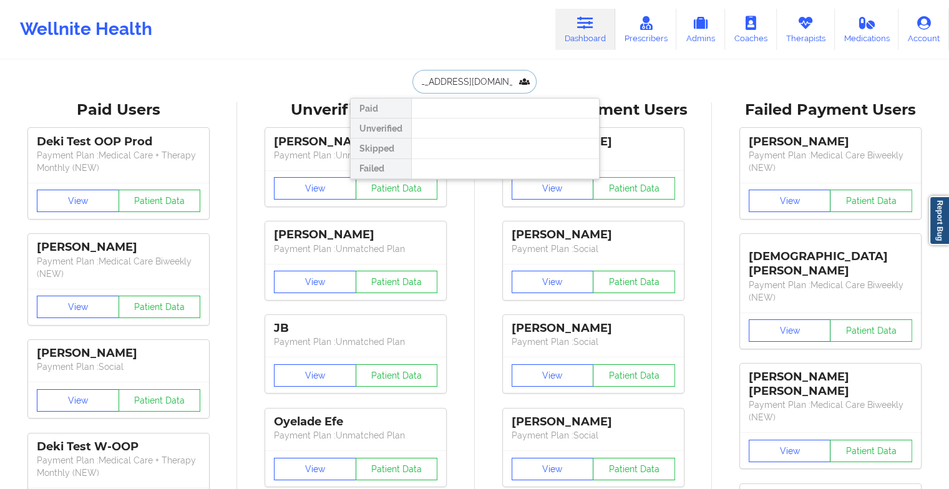
click at [436, 79] on input "[EMAIL_ADDRESS][DOMAIN_NAME]" at bounding box center [475, 82] width 124 height 24
click at [507, 76] on input "[EMAIL_ADDRESS][DOMAIN_NAME]" at bounding box center [475, 82] width 124 height 24
drag, startPoint x: 506, startPoint y: 77, endPoint x: 368, endPoint y: 66, distance: 137.7
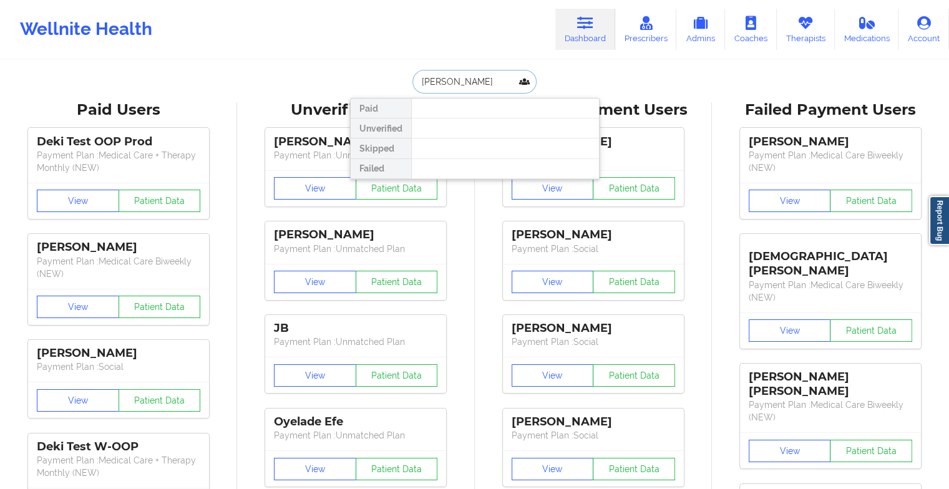
type input "[PERSON_NAME]"
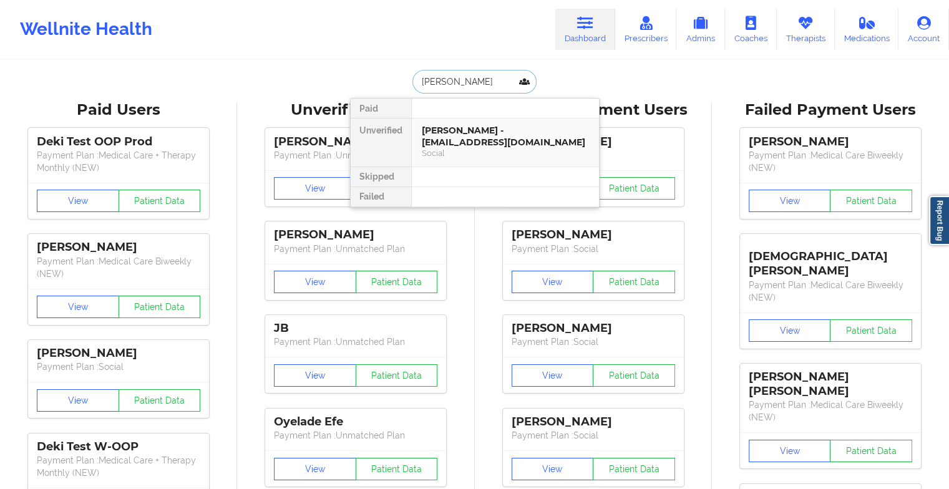
click at [483, 135] on div "[PERSON_NAME] - [EMAIL_ADDRESS][DOMAIN_NAME]" at bounding box center [505, 136] width 167 height 23
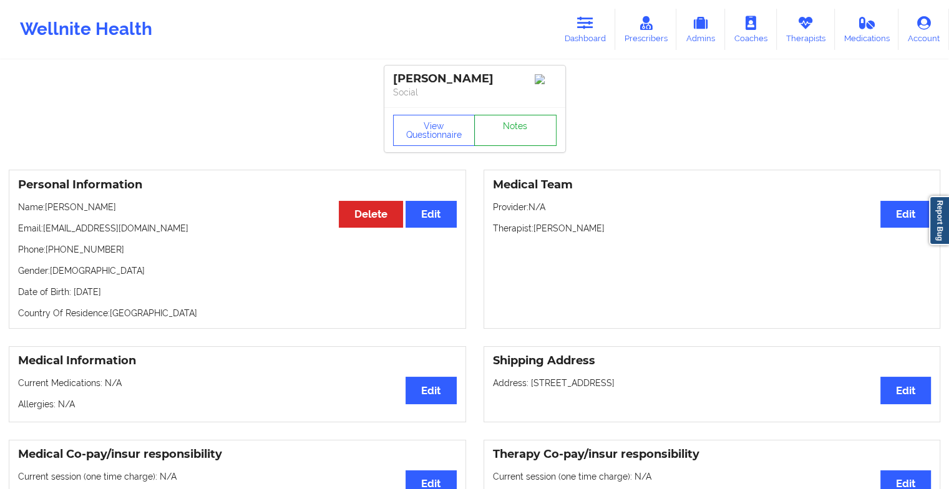
click at [524, 137] on link "Notes" at bounding box center [515, 130] width 82 height 31
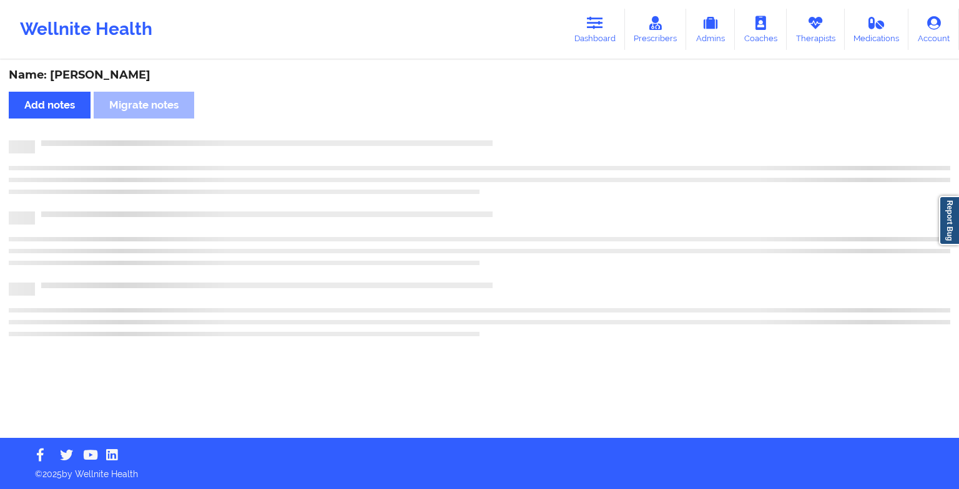
click at [524, 137] on div "Name: [PERSON_NAME] Add notes Migrate notes" at bounding box center [479, 249] width 959 height 377
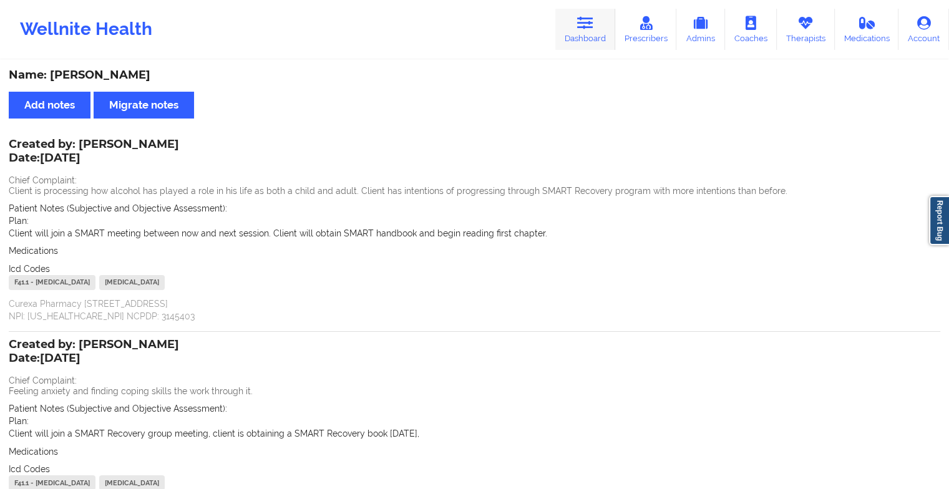
click at [572, 40] on link "Dashboard" at bounding box center [586, 29] width 60 height 41
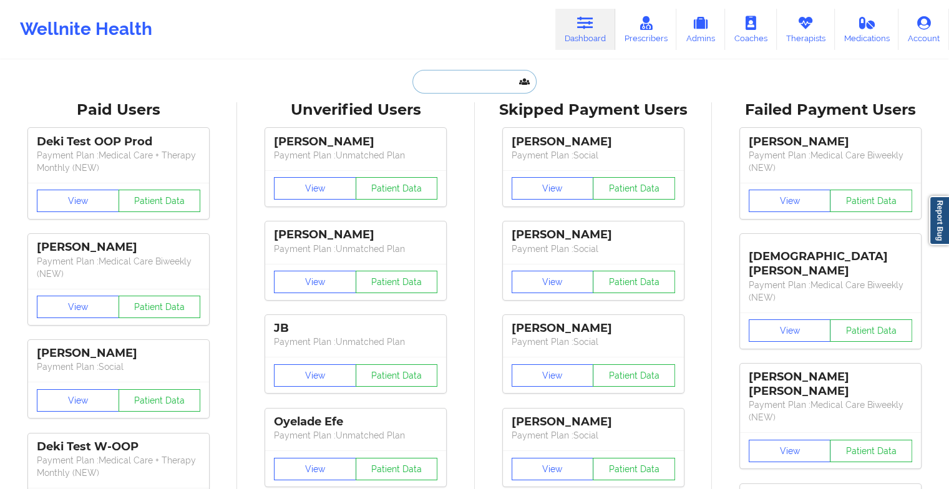
click at [476, 81] on input "text" at bounding box center [475, 82] width 124 height 24
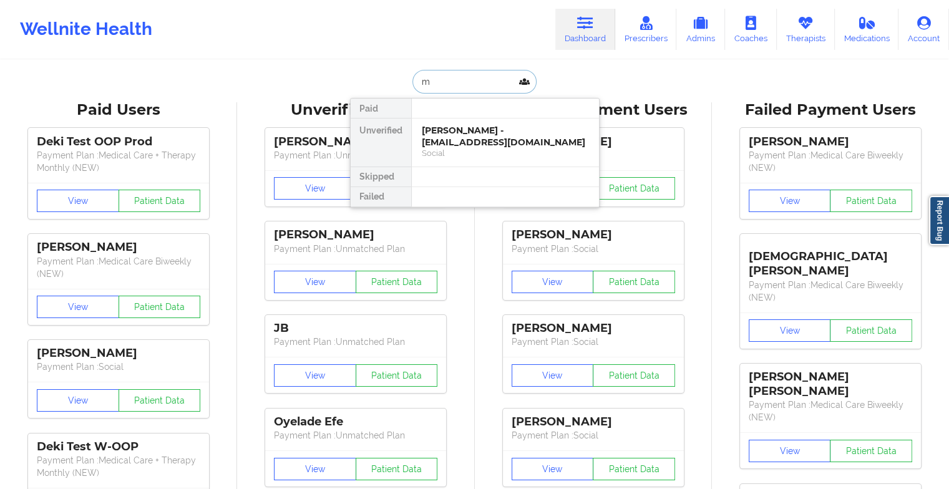
type input "m"
type input "[PERSON_NAME] lock"
click at [479, 145] on div "[PERSON_NAME] - [EMAIL_ADDRESS][DOMAIN_NAME]" at bounding box center [505, 136] width 167 height 23
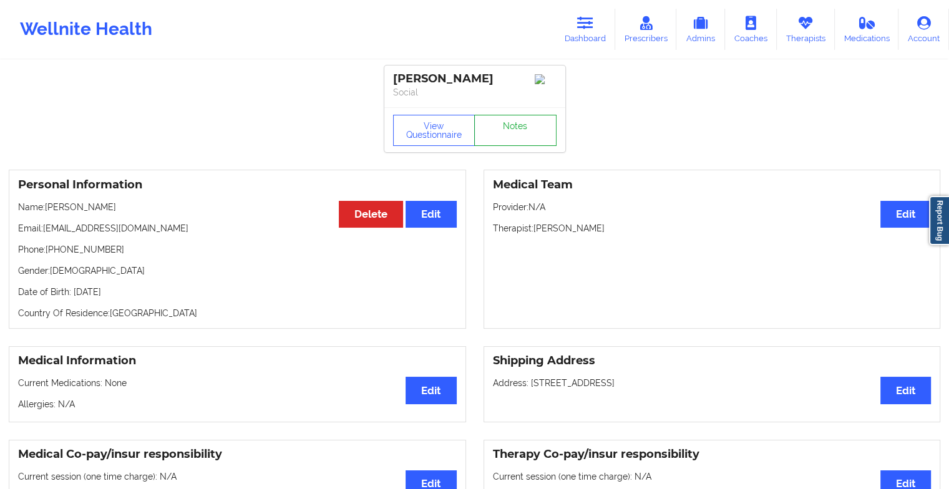
click at [509, 134] on link "Notes" at bounding box center [515, 130] width 82 height 31
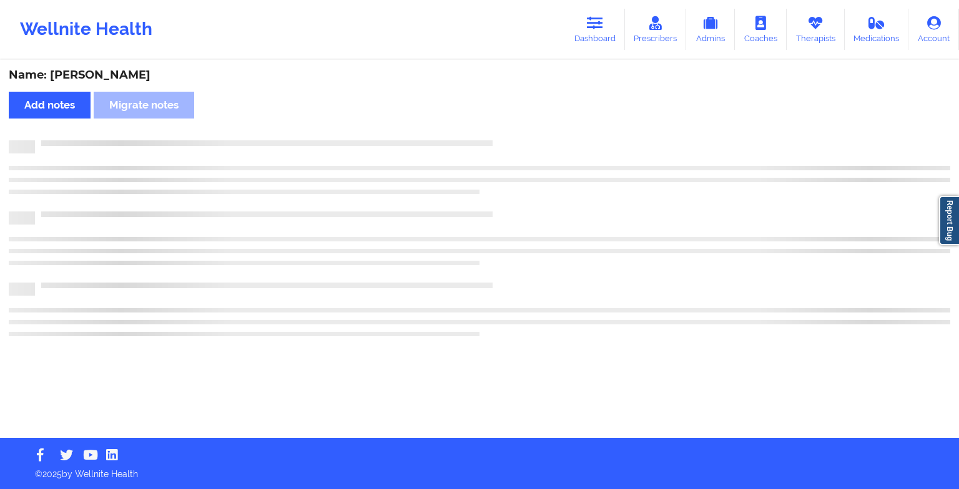
click at [509, 134] on div "Name: [PERSON_NAME] Add notes Migrate notes" at bounding box center [479, 249] width 959 height 377
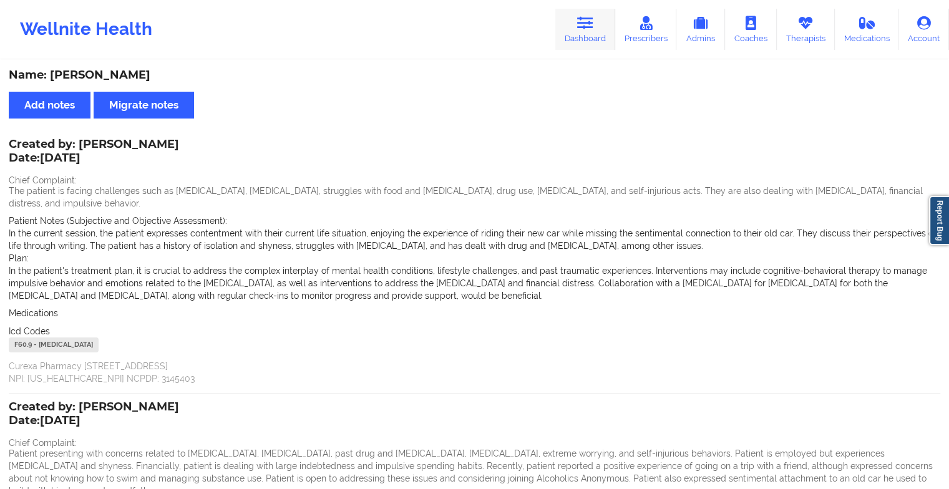
click at [575, 36] on link "Dashboard" at bounding box center [586, 29] width 60 height 41
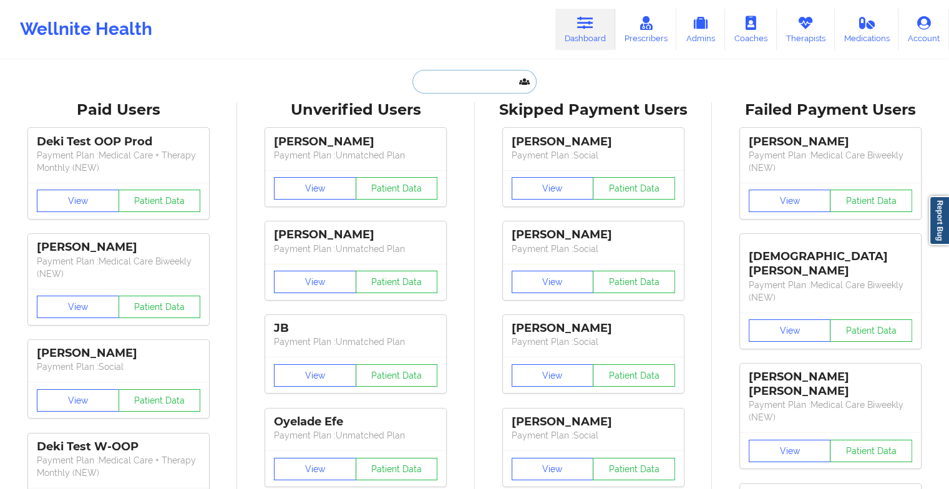
click at [461, 91] on input "text" at bounding box center [475, 82] width 124 height 24
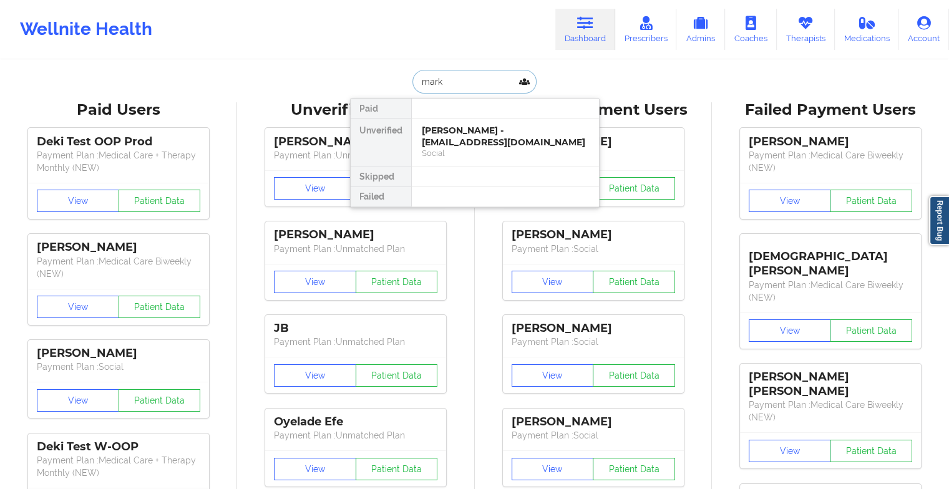
type input "[PERSON_NAME]"
click at [474, 130] on div "[PERSON_NAME] - [EMAIL_ADDRESS][DOMAIN_NAME]" at bounding box center [505, 136] width 167 height 23
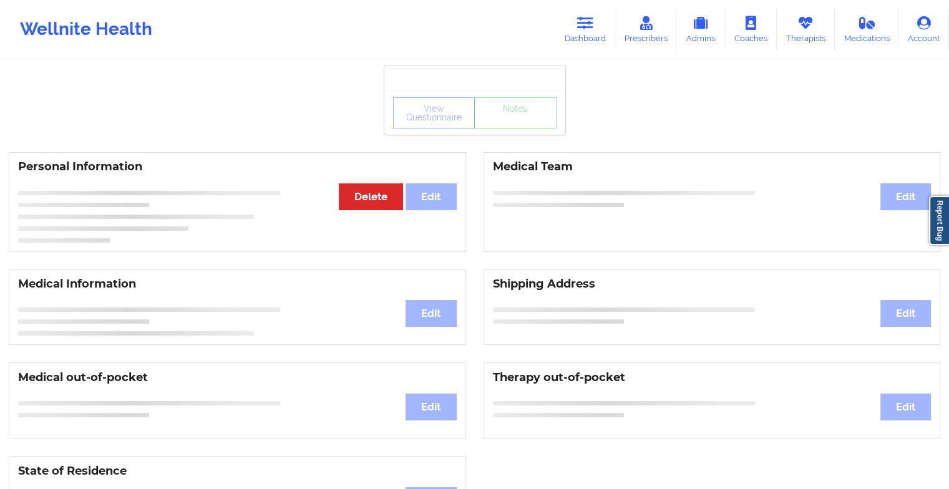
click at [507, 130] on div "View Questionnaire Notes" at bounding box center [475, 112] width 181 height 45
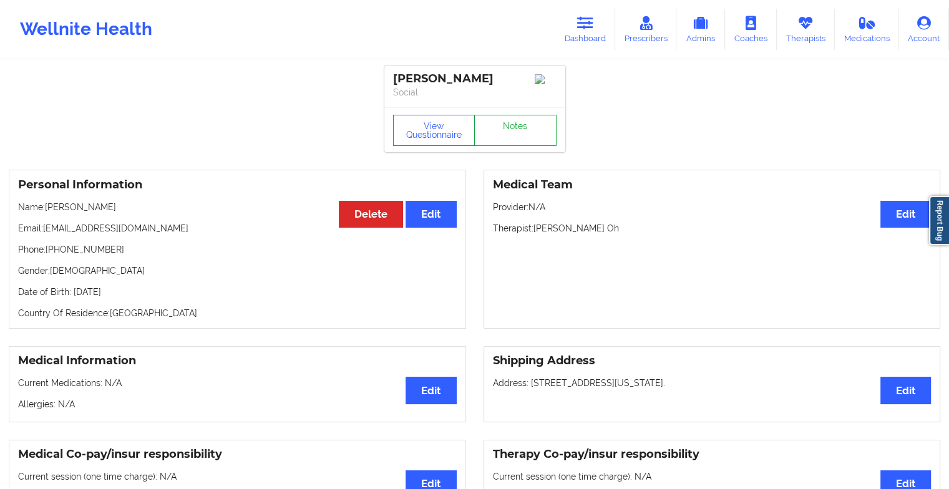
click at [507, 130] on link "Notes" at bounding box center [515, 130] width 82 height 31
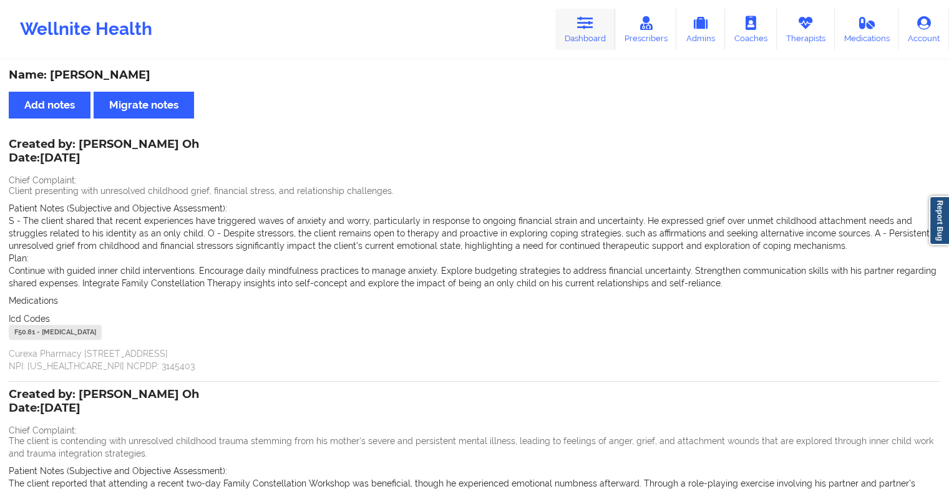
click at [564, 27] on link "Dashboard" at bounding box center [586, 29] width 60 height 41
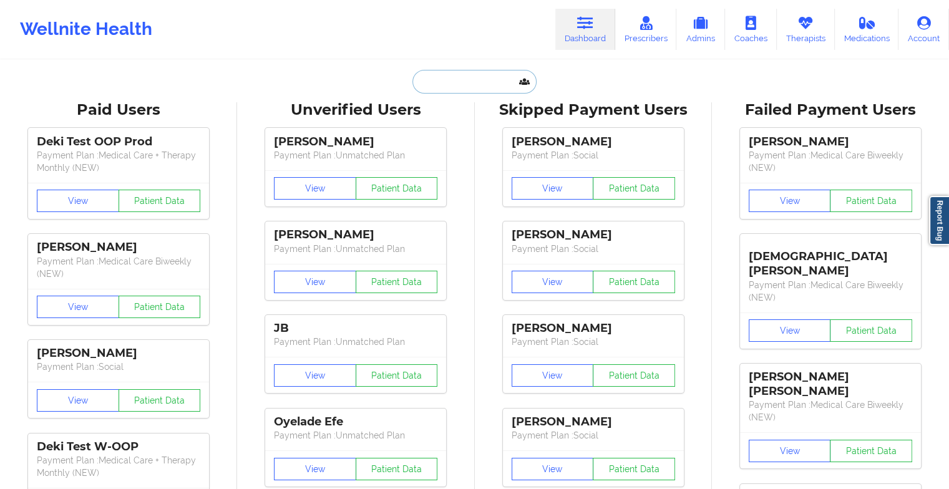
click at [440, 81] on input "text" at bounding box center [475, 82] width 124 height 24
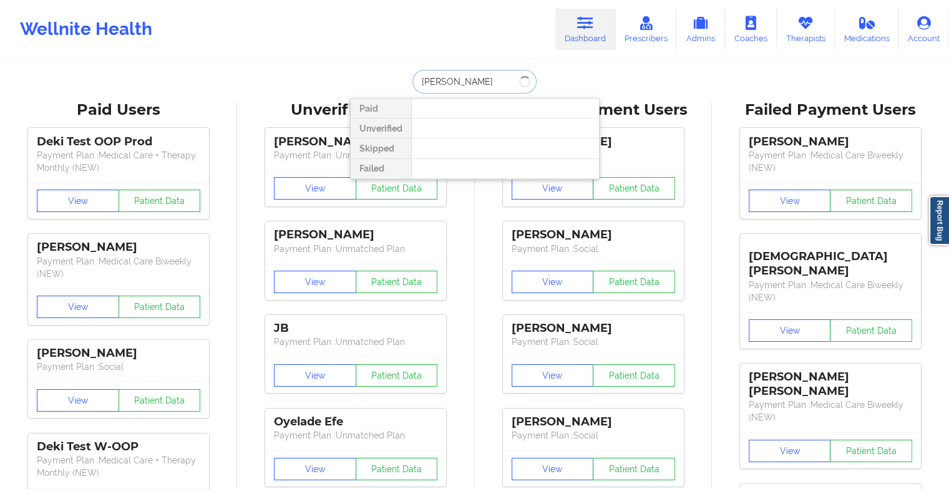
type input "[PERSON_NAME] [PERSON_NAME]"
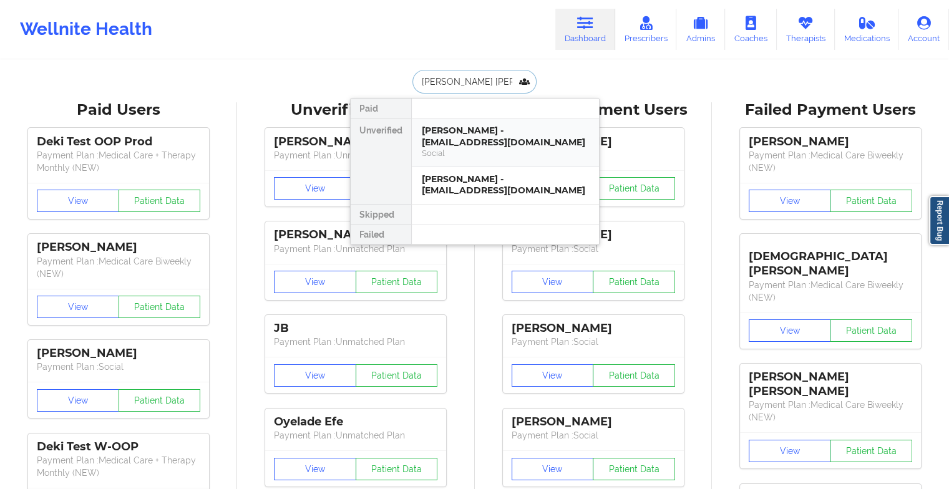
click at [486, 130] on div "[PERSON_NAME] - [EMAIL_ADDRESS][DOMAIN_NAME]" at bounding box center [505, 136] width 167 height 23
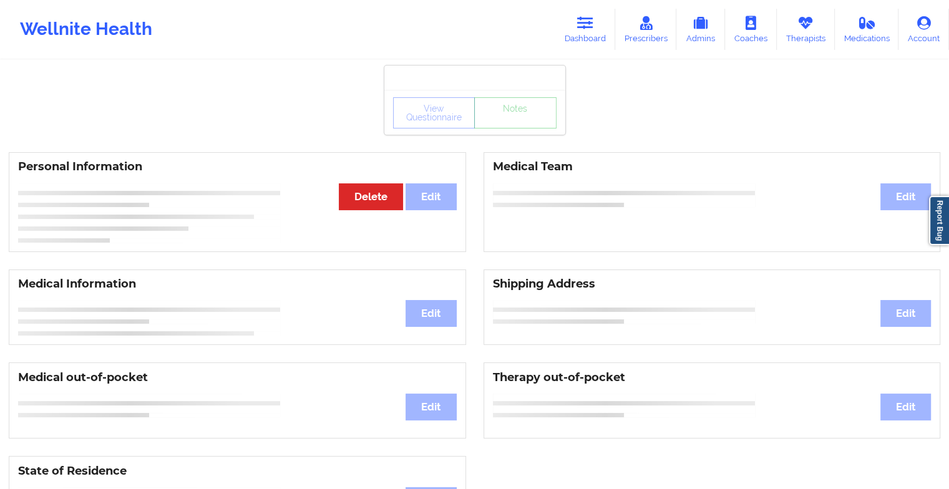
click at [527, 130] on div "View Questionnaire Notes" at bounding box center [475, 112] width 181 height 45
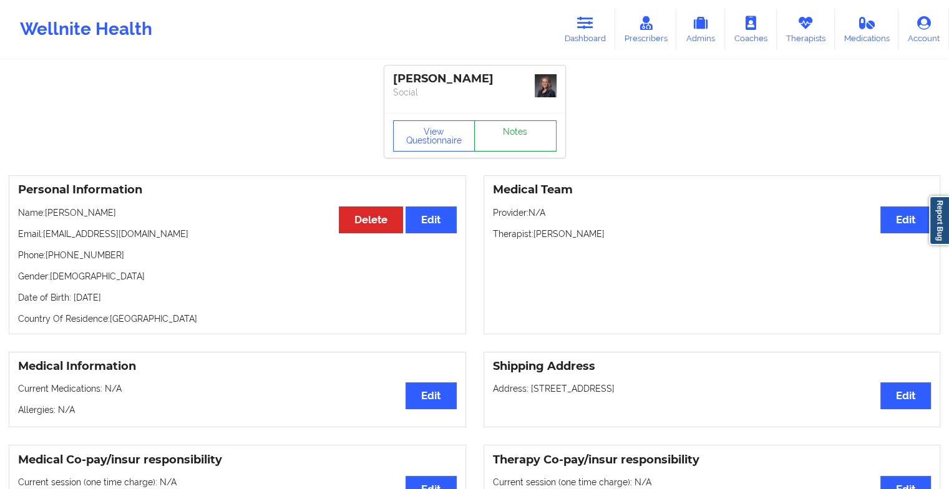
click at [527, 130] on link "Notes" at bounding box center [515, 135] width 82 height 31
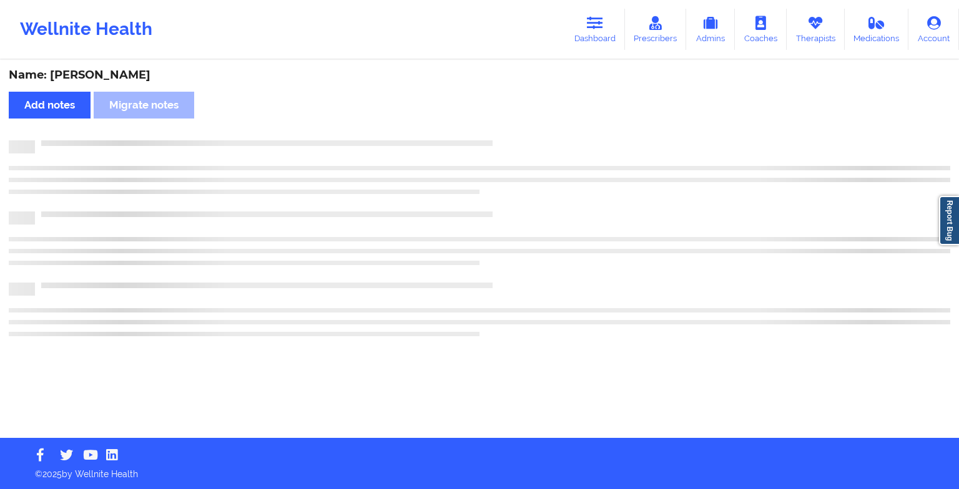
click at [538, 138] on div "Name: [PERSON_NAME] Add notes Migrate notes" at bounding box center [479, 249] width 959 height 377
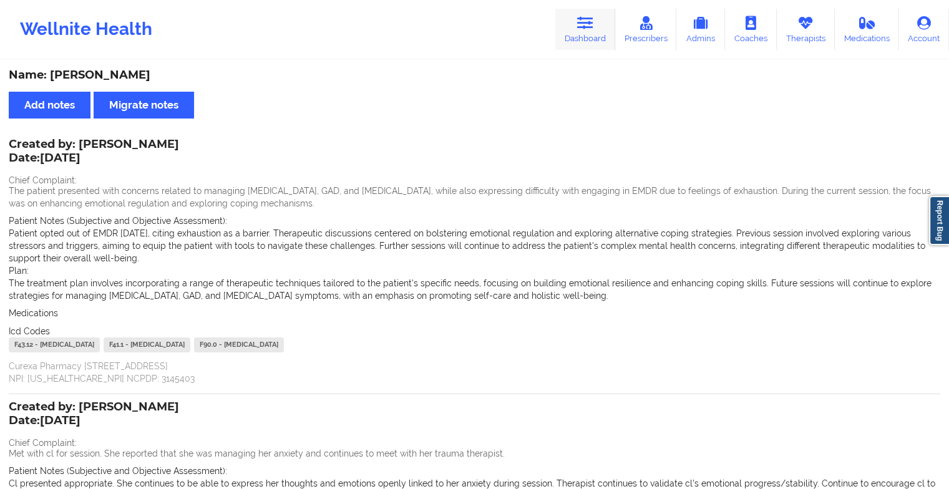
click at [596, 16] on link "Dashboard" at bounding box center [586, 29] width 60 height 41
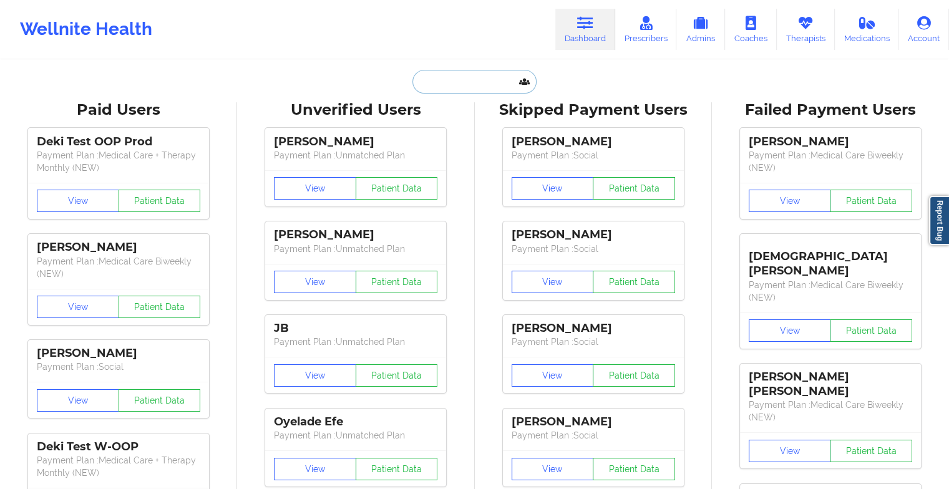
click at [486, 76] on input "text" at bounding box center [475, 82] width 124 height 24
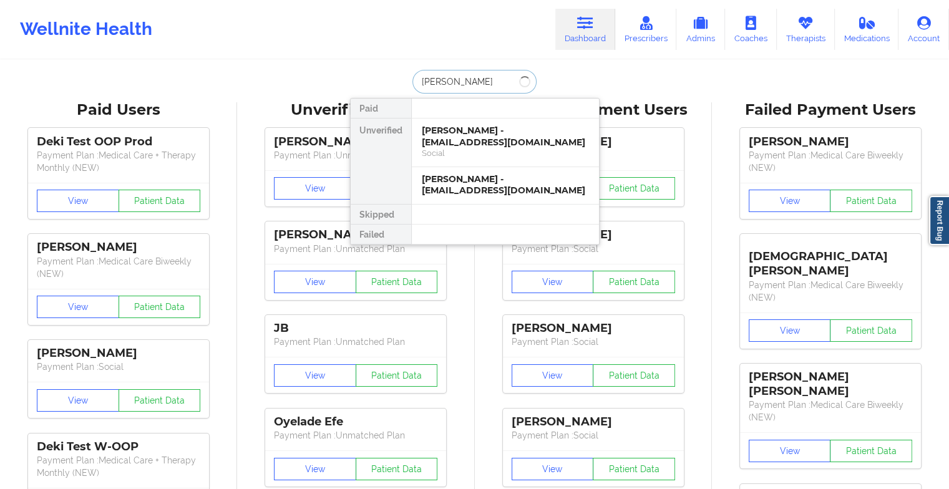
type input "[PERSON_NAME] die"
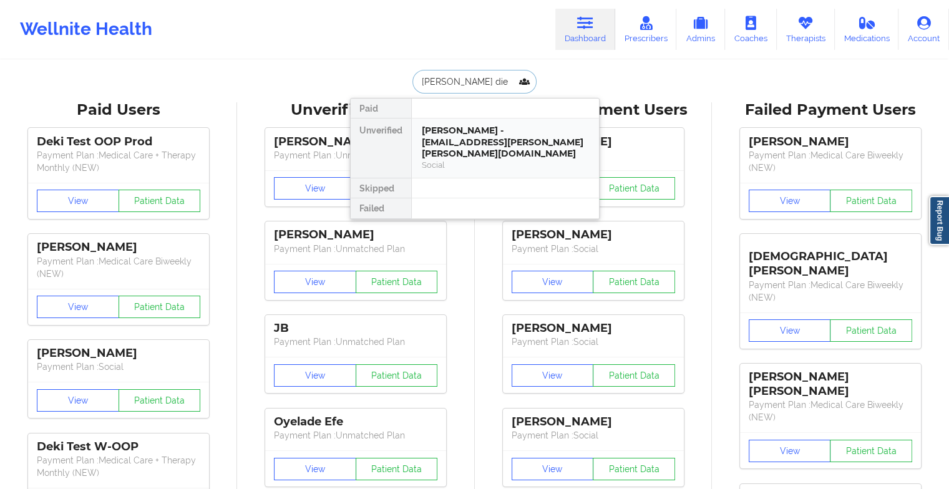
click at [464, 139] on div "[PERSON_NAME] - [EMAIL_ADDRESS][PERSON_NAME][PERSON_NAME][DOMAIN_NAME]" at bounding box center [505, 142] width 167 height 35
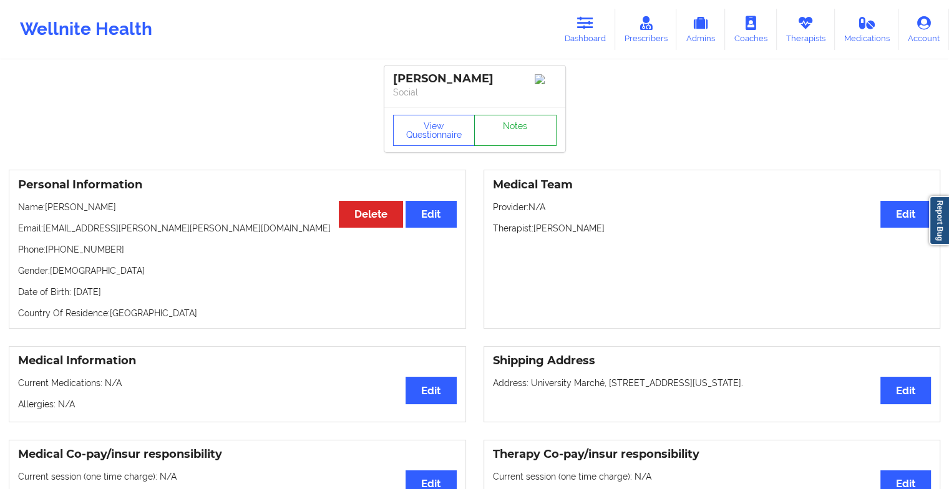
click at [499, 131] on link "Notes" at bounding box center [515, 130] width 82 height 31
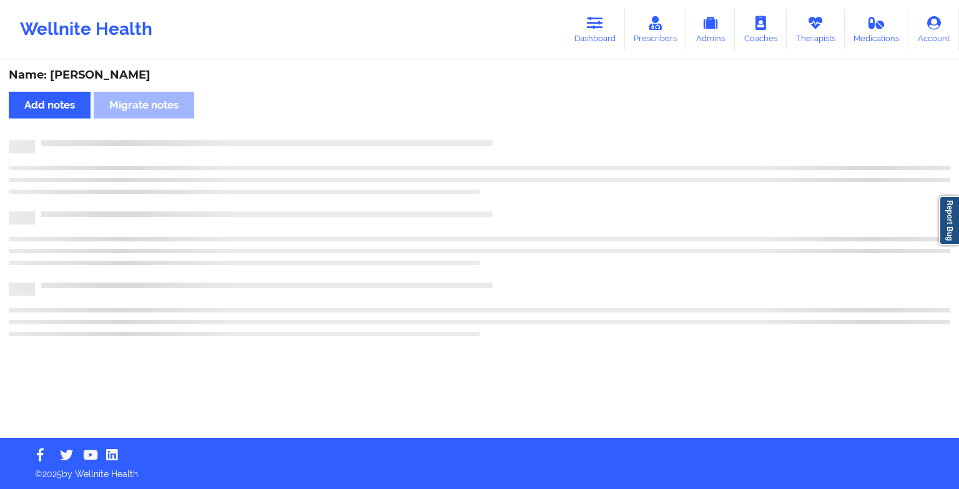
click at [499, 131] on div "Name: [PERSON_NAME] Add notes Migrate notes" at bounding box center [479, 249] width 959 height 377
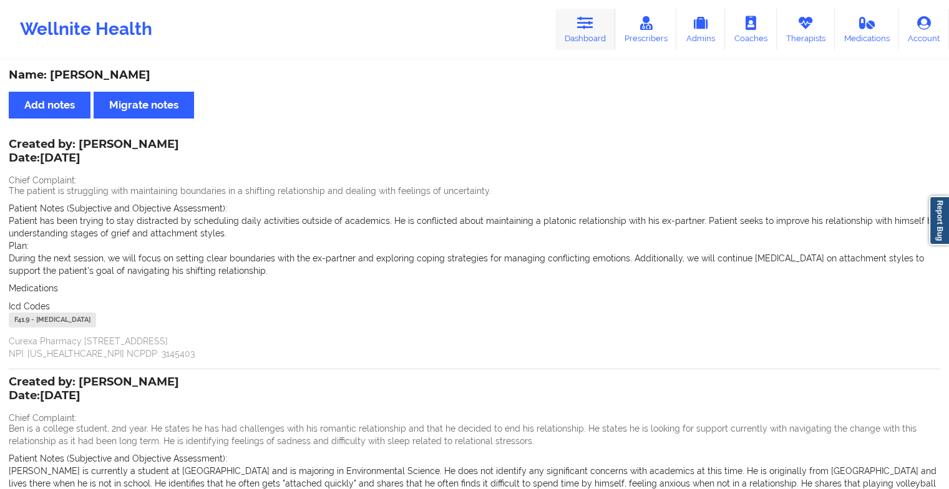
click at [584, 47] on link "Dashboard" at bounding box center [586, 29] width 60 height 41
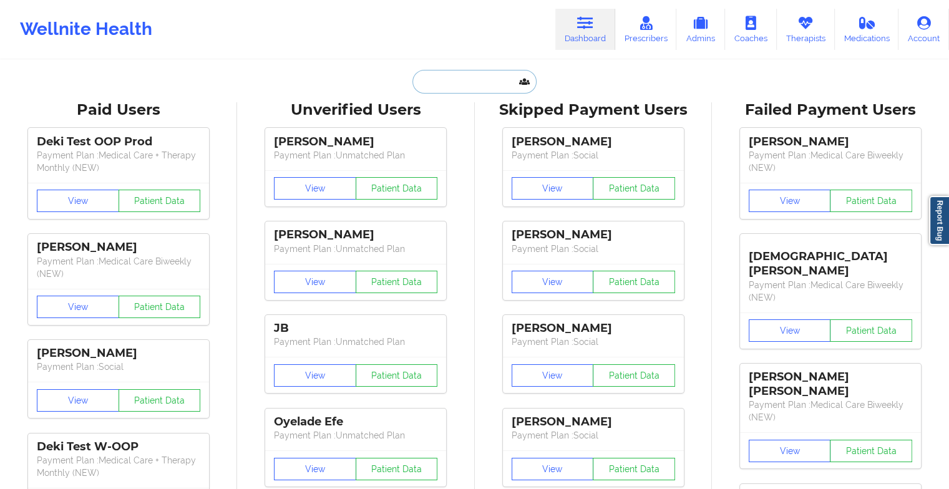
click at [463, 92] on input "text" at bounding box center [475, 82] width 124 height 24
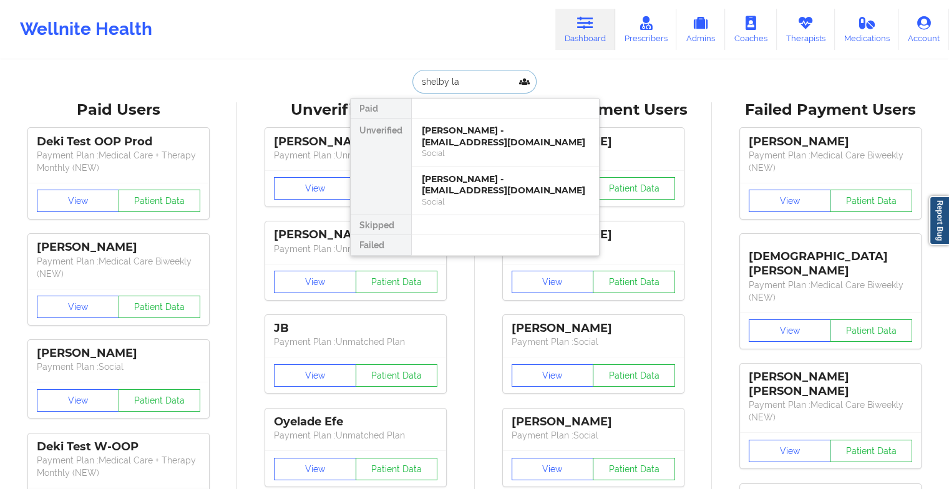
drag, startPoint x: 467, startPoint y: 82, endPoint x: 366, endPoint y: 82, distance: 101.1
click at [366, 82] on div "shelby la Paid Unverified [PERSON_NAME] - [EMAIL_ADDRESS][DOMAIN_NAME] Social […" at bounding box center [475, 82] width 250 height 24
type input "[PERSON_NAME]"
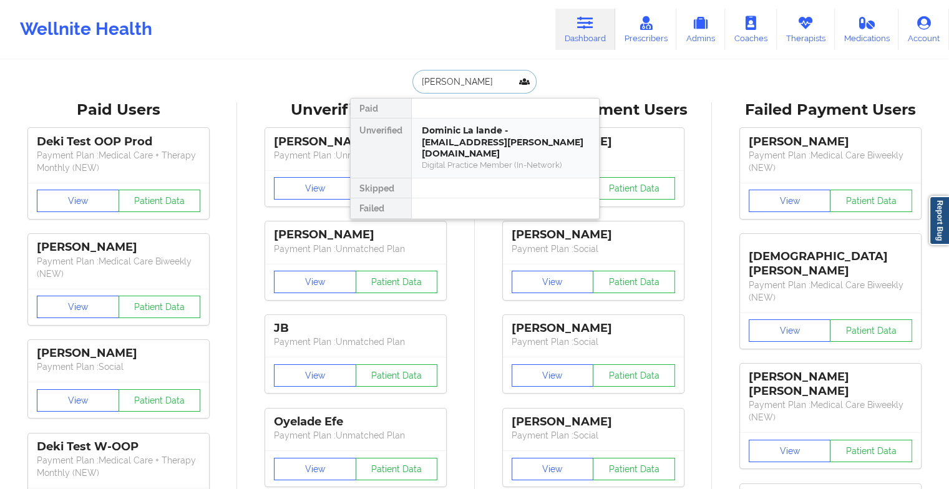
click at [464, 137] on div "Dominic La lande - [EMAIL_ADDRESS][PERSON_NAME][DOMAIN_NAME]" at bounding box center [505, 142] width 167 height 35
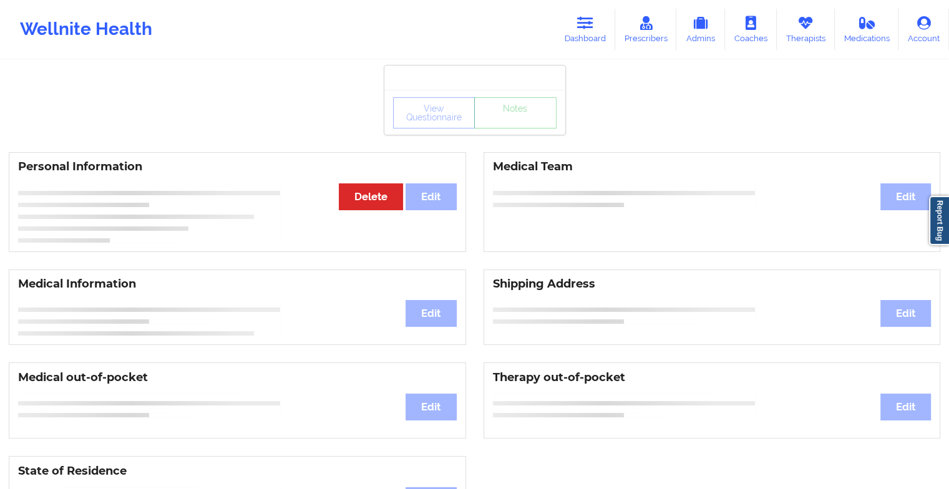
click at [506, 122] on div "View Questionnaire Notes" at bounding box center [475, 112] width 164 height 31
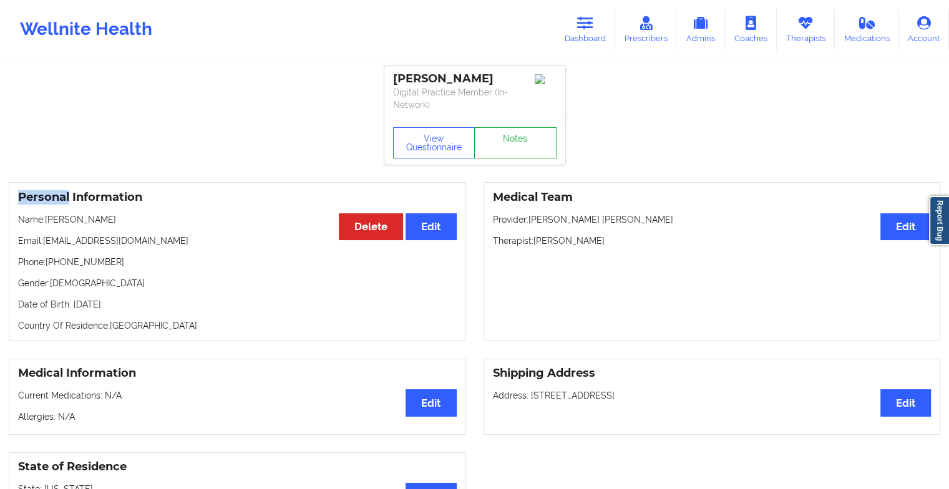
drag, startPoint x: 506, startPoint y: 122, endPoint x: 508, endPoint y: 133, distance: 10.7
click at [508, 133] on div "View Questionnaire Notes" at bounding box center [475, 142] width 164 height 31
click at [508, 133] on link "Notes" at bounding box center [515, 142] width 82 height 31
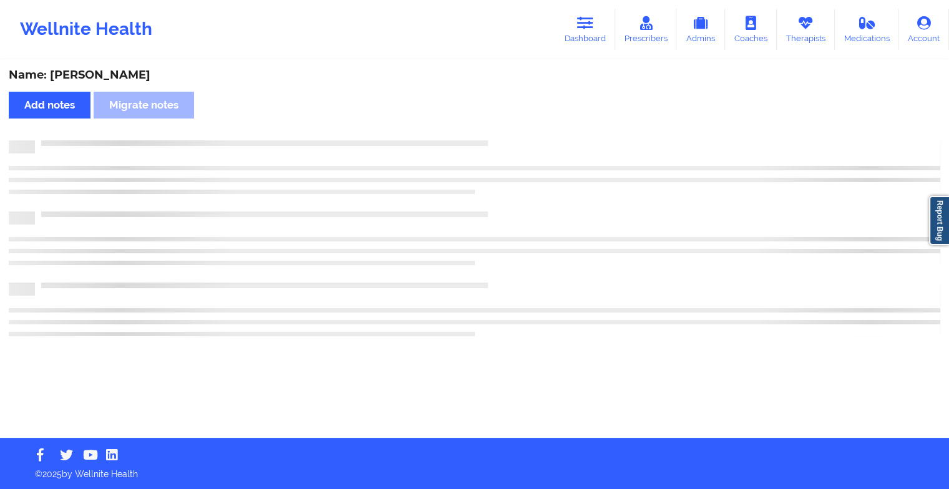
click at [508, 133] on div "Name: [PERSON_NAME] Add notes Migrate notes" at bounding box center [474, 249] width 949 height 377
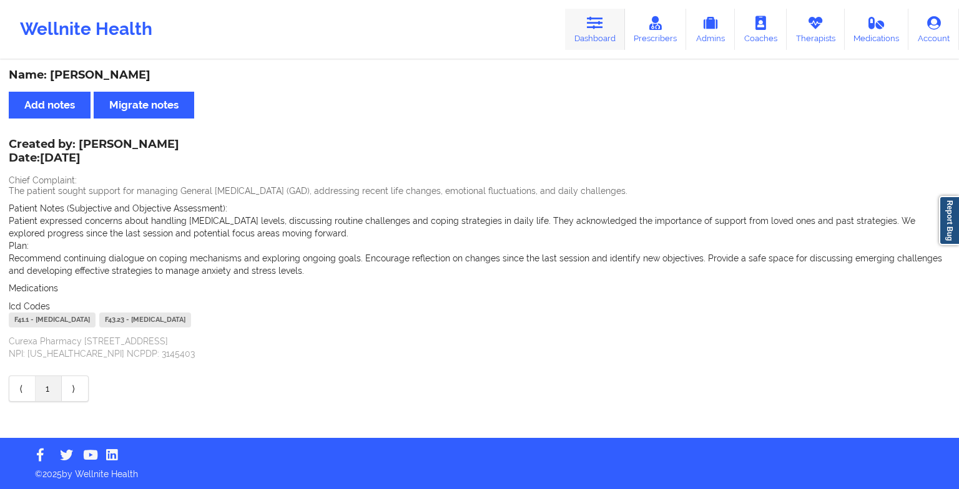
click at [588, 31] on link "Dashboard" at bounding box center [595, 29] width 60 height 41
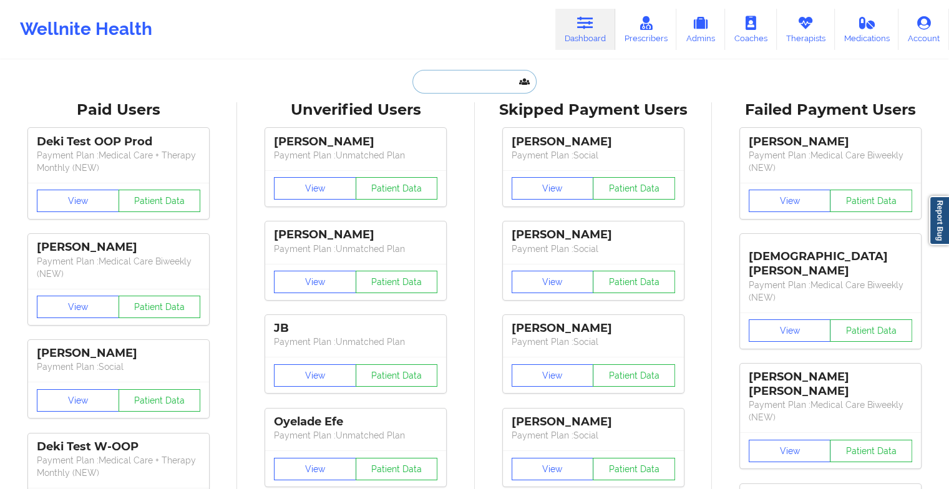
click at [464, 76] on input "text" at bounding box center [475, 82] width 124 height 24
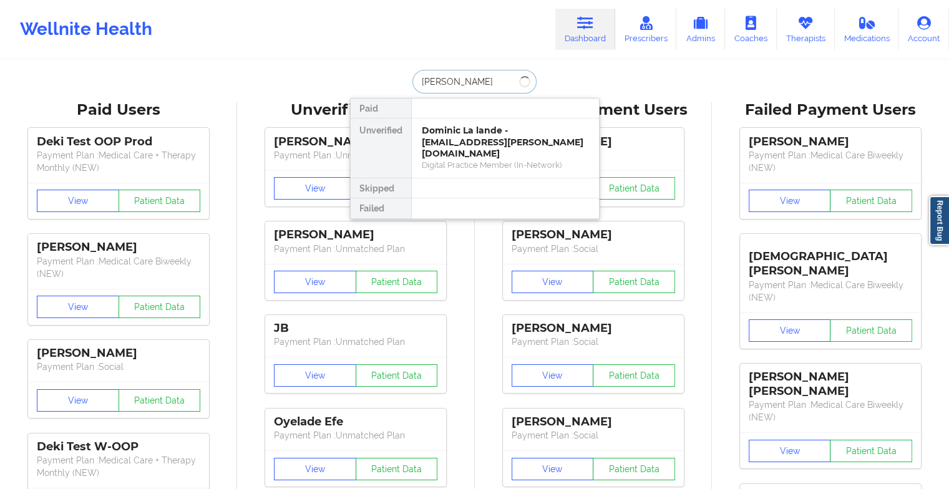
type input "[PERSON_NAME]"
click at [459, 133] on div "[PERSON_NAME] - [EMAIL_ADDRESS][DOMAIN_NAME]" at bounding box center [505, 136] width 167 height 23
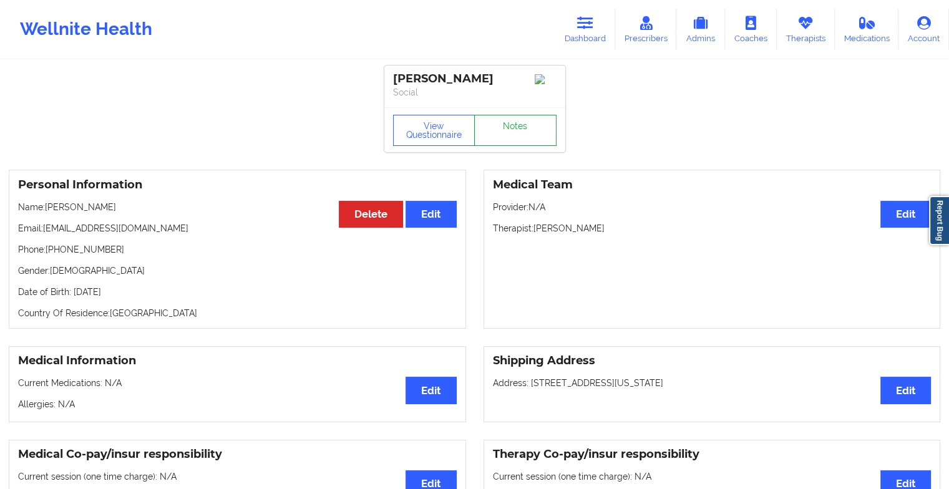
click at [504, 136] on link "Notes" at bounding box center [515, 130] width 82 height 31
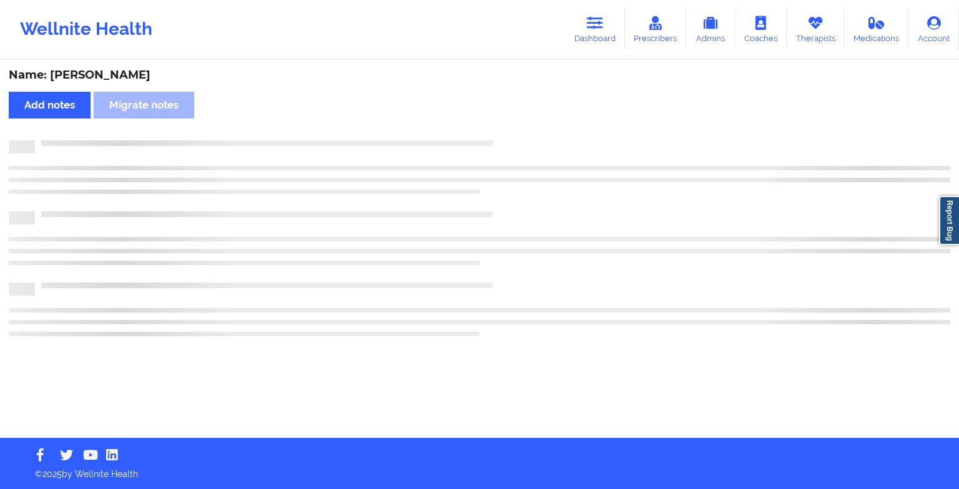
click at [504, 136] on div "Name: [PERSON_NAME] Add notes Migrate notes" at bounding box center [479, 249] width 959 height 377
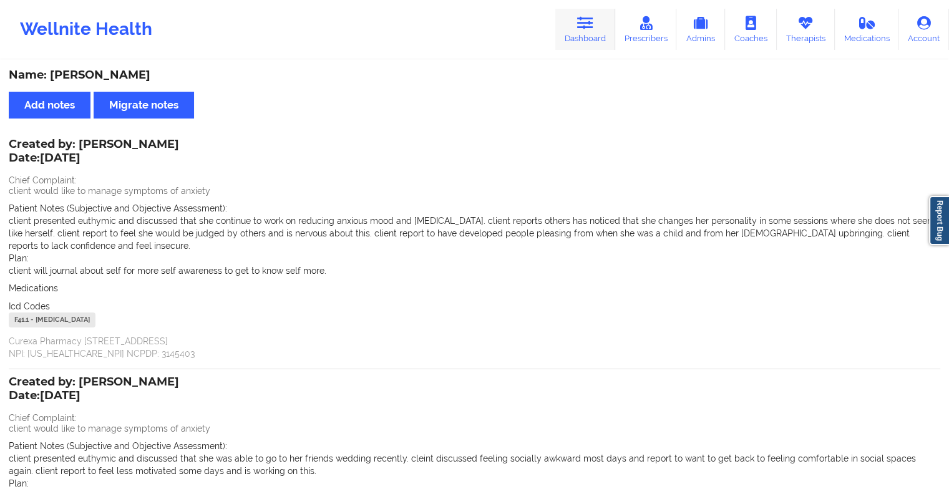
click at [571, 41] on link "Dashboard" at bounding box center [586, 29] width 60 height 41
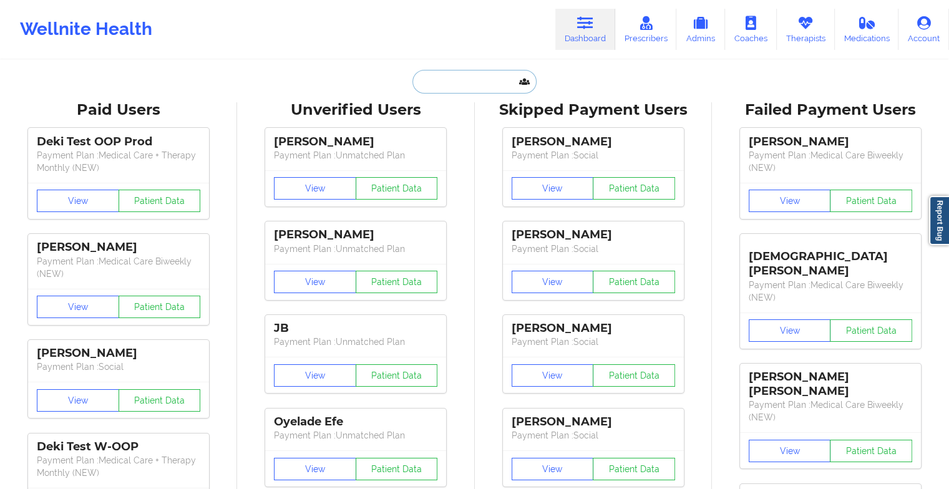
click at [464, 85] on input "text" at bounding box center [475, 82] width 124 height 24
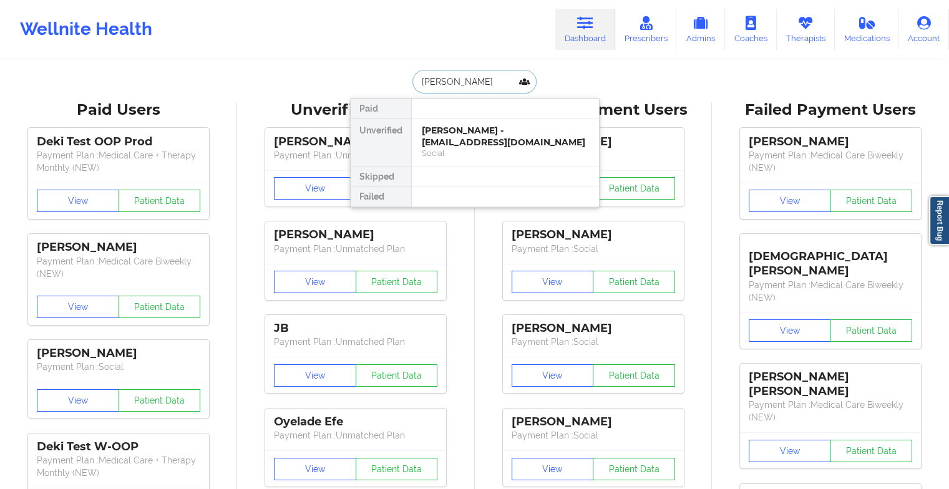
type input "[PERSON_NAME]"
click at [477, 139] on div "[PERSON_NAME] - [EMAIL_ADDRESS][DOMAIN_NAME]" at bounding box center [505, 136] width 167 height 23
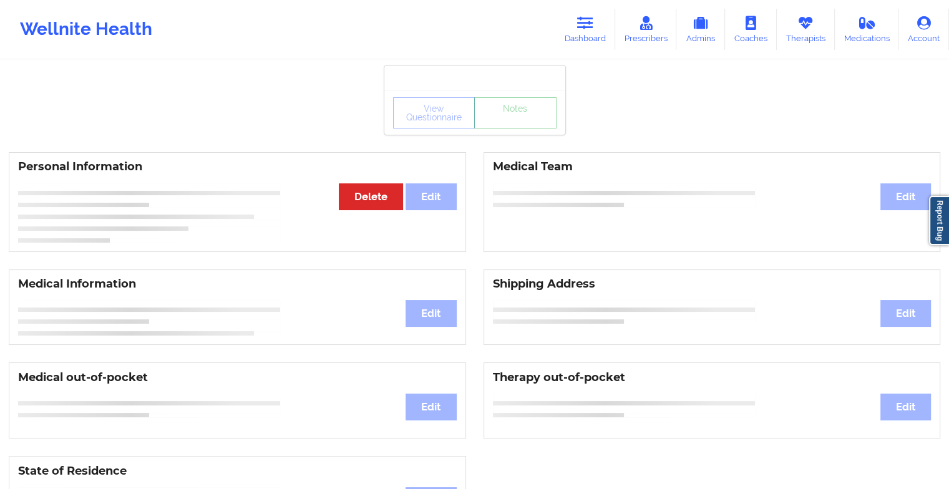
click at [500, 125] on link "Notes" at bounding box center [515, 112] width 82 height 31
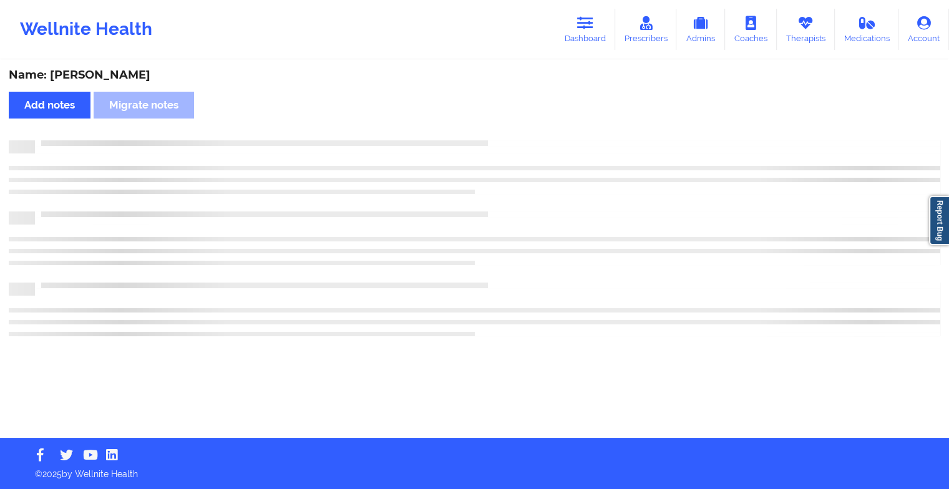
click at [500, 125] on div "Name: [PERSON_NAME] Add notes Migrate notes" at bounding box center [474, 249] width 949 height 377
click at [500, 125] on div "Name: [PERSON_NAME] Add notes Migrate notes" at bounding box center [479, 249] width 959 height 377
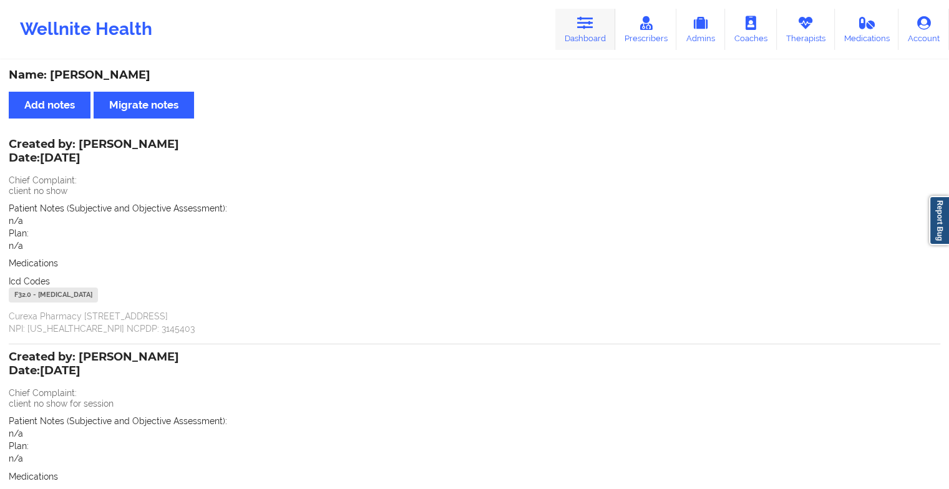
click at [585, 35] on link "Dashboard" at bounding box center [586, 29] width 60 height 41
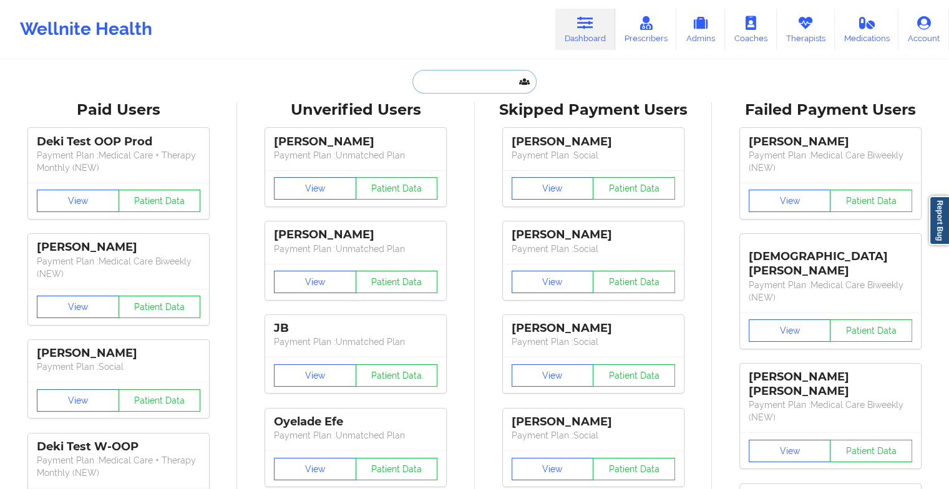
click at [472, 74] on input "text" at bounding box center [475, 82] width 124 height 24
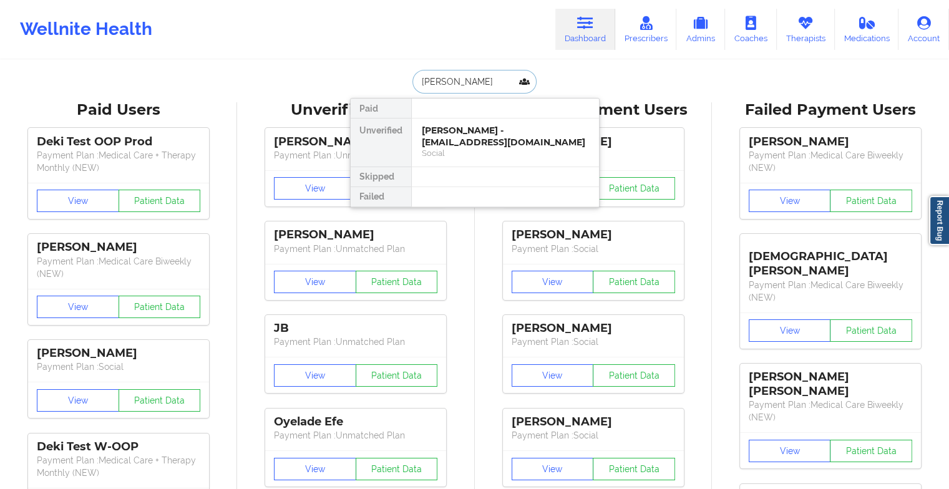
type input "[PERSON_NAME]"
click at [491, 125] on div "[PERSON_NAME] - [EMAIL_ADDRESS][DOMAIN_NAME]" at bounding box center [505, 136] width 167 height 23
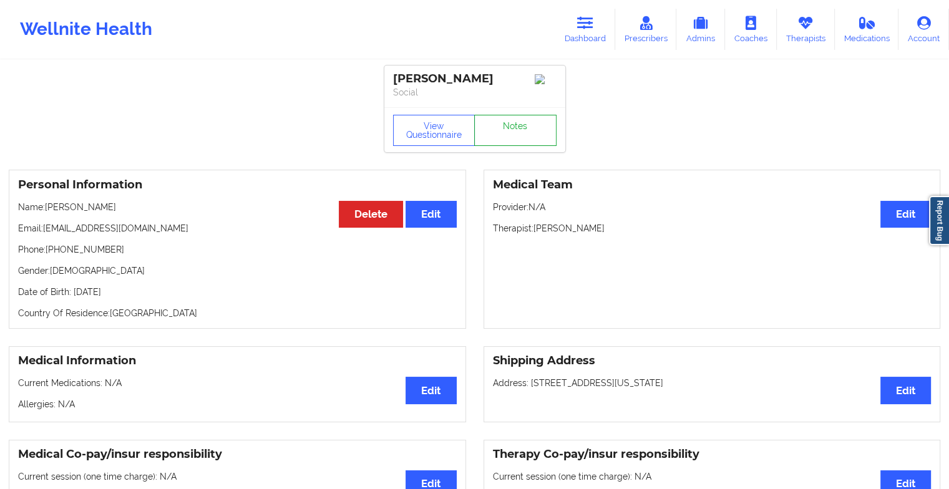
click at [519, 130] on link "Notes" at bounding box center [515, 130] width 82 height 31
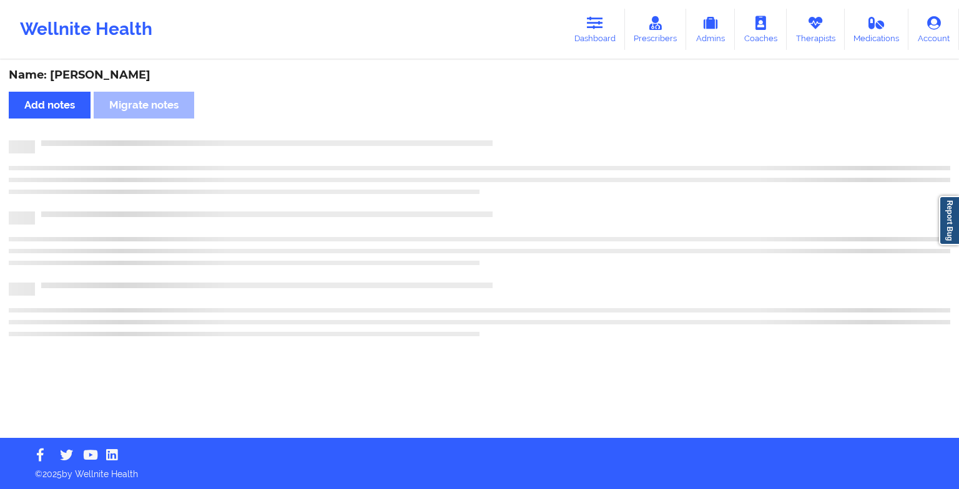
click at [519, 130] on div "Name: [PERSON_NAME] Add notes Migrate notes" at bounding box center [479, 249] width 959 height 377
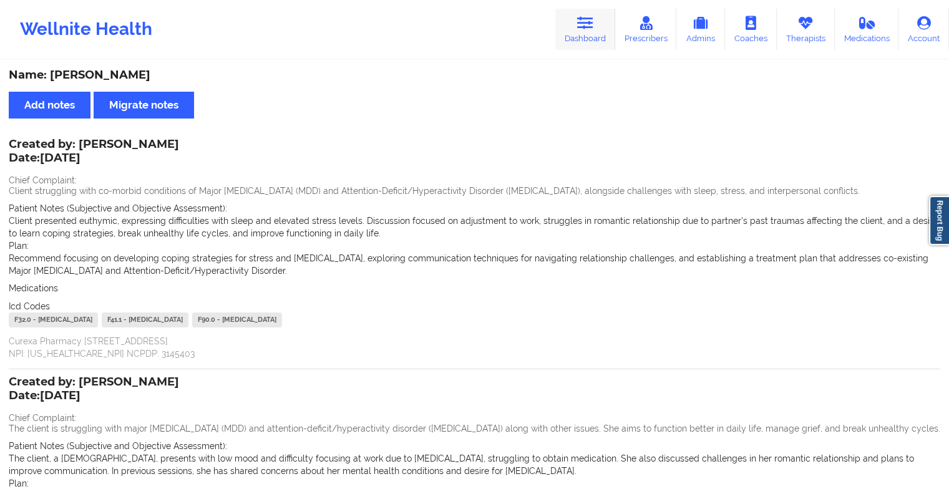
click at [577, 39] on link "Dashboard" at bounding box center [586, 29] width 60 height 41
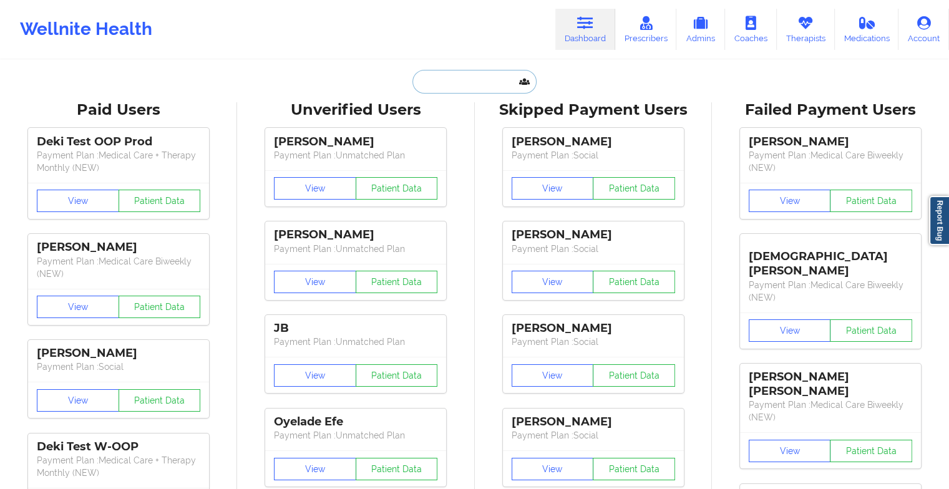
click at [477, 87] on input "text" at bounding box center [475, 82] width 124 height 24
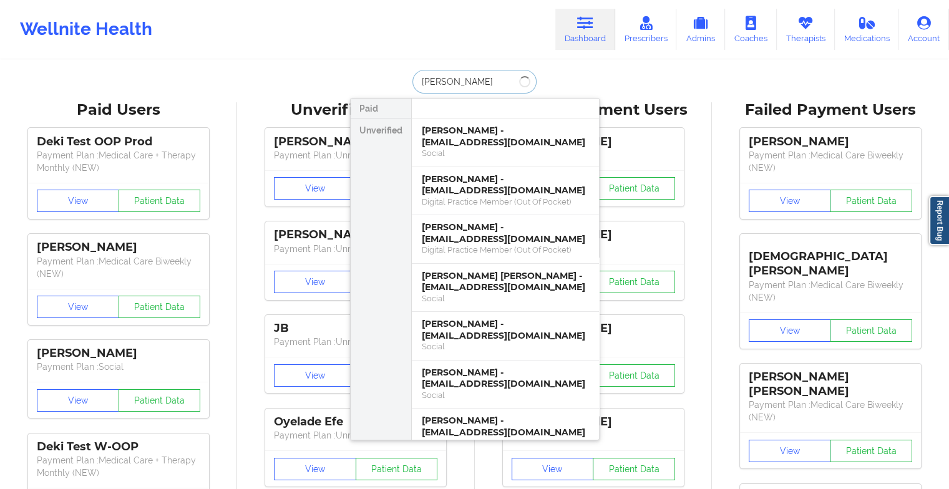
type input "[PERSON_NAME]"
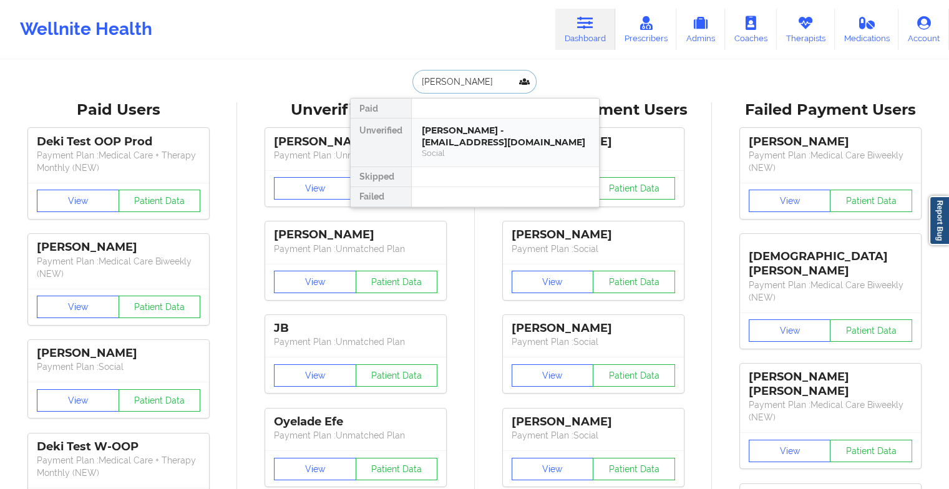
click at [481, 150] on div "Social" at bounding box center [505, 153] width 167 height 11
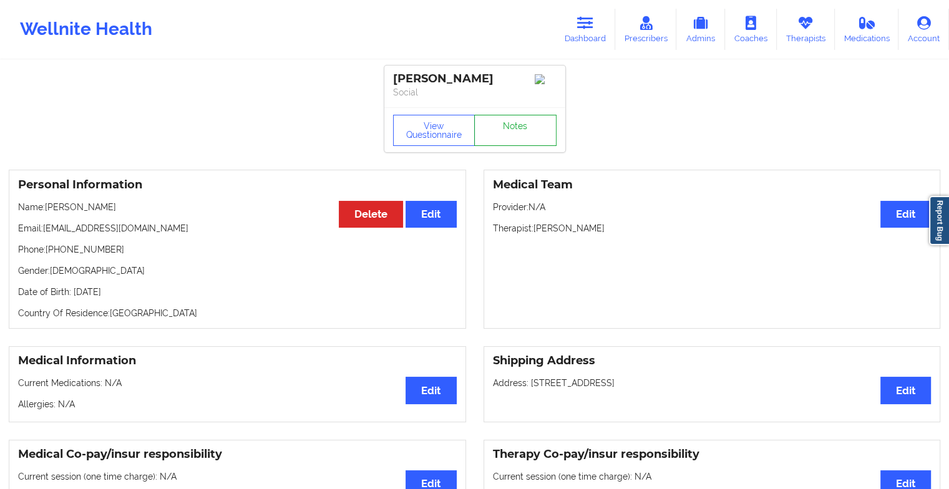
click at [528, 142] on link "Notes" at bounding box center [515, 130] width 82 height 31
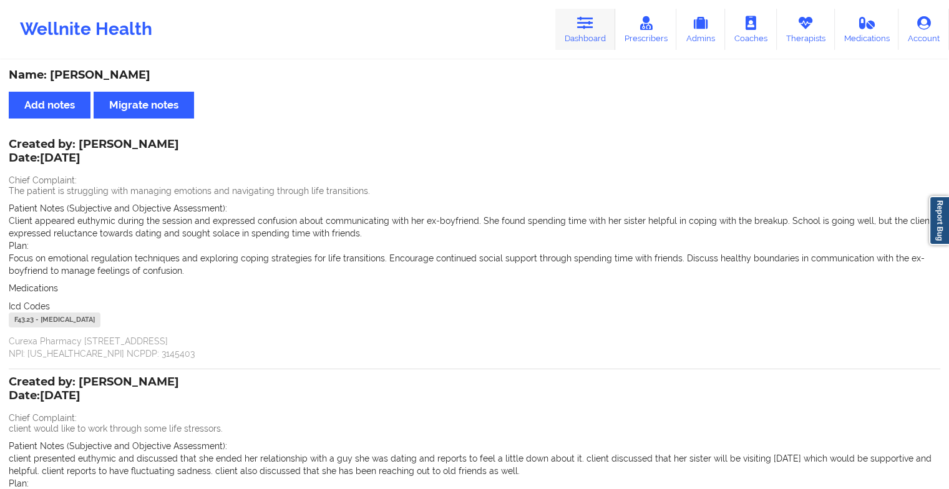
click at [595, 47] on link "Dashboard" at bounding box center [586, 29] width 60 height 41
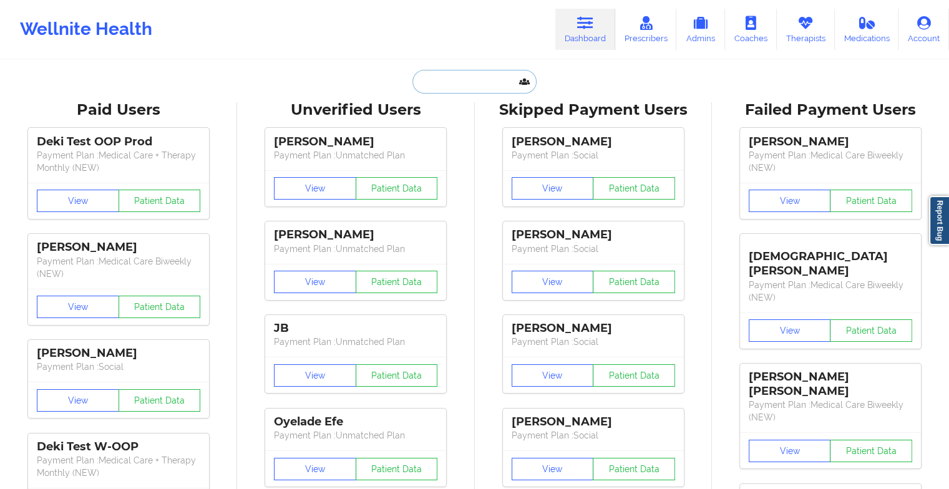
click at [446, 75] on input "text" at bounding box center [475, 82] width 124 height 24
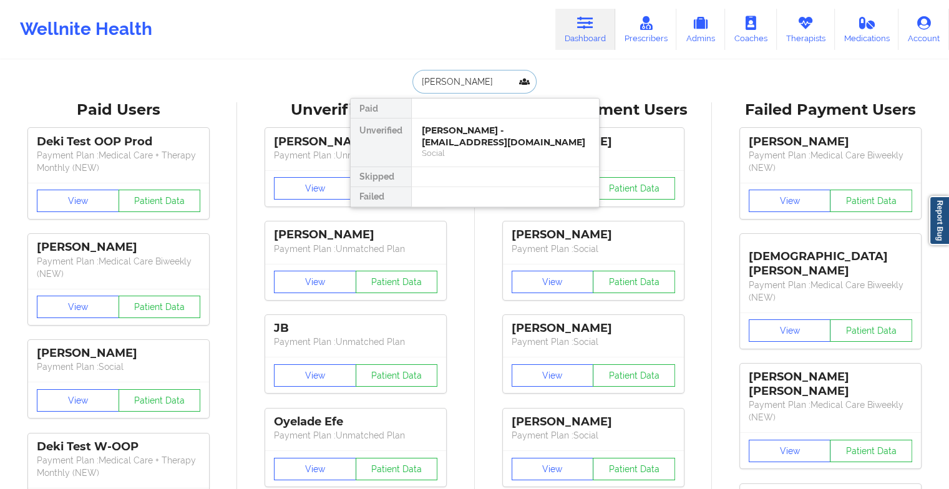
type input "[PERSON_NAME]"
click at [474, 135] on div "[PERSON_NAME] - [EMAIL_ADDRESS][DOMAIN_NAME]" at bounding box center [505, 136] width 167 height 23
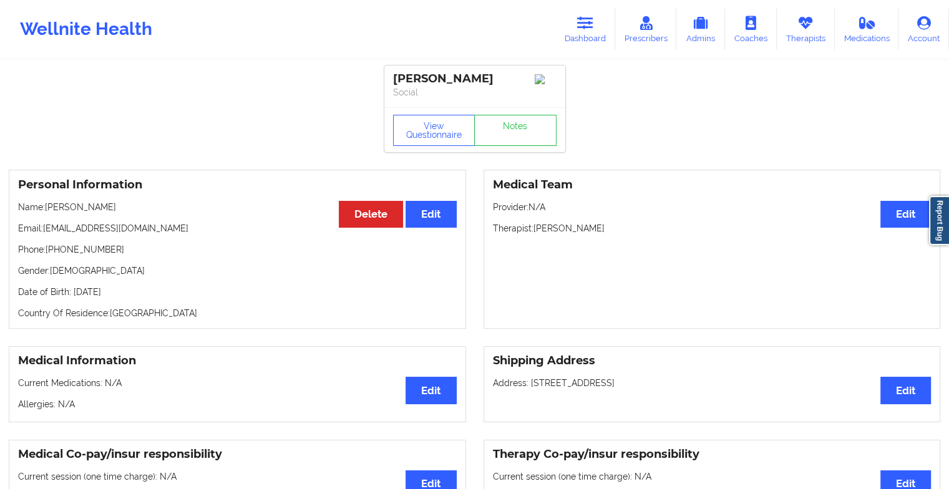
click at [521, 134] on div "View Questionnaire Notes" at bounding box center [475, 129] width 181 height 45
click at [521, 134] on link "Notes" at bounding box center [515, 130] width 82 height 31
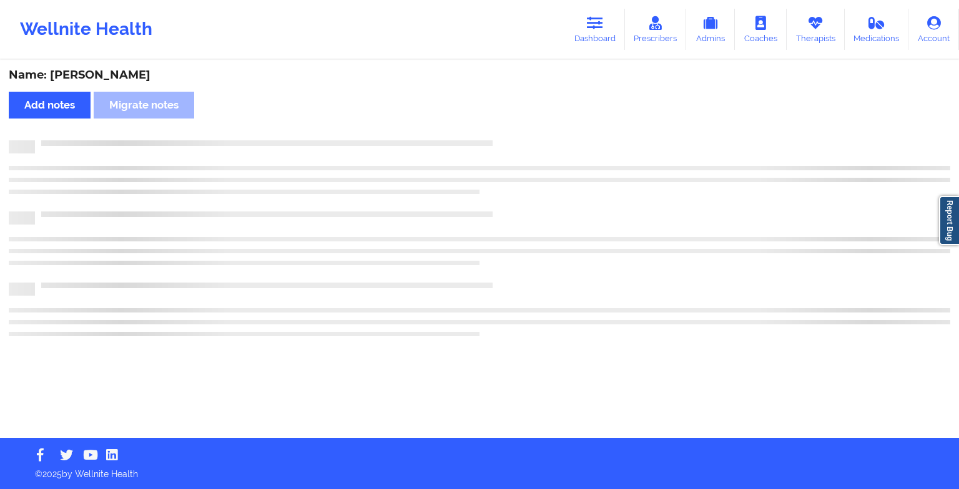
click at [521, 134] on div "Name: [PERSON_NAME] Add notes Migrate notes" at bounding box center [479, 249] width 959 height 377
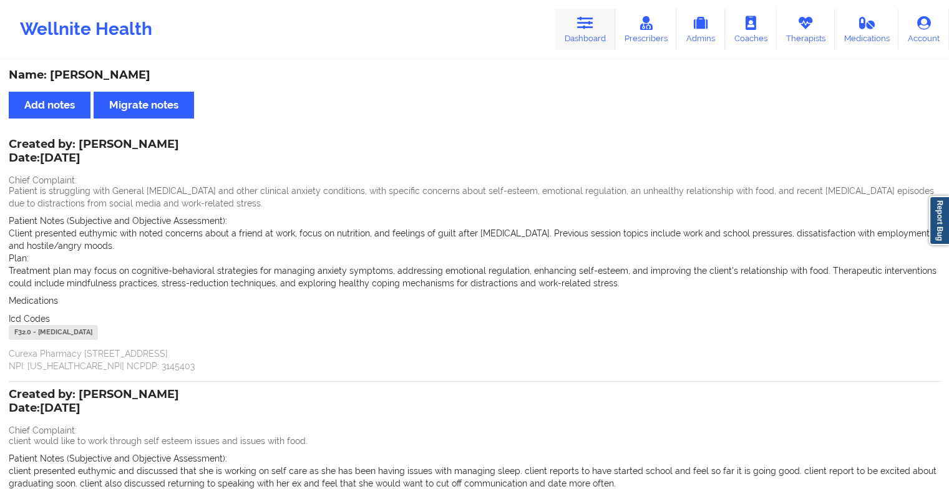
click at [577, 27] on link "Dashboard" at bounding box center [586, 29] width 60 height 41
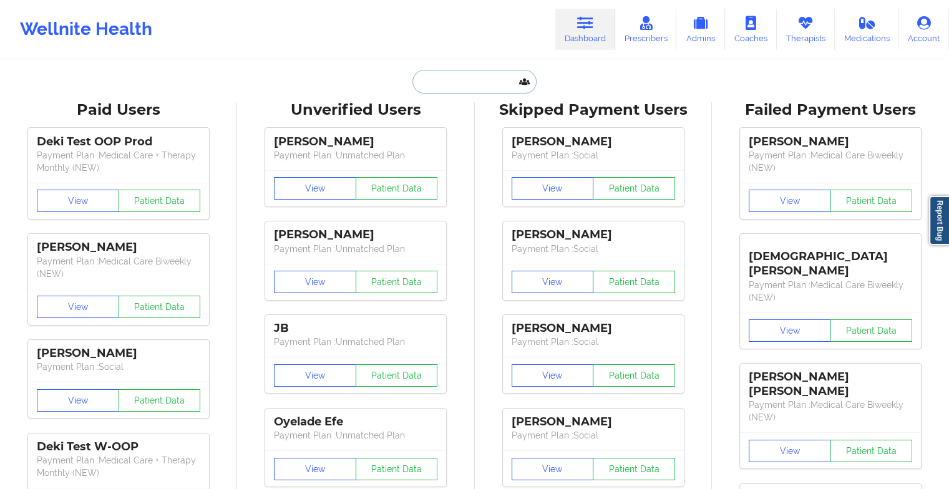
click at [434, 87] on input "text" at bounding box center [475, 82] width 124 height 24
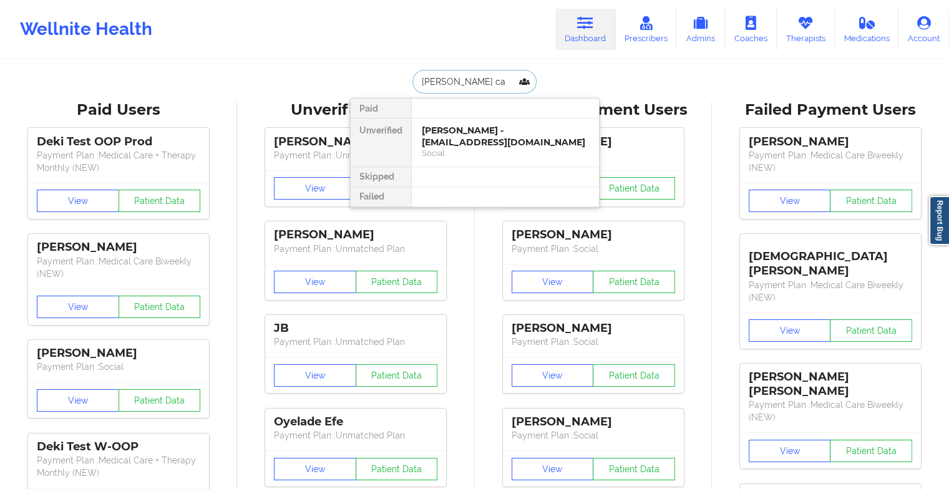
type input "[PERSON_NAME]"
click at [499, 146] on div "Ashley Calder - [EMAIL_ADDRESS][PERSON_NAME][DOMAIN_NAME]" at bounding box center [505, 136] width 167 height 23
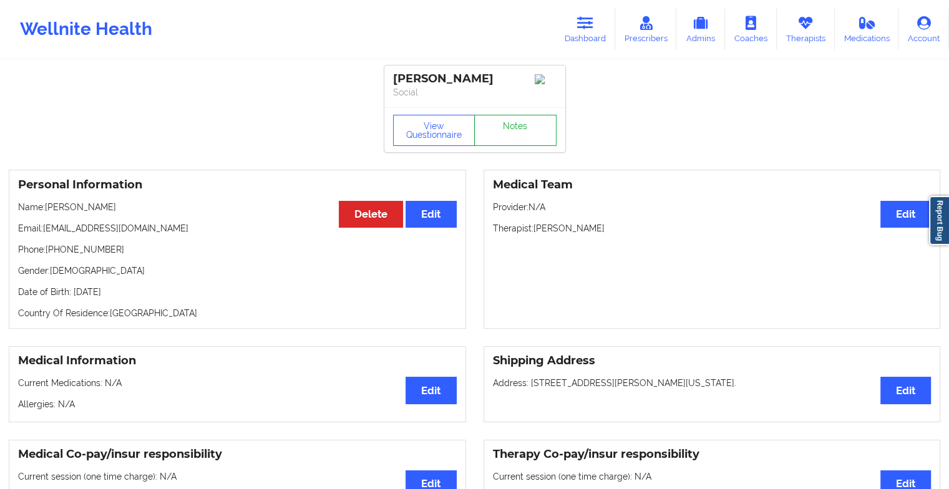
click at [512, 137] on link "Notes" at bounding box center [515, 130] width 82 height 31
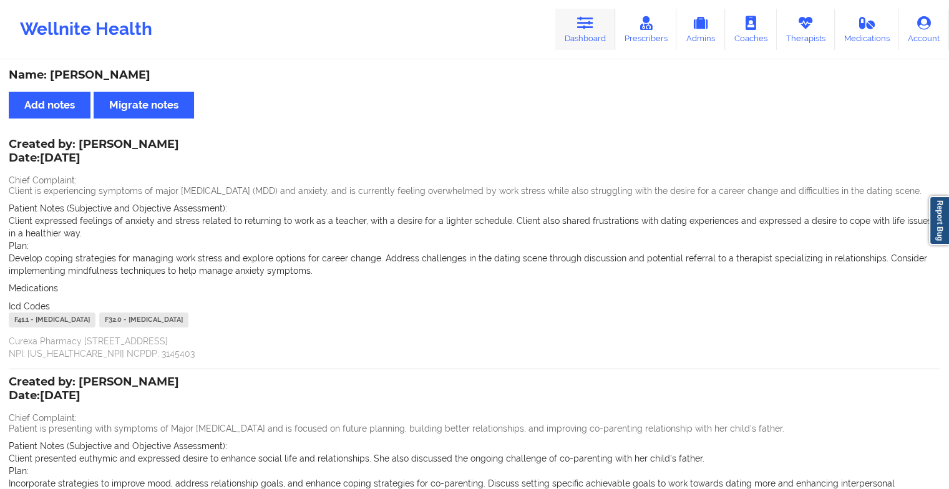
click at [580, 20] on icon at bounding box center [585, 23] width 16 height 14
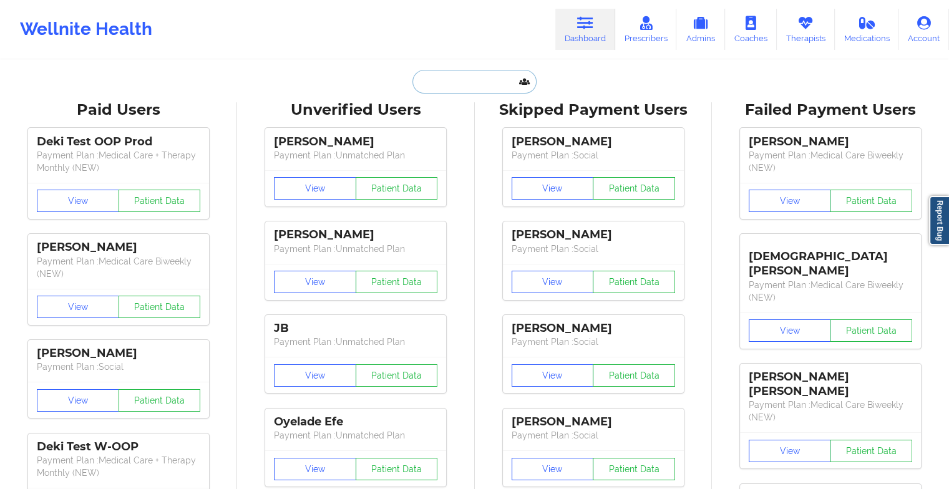
click at [456, 92] on input "text" at bounding box center [475, 82] width 124 height 24
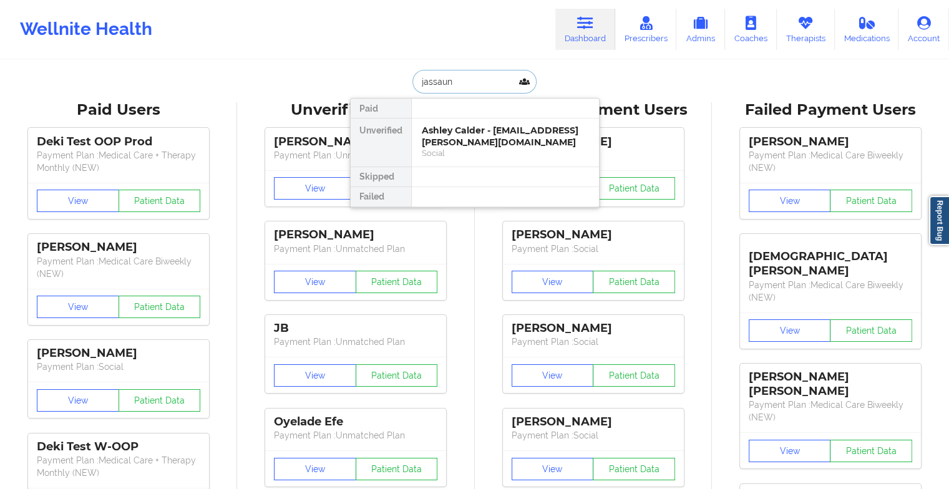
type input "jassaun p"
click at [468, 137] on div "[PERSON_NAME] - [EMAIL_ADDRESS][DOMAIN_NAME]" at bounding box center [505, 136] width 167 height 23
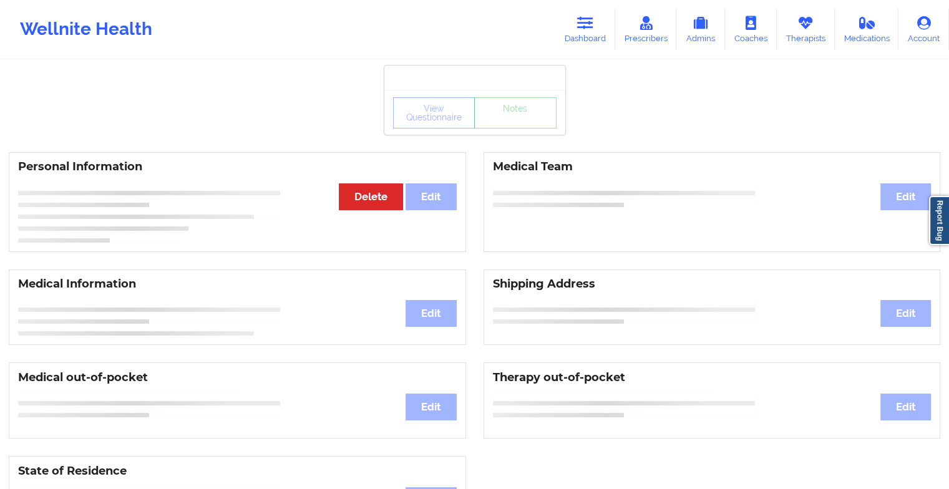
click at [498, 119] on div "View Questionnaire Notes" at bounding box center [475, 112] width 164 height 31
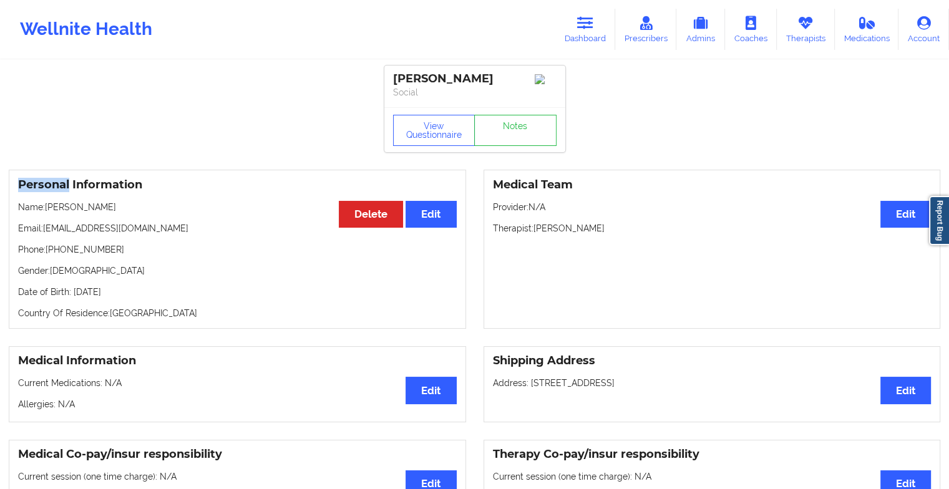
click at [498, 119] on div "View Questionnaire Notes" at bounding box center [475, 130] width 164 height 31
drag, startPoint x: 498, startPoint y: 119, endPoint x: 530, endPoint y: 143, distance: 39.7
click at [530, 143] on link "Notes" at bounding box center [515, 130] width 82 height 31
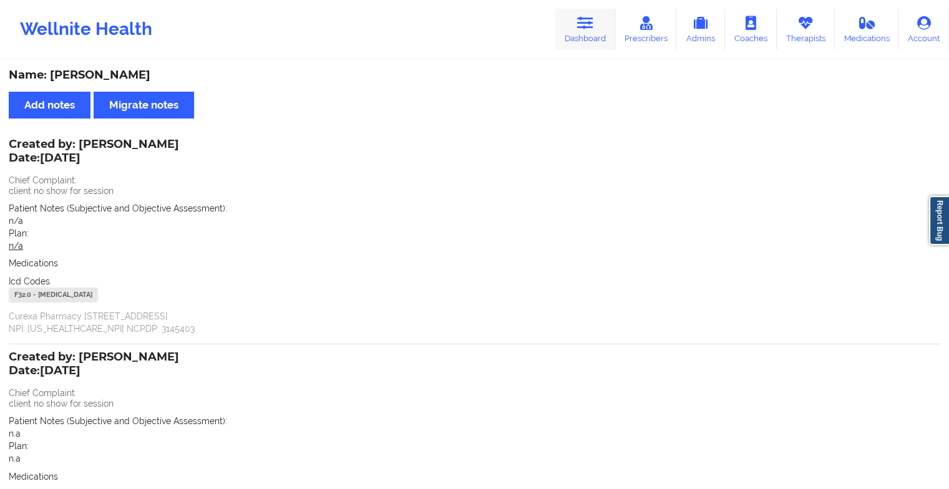
click at [592, 14] on link "Dashboard" at bounding box center [586, 29] width 60 height 41
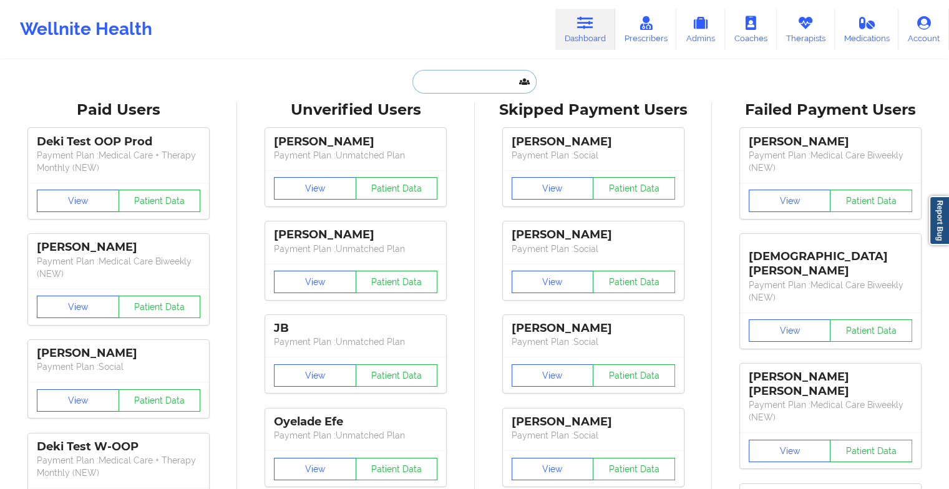
click at [492, 80] on input "text" at bounding box center [475, 82] width 124 height 24
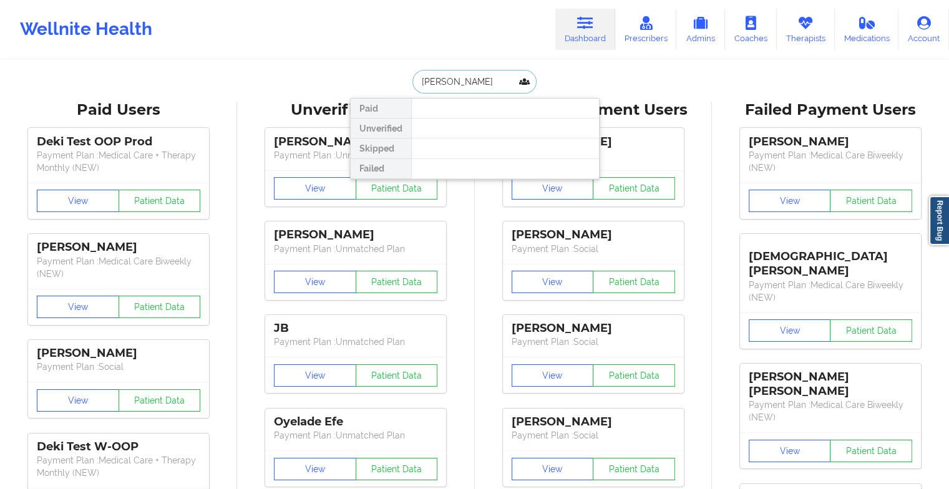
type input "[PERSON_NAME]"
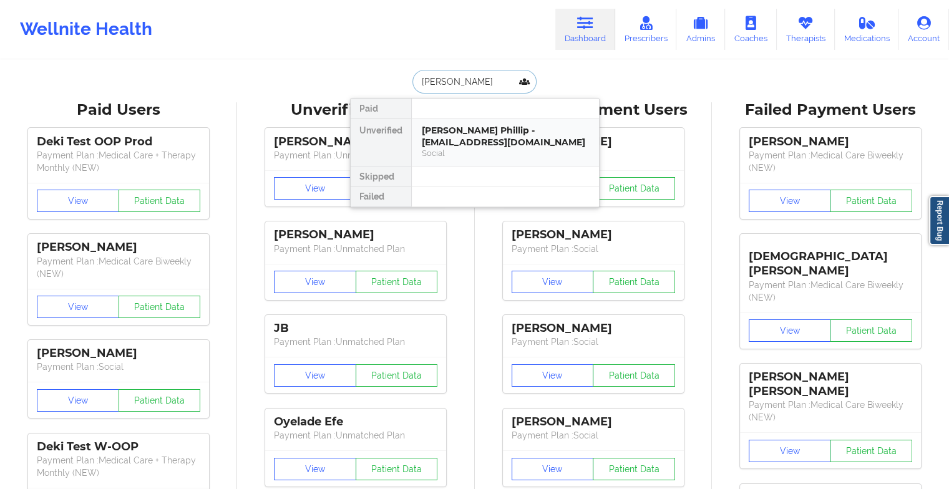
click at [464, 131] on div "[PERSON_NAME] Phillip - [EMAIL_ADDRESS][DOMAIN_NAME]" at bounding box center [505, 136] width 167 height 23
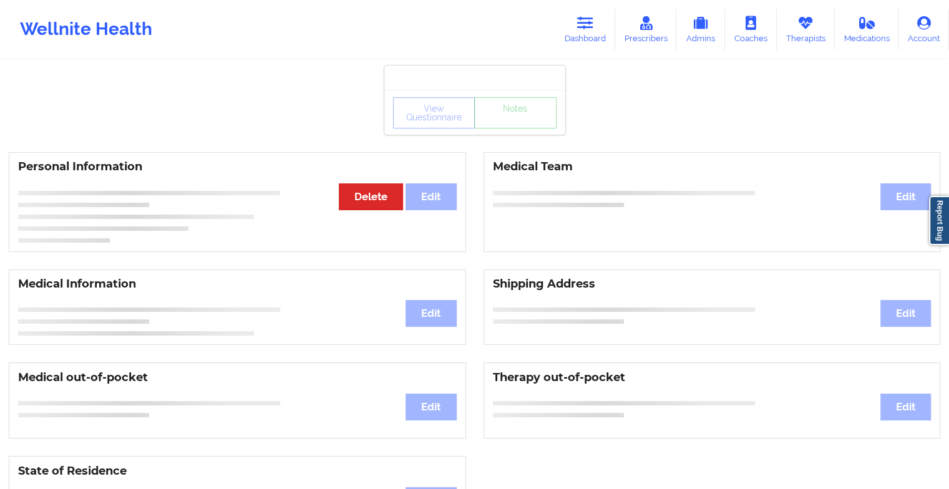
click at [508, 132] on div "View Questionnaire Notes" at bounding box center [475, 112] width 181 height 45
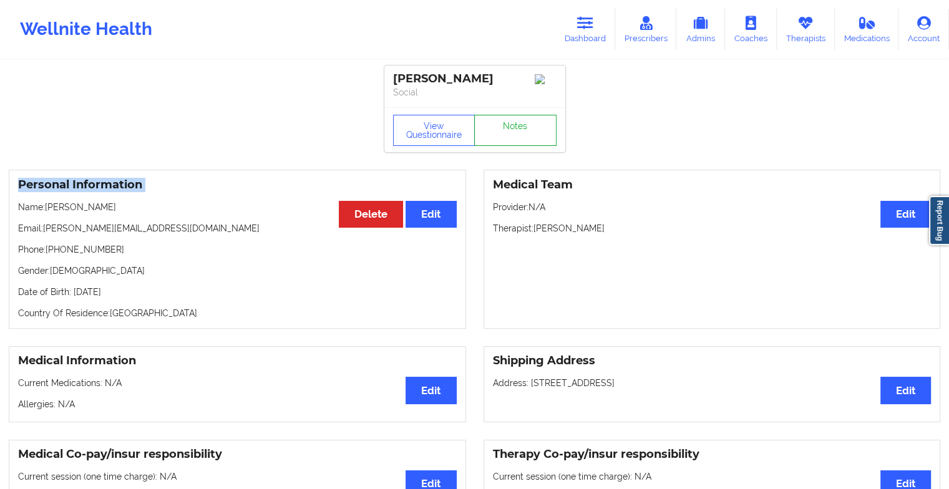
drag, startPoint x: 508, startPoint y: 132, endPoint x: 498, endPoint y: 132, distance: 10.0
click at [498, 132] on link "Notes" at bounding box center [515, 130] width 82 height 31
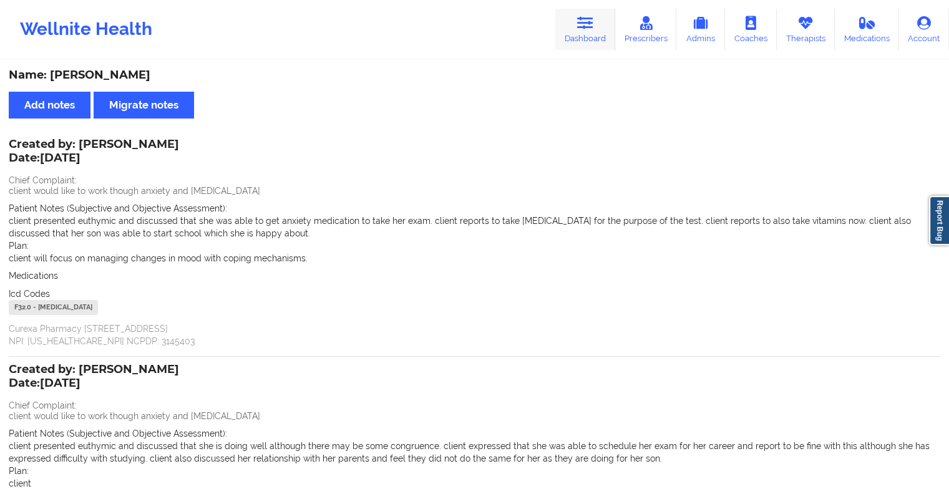
click at [598, 25] on link "Dashboard" at bounding box center [586, 29] width 60 height 41
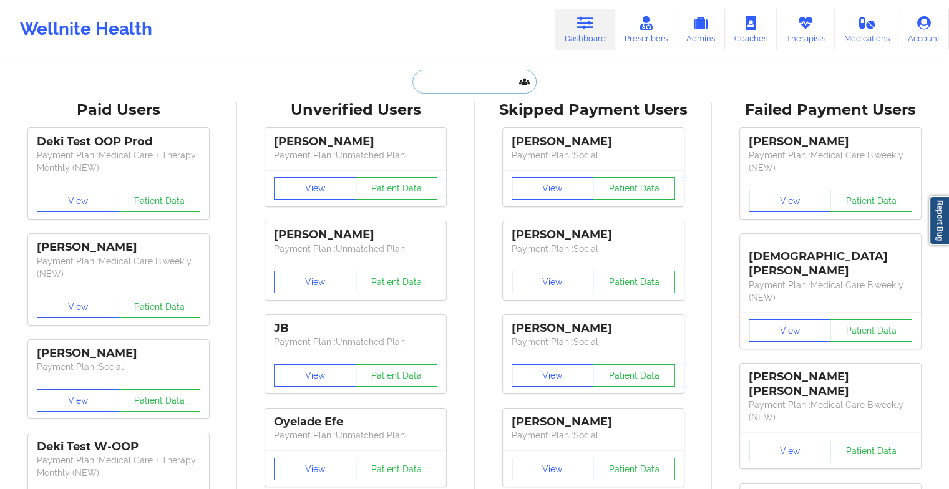
click at [461, 81] on input "text" at bounding box center [475, 82] width 124 height 24
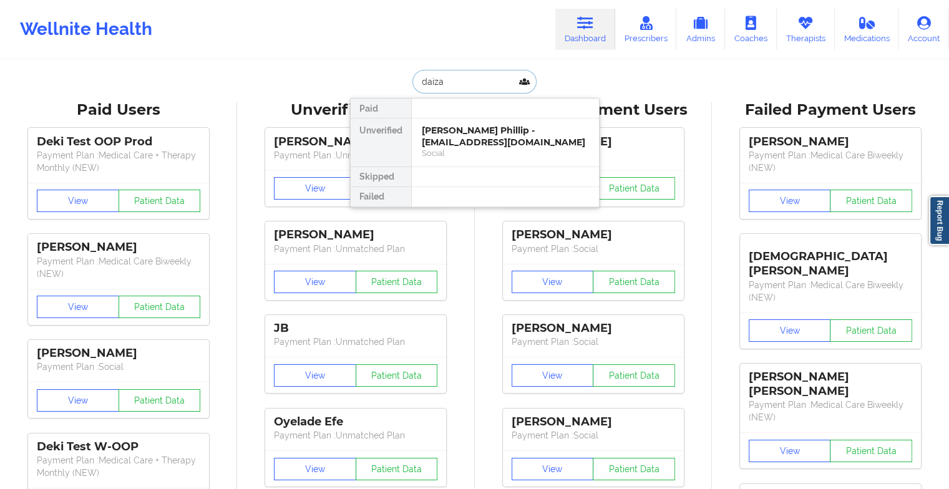
type input "daizah"
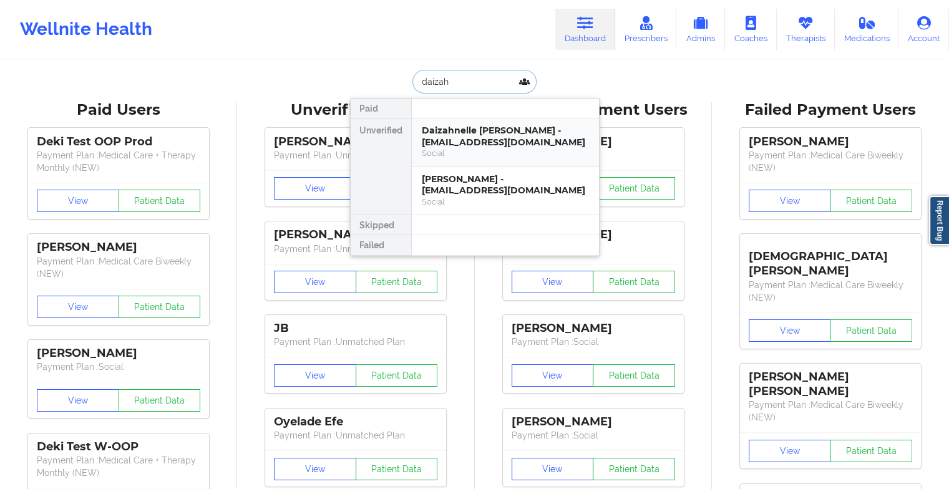
click at [479, 136] on div "Daizahnelle [PERSON_NAME] - [EMAIL_ADDRESS][DOMAIN_NAME]" at bounding box center [505, 136] width 167 height 23
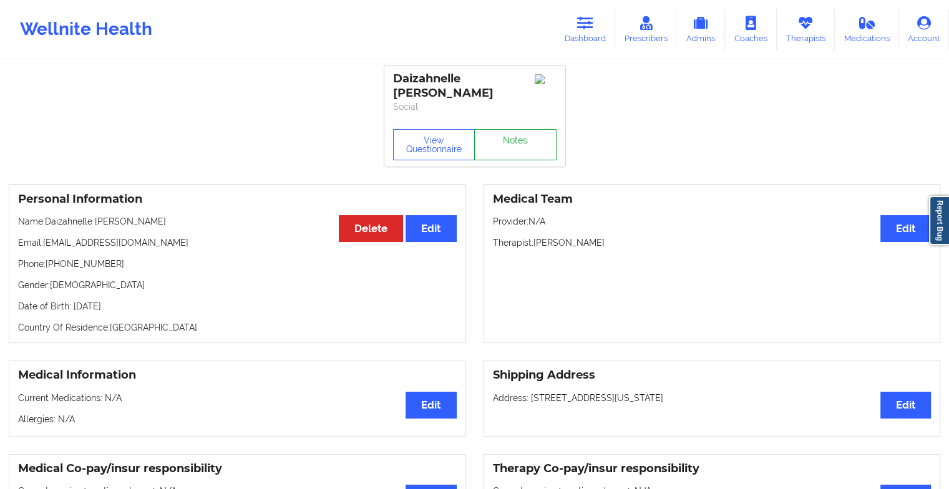
click at [522, 130] on link "Notes" at bounding box center [515, 144] width 82 height 31
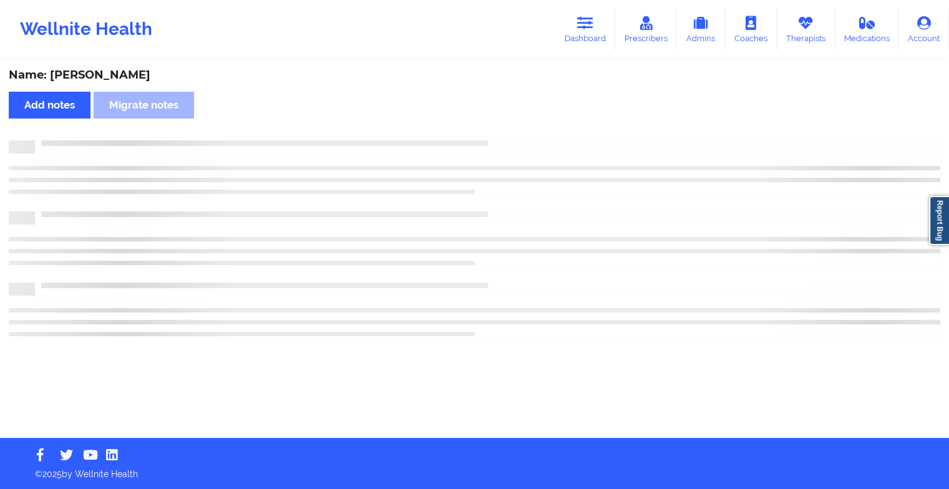
click at [522, 130] on div "Name: [PERSON_NAME] Add notes Migrate notes" at bounding box center [474, 249] width 949 height 377
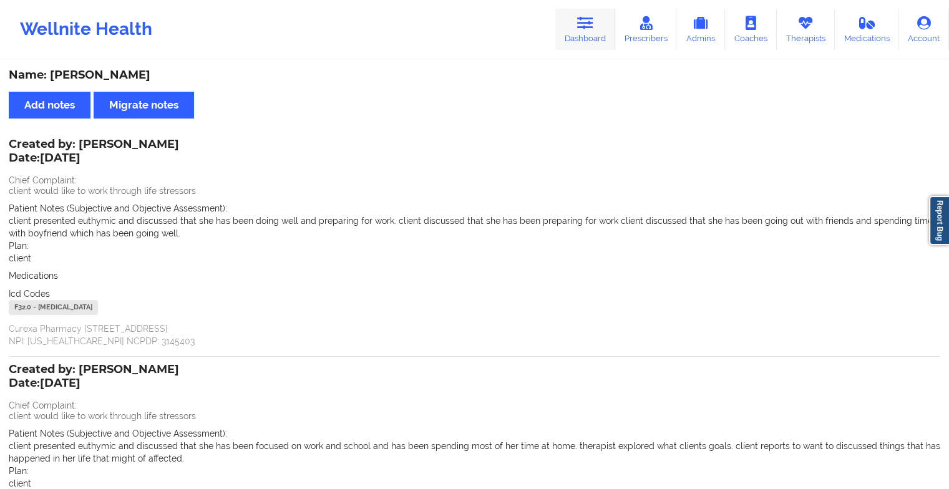
click at [585, 34] on link "Dashboard" at bounding box center [586, 29] width 60 height 41
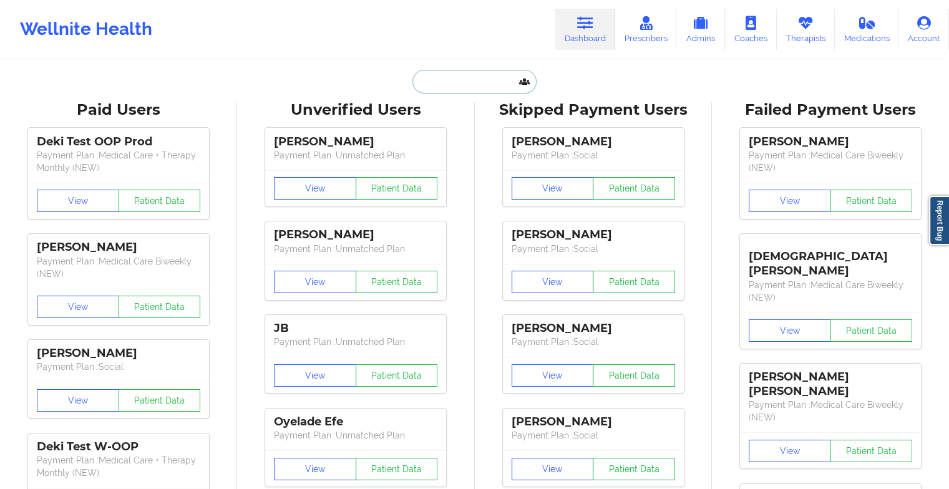
click at [483, 85] on input "text" at bounding box center [475, 82] width 124 height 24
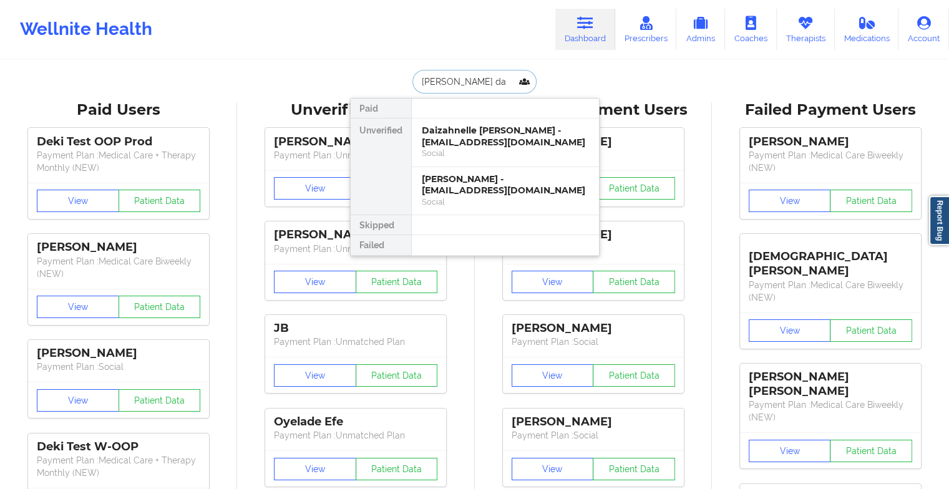
type input "[PERSON_NAME] dal"
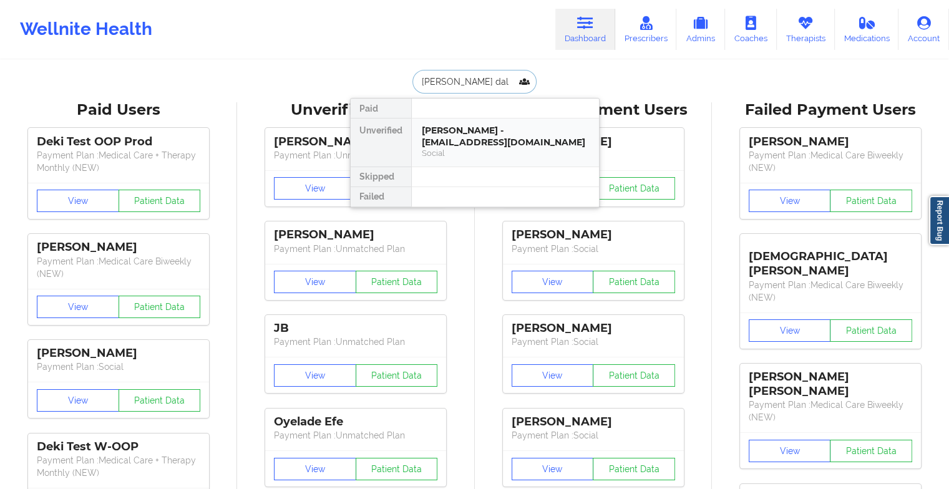
click at [480, 132] on div "[PERSON_NAME] - [EMAIL_ADDRESS][DOMAIN_NAME]" at bounding box center [505, 136] width 167 height 23
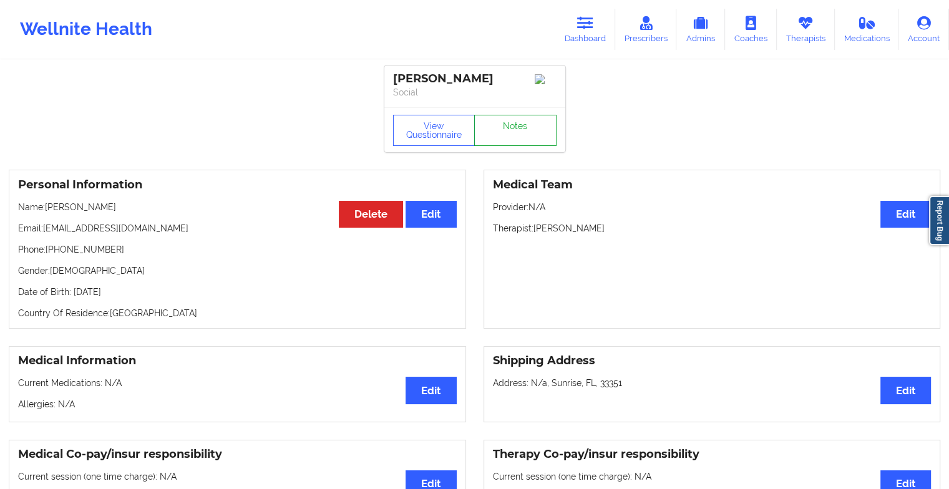
click at [534, 139] on link "Notes" at bounding box center [515, 130] width 82 height 31
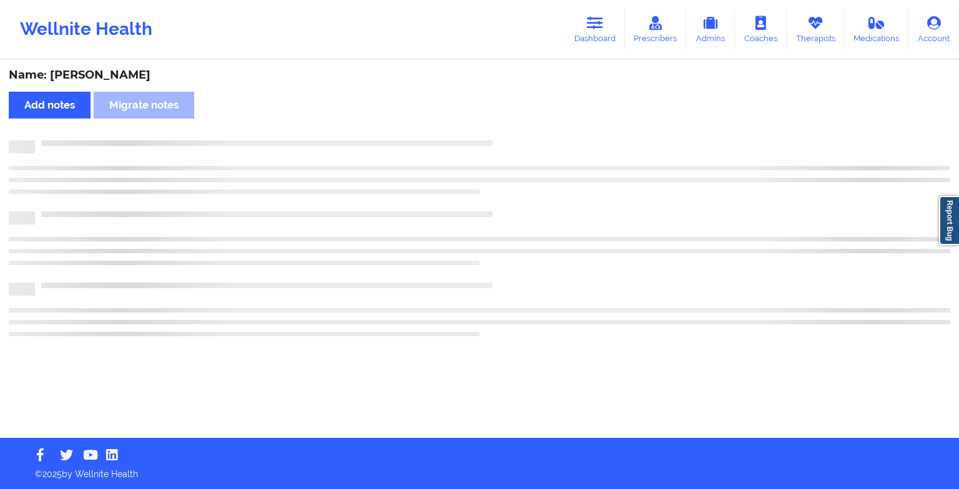
click at [534, 139] on div "Name: [PERSON_NAME] Add notes Migrate notes" at bounding box center [479, 249] width 959 height 377
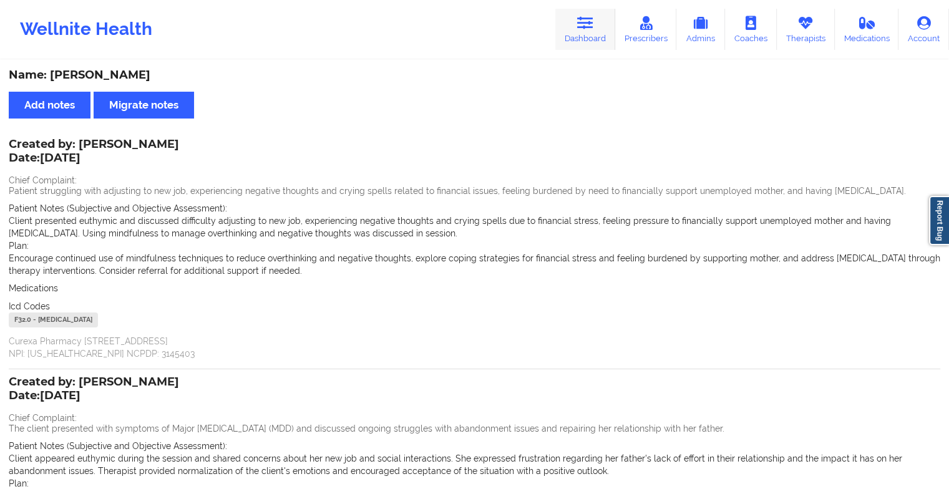
click at [586, 42] on link "Dashboard" at bounding box center [586, 29] width 60 height 41
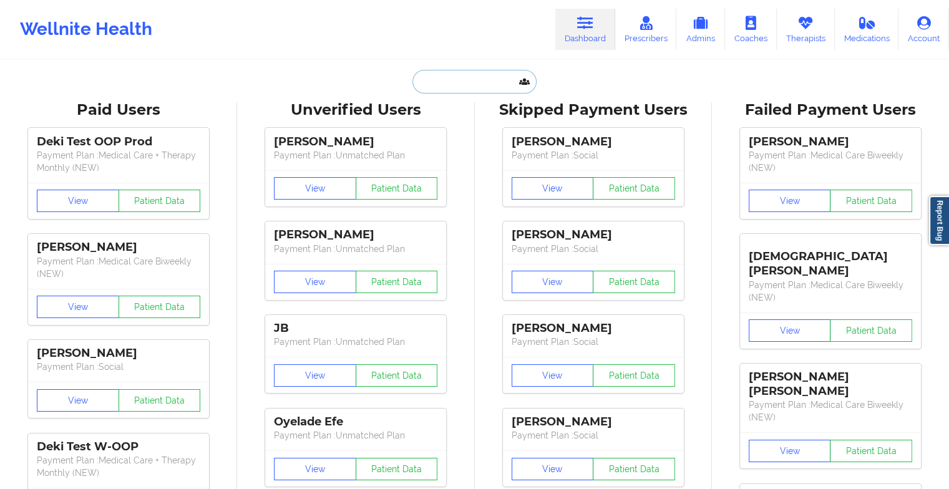
click at [484, 86] on input "text" at bounding box center [475, 82] width 124 height 24
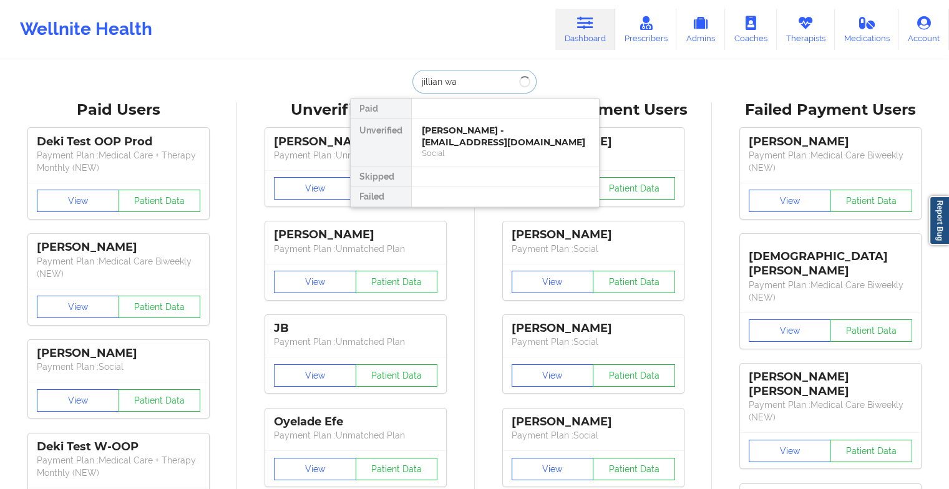
type input "[PERSON_NAME]"
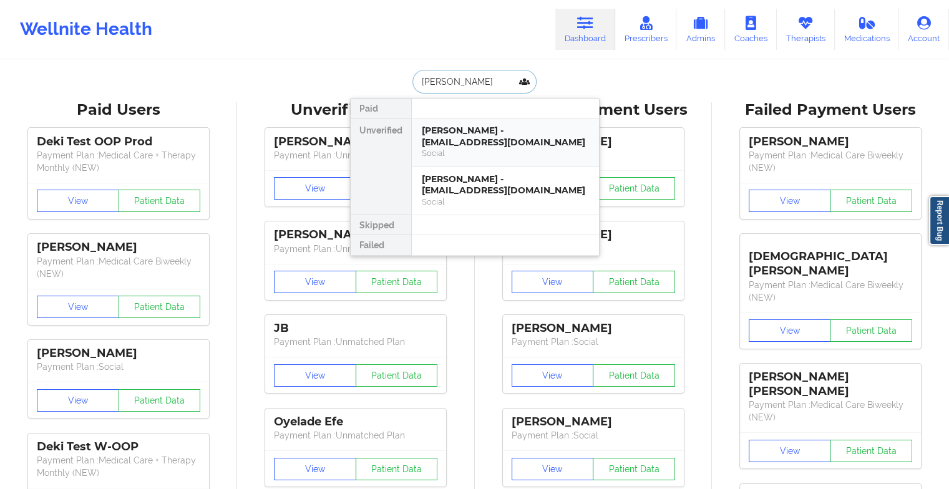
click at [473, 143] on div "[PERSON_NAME] - [EMAIL_ADDRESS][DOMAIN_NAME]" at bounding box center [505, 136] width 167 height 23
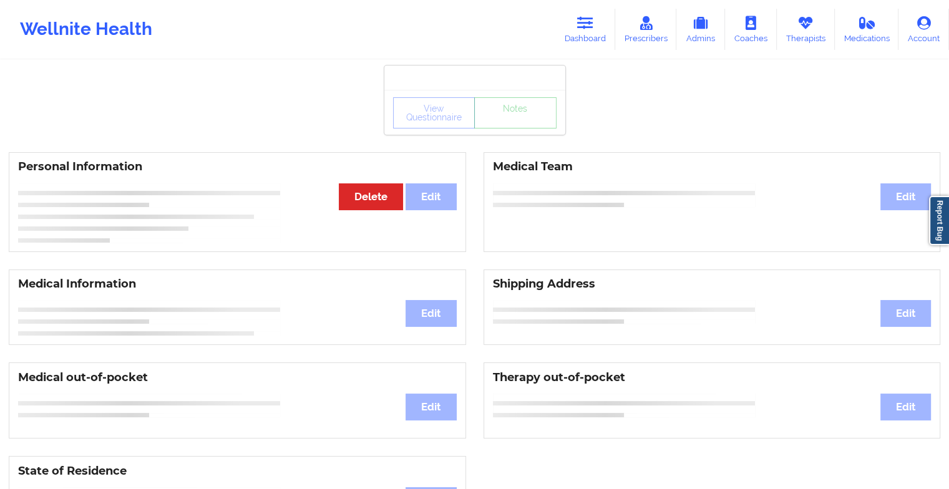
click at [508, 122] on div "View Questionnaire Notes" at bounding box center [475, 112] width 164 height 31
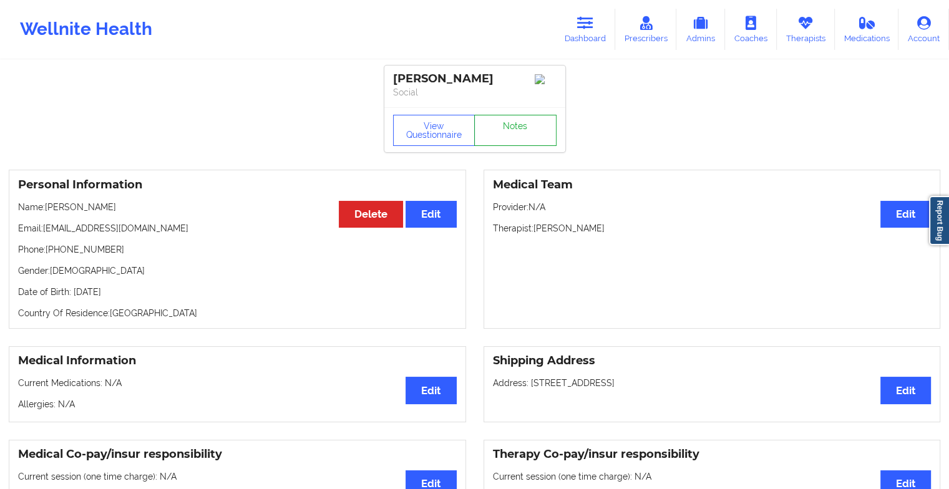
click at [508, 122] on link "Notes" at bounding box center [515, 130] width 82 height 31
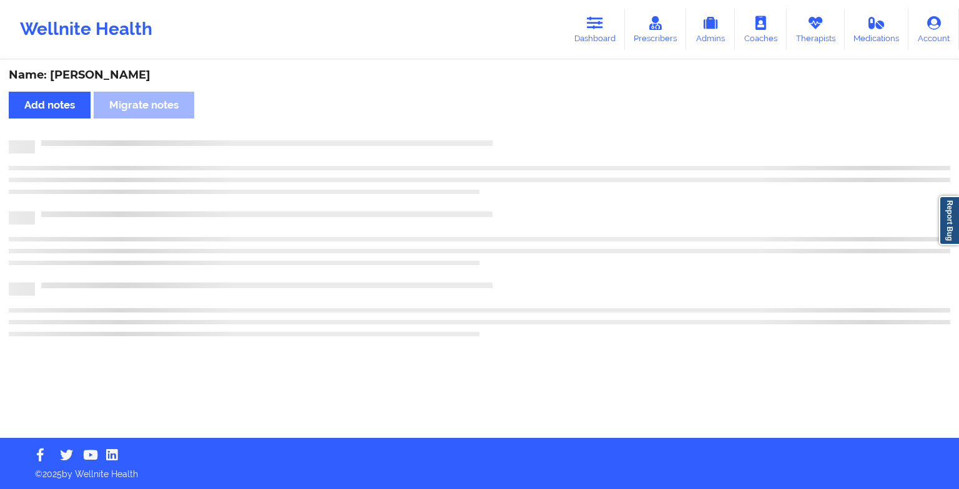
click at [508, 122] on div "Name: [PERSON_NAME] Add notes Migrate notes" at bounding box center [479, 249] width 959 height 377
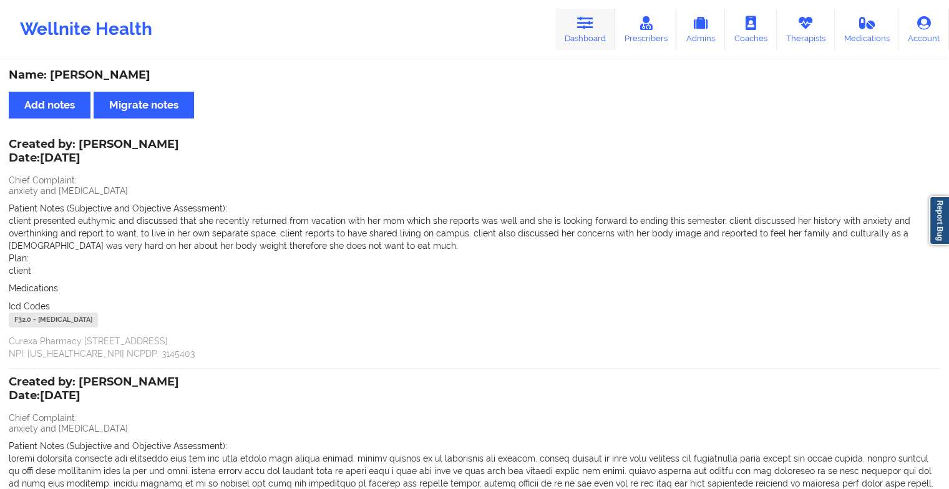
click at [580, 31] on link "Dashboard" at bounding box center [586, 29] width 60 height 41
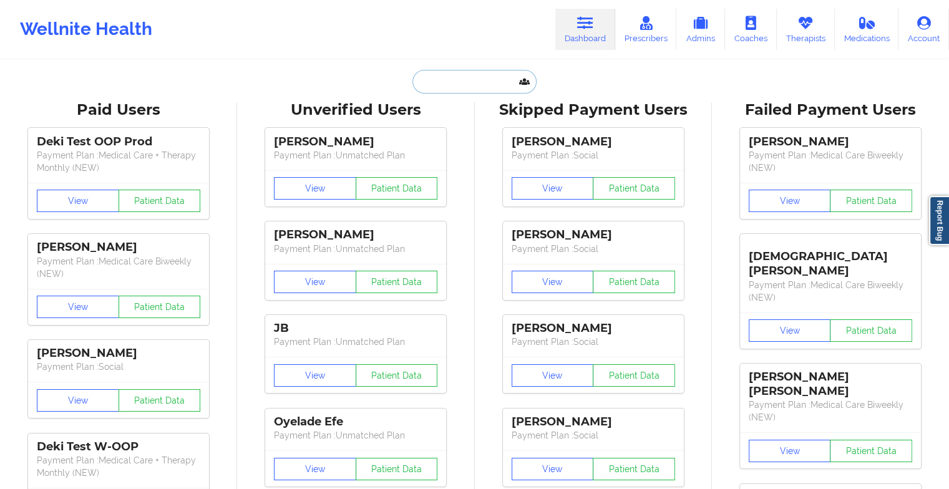
click at [454, 76] on input "text" at bounding box center [475, 82] width 124 height 24
type input "j"
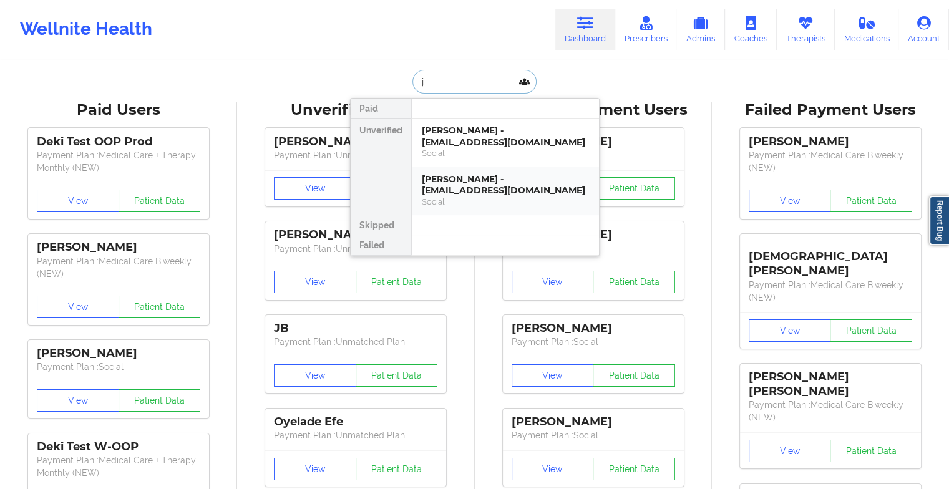
click at [498, 180] on div "[PERSON_NAME] - [EMAIL_ADDRESS][DOMAIN_NAME]" at bounding box center [505, 185] width 167 height 23
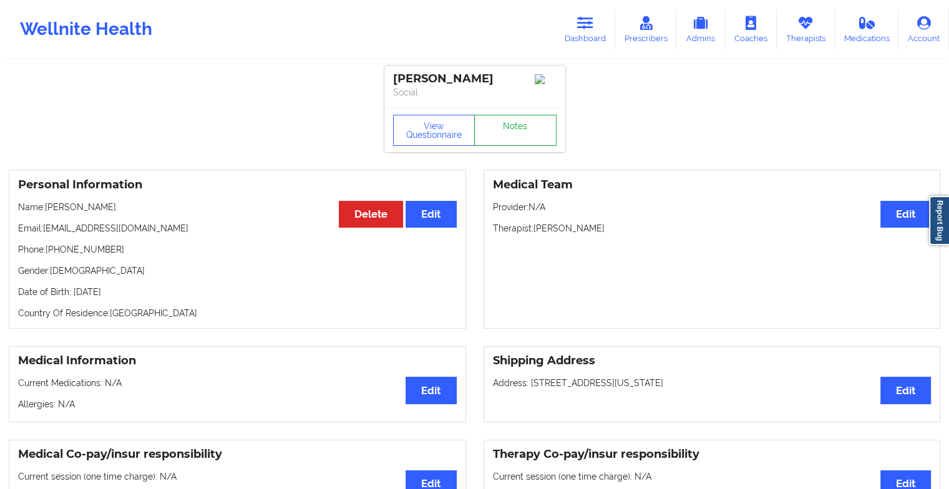
click at [513, 140] on link "Notes" at bounding box center [515, 130] width 82 height 31
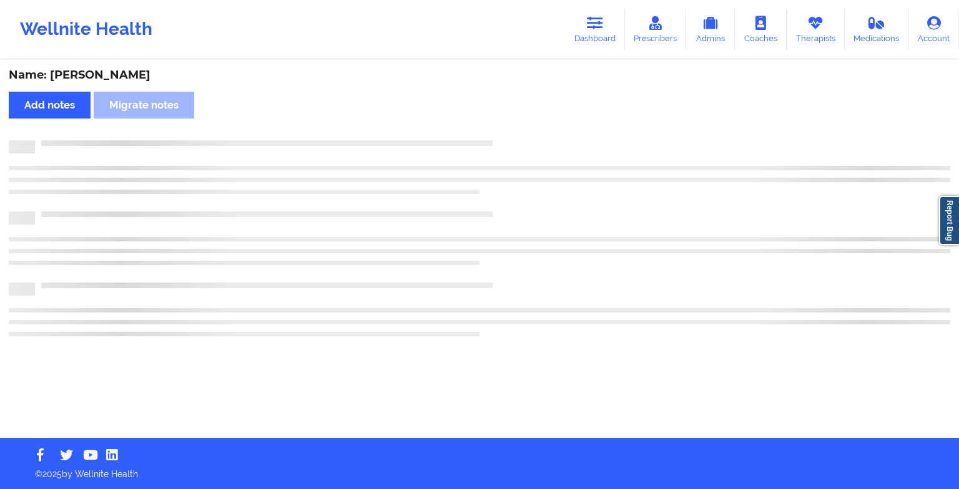
click at [513, 140] on div at bounding box center [492, 140] width 915 height 0
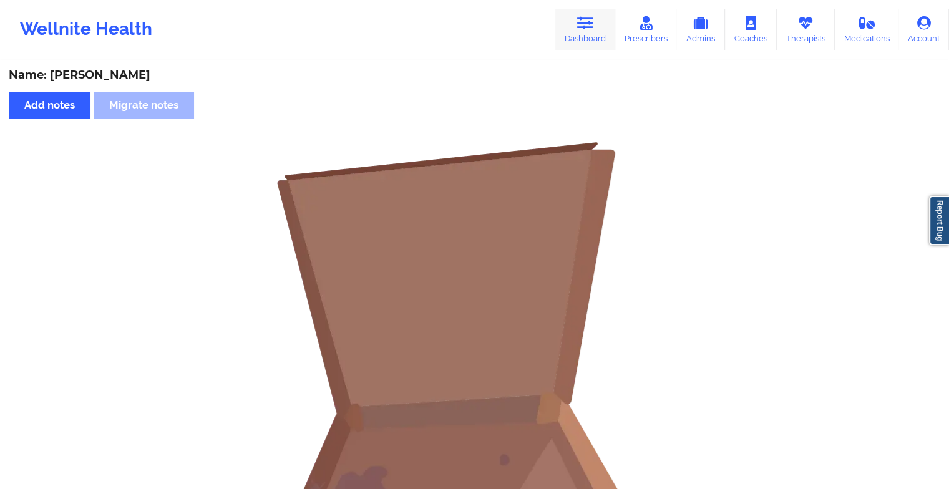
click at [576, 17] on link "Dashboard" at bounding box center [586, 29] width 60 height 41
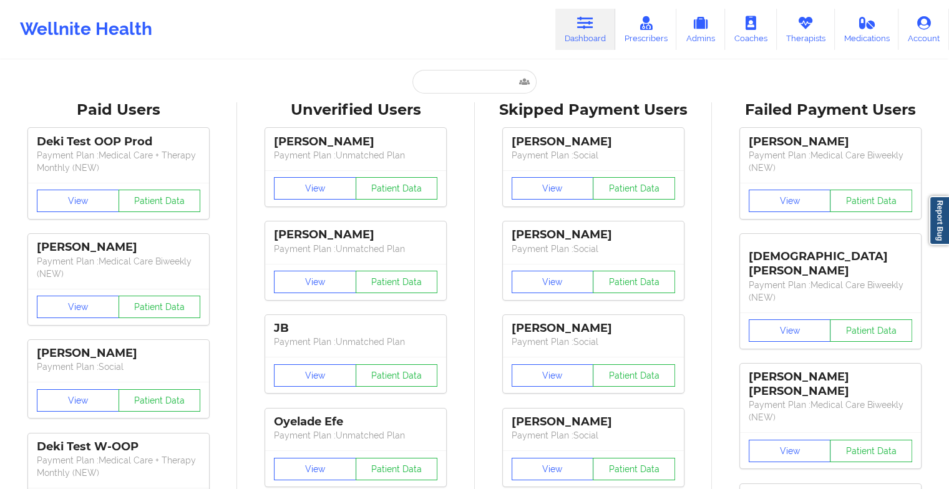
click at [438, 70] on input "text" at bounding box center [475, 82] width 124 height 24
paste input "[EMAIL_ADDRESS][DOMAIN_NAME]"
type input "[EMAIL_ADDRESS][DOMAIN_NAME]"
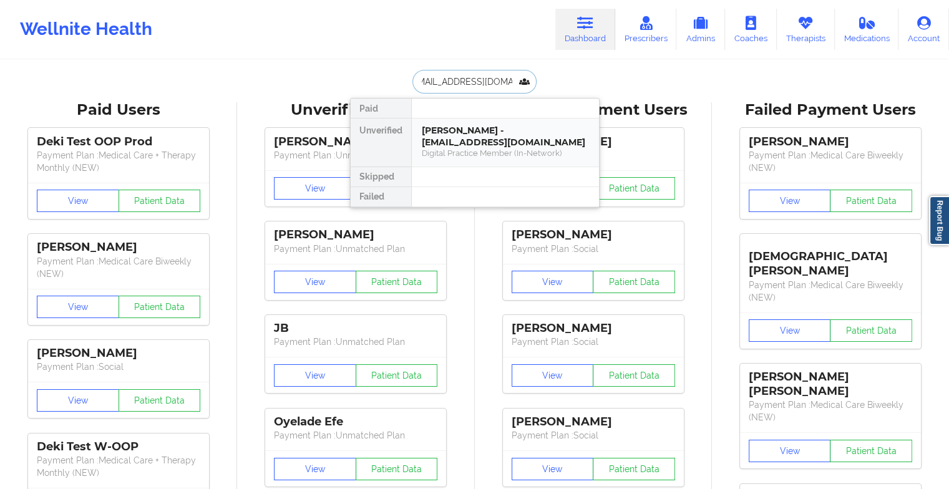
click at [481, 142] on div "[PERSON_NAME] - [EMAIL_ADDRESS][DOMAIN_NAME]" at bounding box center [505, 136] width 167 height 23
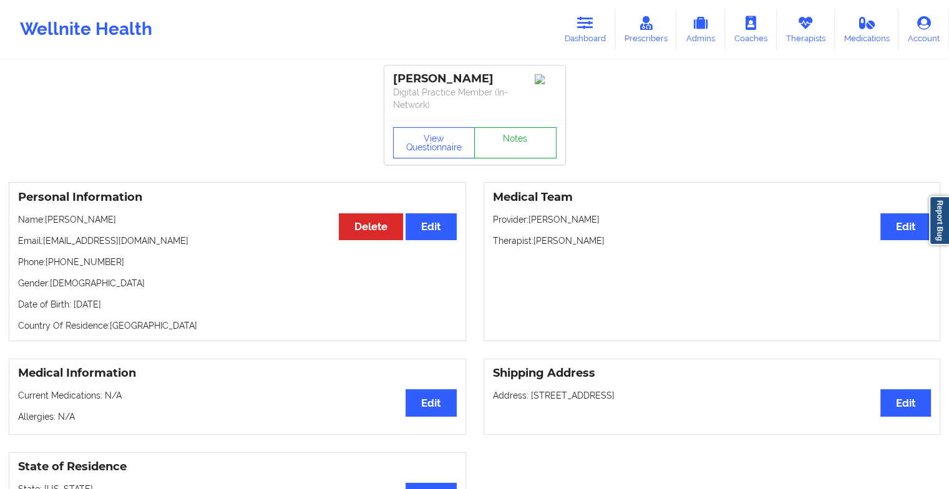
click at [514, 145] on link "Notes" at bounding box center [515, 142] width 82 height 31
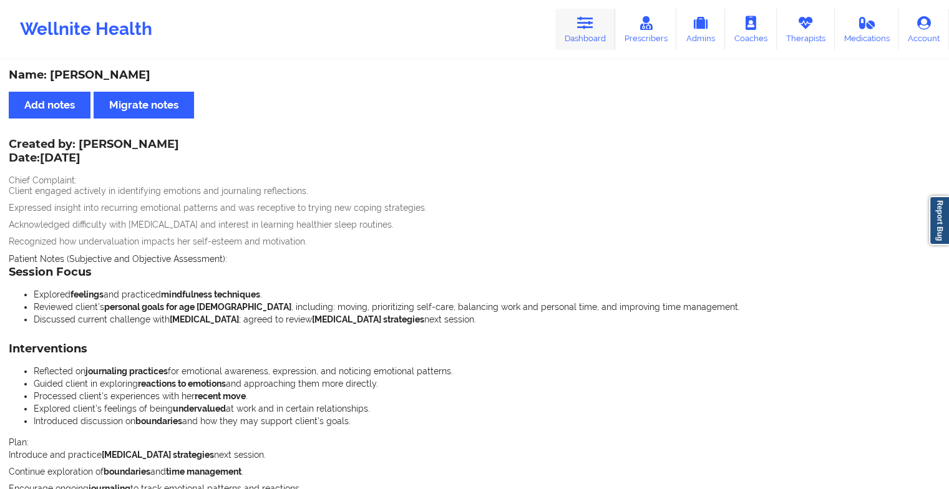
click at [589, 29] on icon at bounding box center [585, 23] width 16 height 14
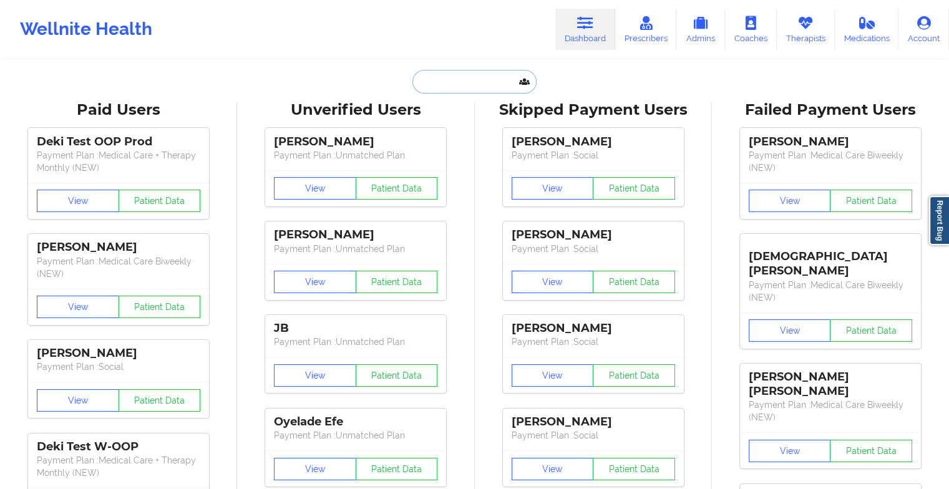
click at [488, 83] on input "text" at bounding box center [475, 82] width 124 height 24
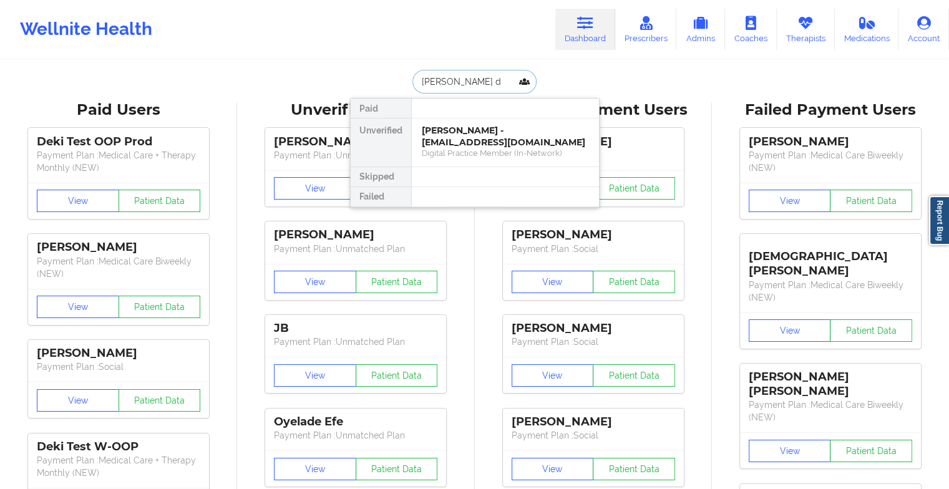
type input "[PERSON_NAME] de"
click at [504, 139] on div "[PERSON_NAME] [PERSON_NAME] Brown - [EMAIL_ADDRESS][DOMAIN_NAME]" at bounding box center [505, 142] width 167 height 35
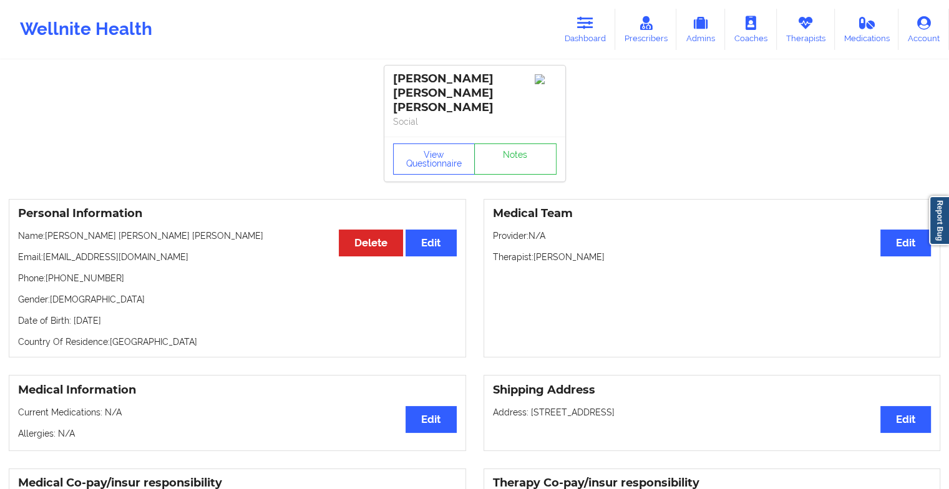
click at [514, 137] on div "View Questionnaire Notes" at bounding box center [475, 159] width 181 height 45
drag, startPoint x: 514, startPoint y: 125, endPoint x: 514, endPoint y: 134, distance: 8.7
click at [514, 144] on link "Notes" at bounding box center [515, 159] width 82 height 31
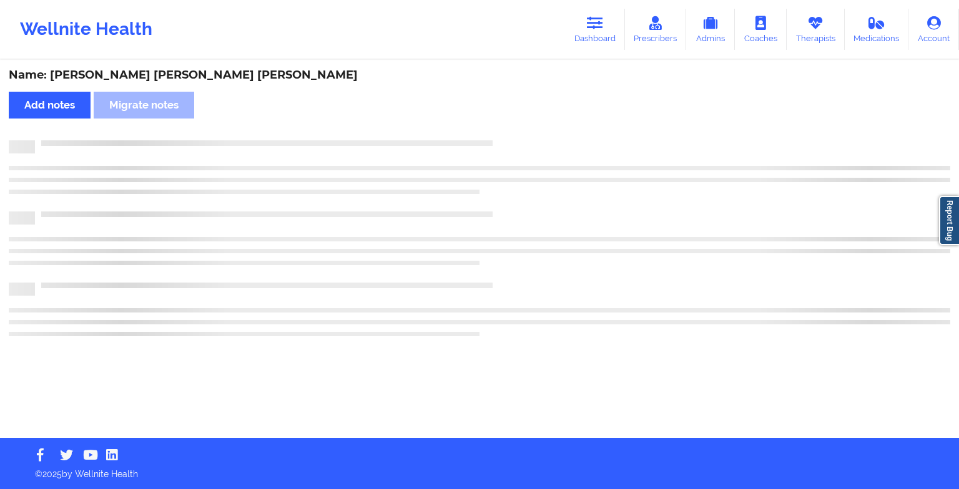
click at [514, 134] on div "Name: [PERSON_NAME] [PERSON_NAME] [PERSON_NAME] Add notes Migrate notes" at bounding box center [479, 249] width 959 height 377
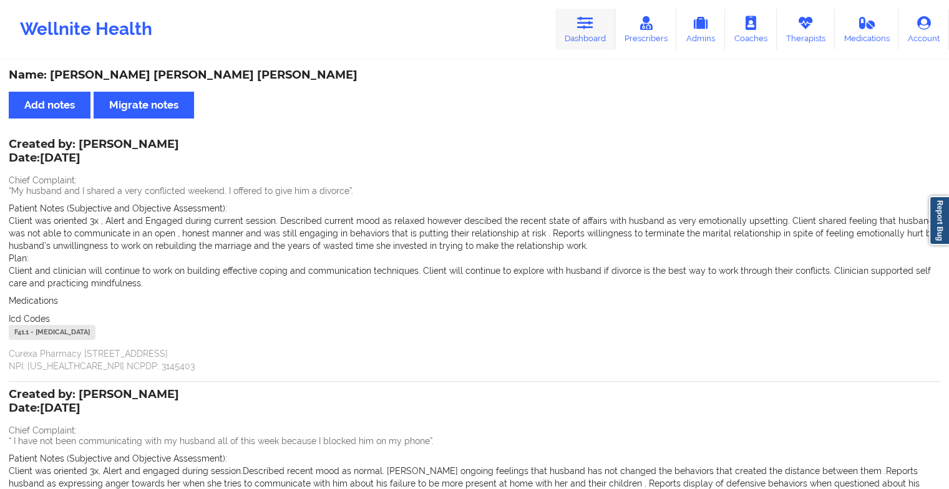
click at [584, 30] on icon at bounding box center [585, 23] width 16 height 14
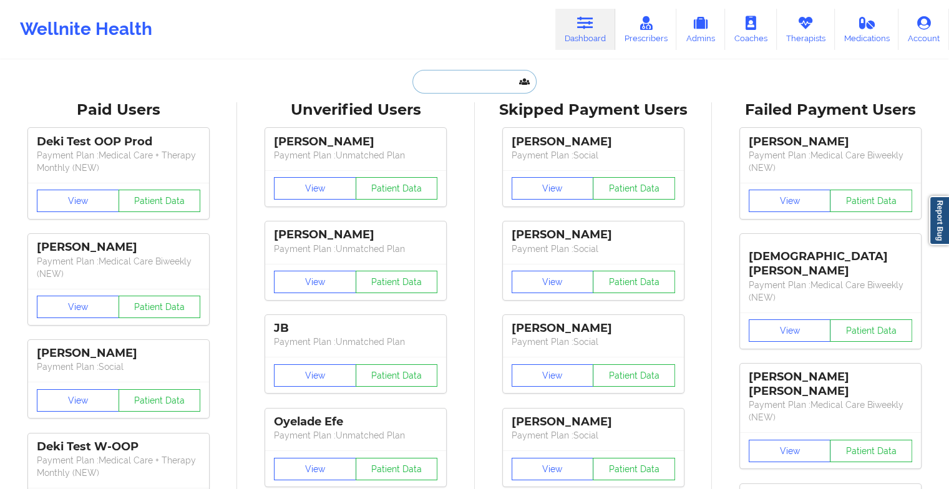
click at [454, 82] on input "text" at bounding box center [475, 82] width 124 height 24
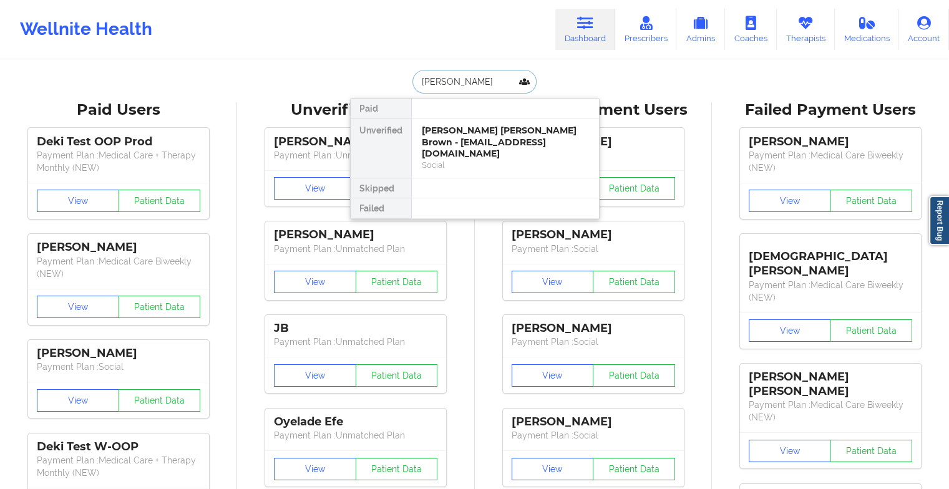
type input "[PERSON_NAME]"
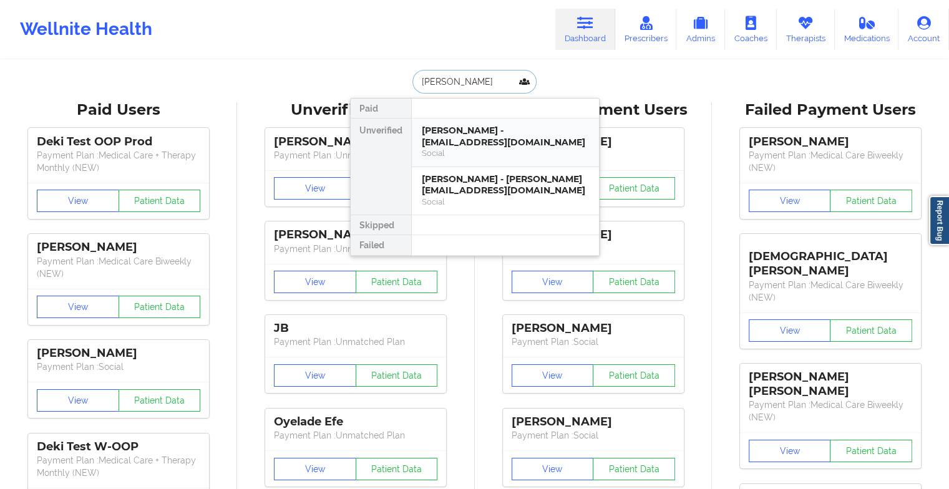
click at [495, 145] on div "[PERSON_NAME] - [EMAIL_ADDRESS][DOMAIN_NAME]" at bounding box center [505, 136] width 167 height 23
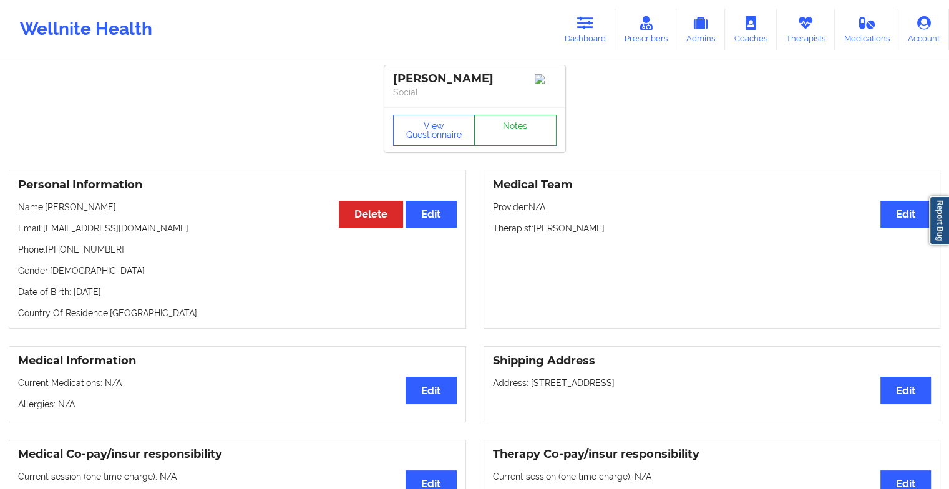
click at [521, 127] on link "Notes" at bounding box center [515, 130] width 82 height 31
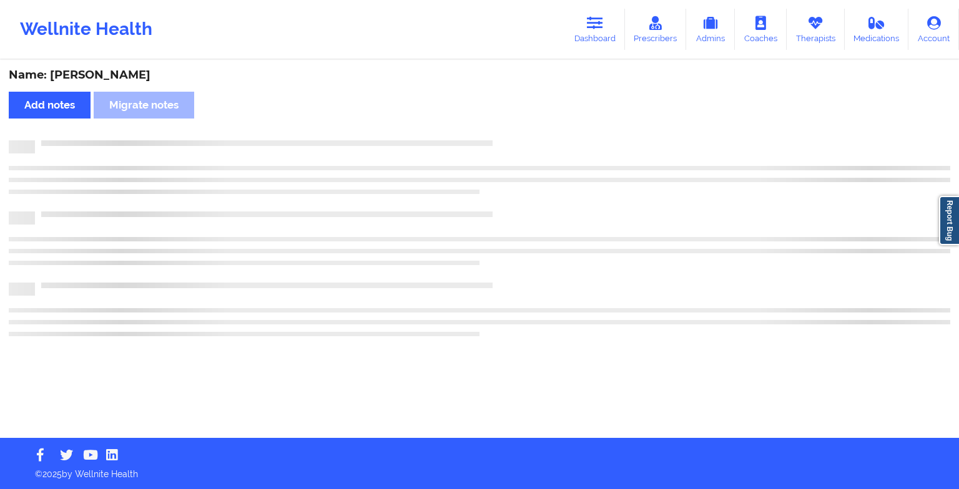
click at [521, 127] on div "Name: [PERSON_NAME] Add notes Migrate notes" at bounding box center [479, 249] width 959 height 377
